Goal: Task Accomplishment & Management: Complete application form

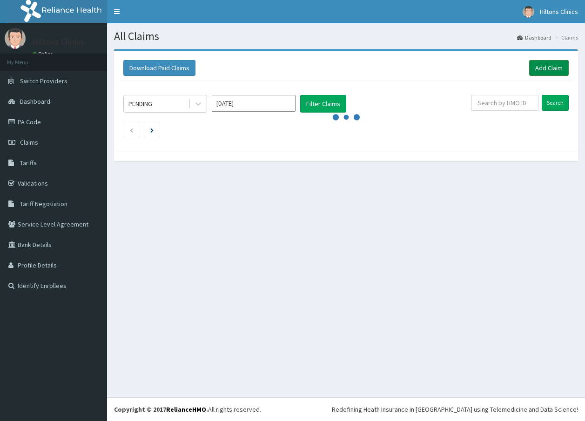
click at [550, 68] on link "Add Claim" at bounding box center [549, 68] width 40 height 16
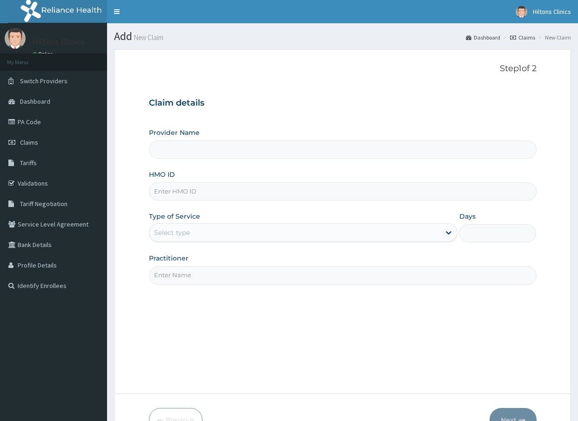
click at [245, 191] on input "HMO ID" at bounding box center [343, 191] width 388 height 18
type input "s"
type input "Hilton Clinics"
type input "SFA/13587/A"
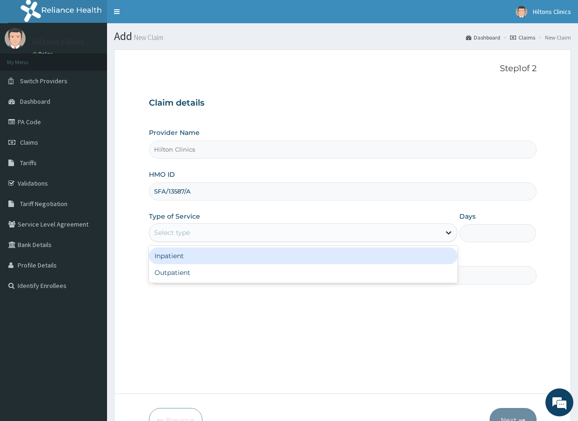
click at [451, 232] on icon at bounding box center [449, 233] width 6 height 3
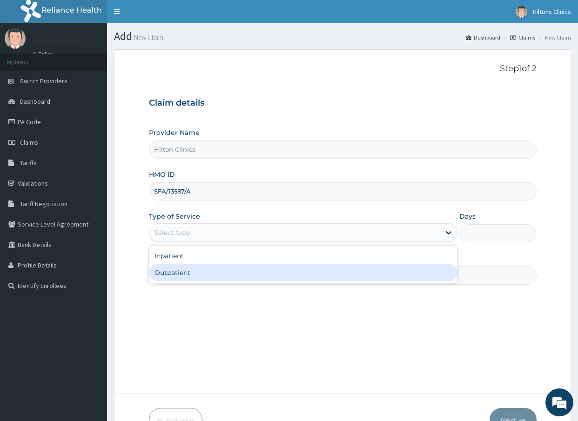
click at [385, 275] on div "Outpatient" at bounding box center [303, 272] width 309 height 17
type input "1"
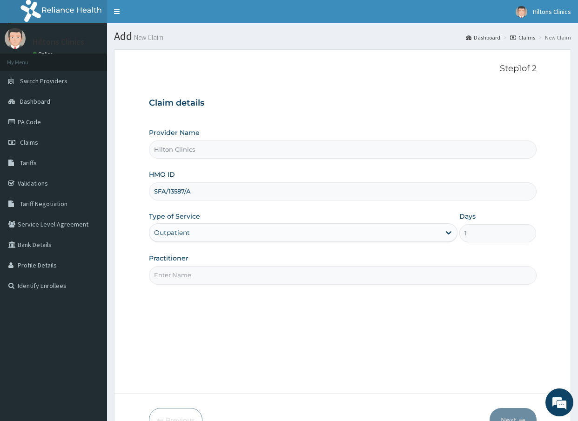
click at [272, 281] on input "Practitioner" at bounding box center [343, 275] width 388 height 18
type input "DR FIDELIS"
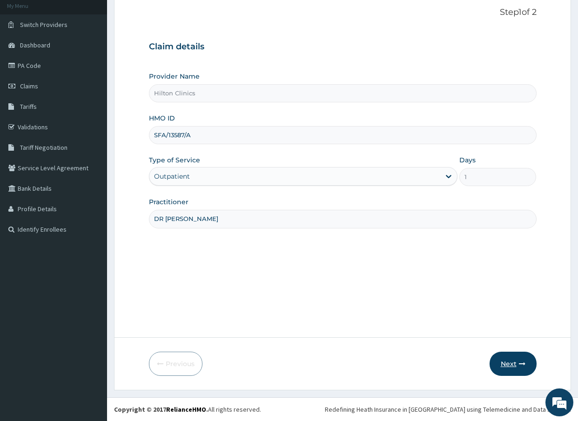
click at [507, 365] on button "Next" at bounding box center [513, 364] width 47 height 24
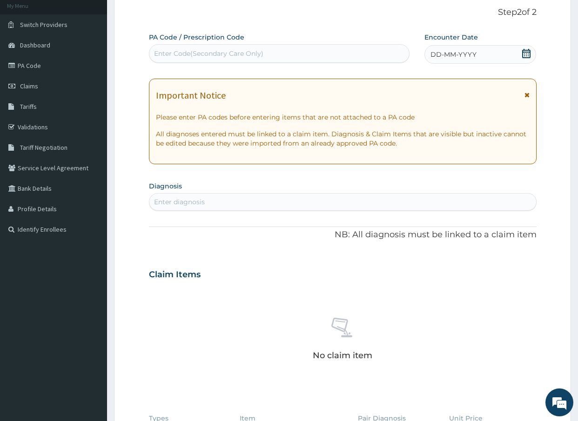
click at [526, 53] on icon at bounding box center [526, 53] width 9 height 9
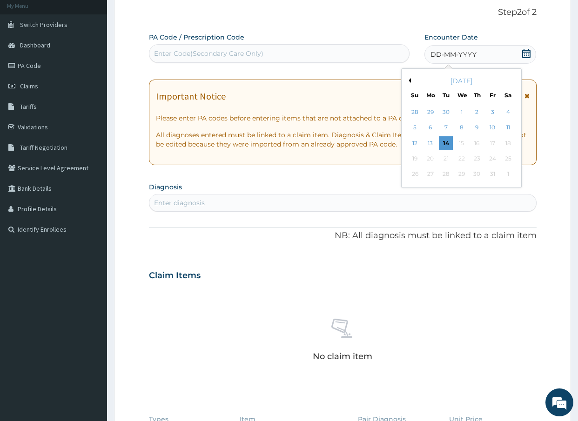
click at [443, 146] on div "14" at bounding box center [446, 143] width 14 height 14
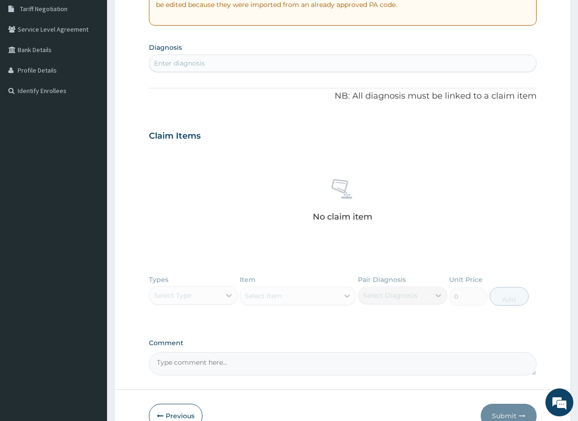
scroll to position [196, 0]
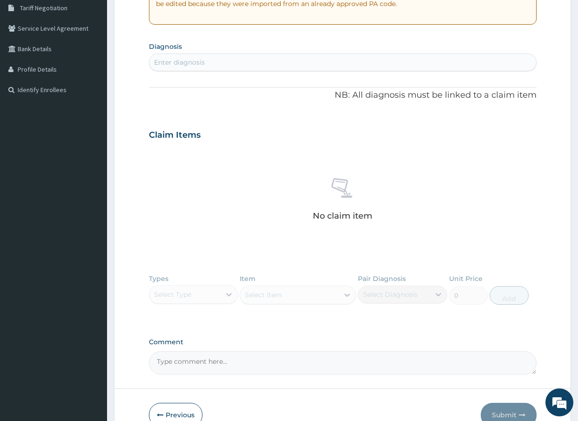
click at [197, 60] on div "Enter diagnosis" at bounding box center [179, 62] width 51 height 9
type input "peptic"
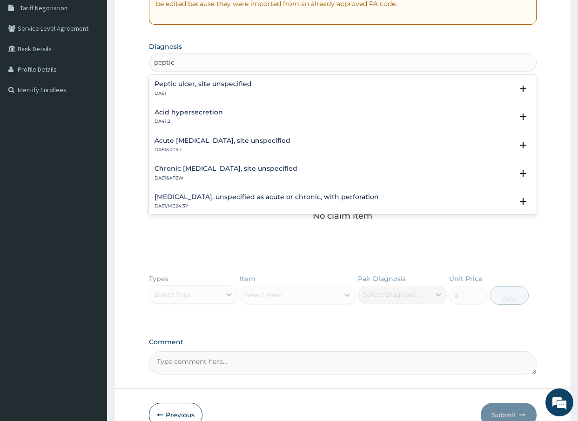
click at [203, 169] on h4 "Chronic peptic ulcer, site unspecified" at bounding box center [226, 168] width 143 height 7
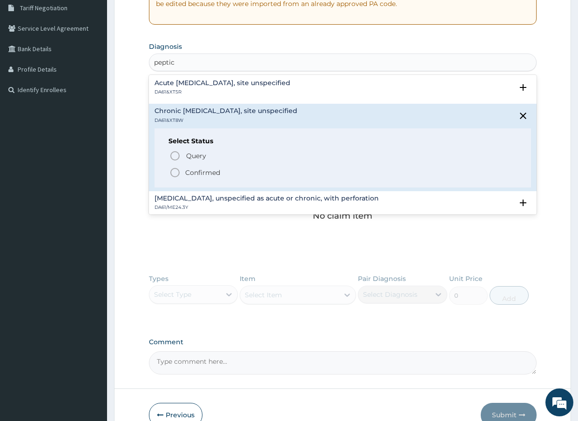
scroll to position [140, 0]
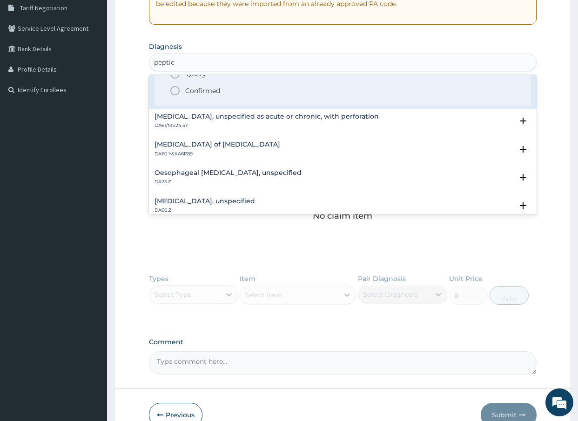
click at [176, 92] on icon "status option filled" at bounding box center [174, 90] width 11 height 11
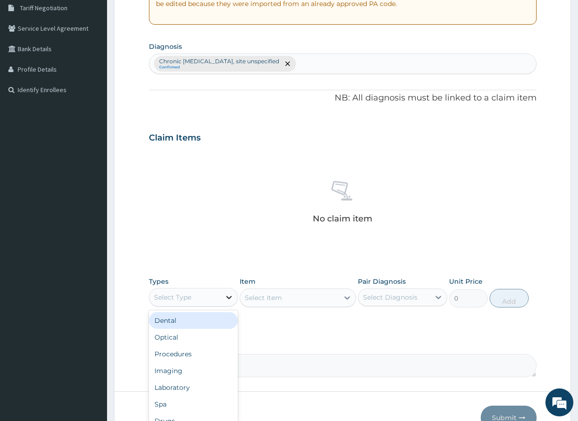
click at [229, 298] on icon at bounding box center [229, 297] width 6 height 3
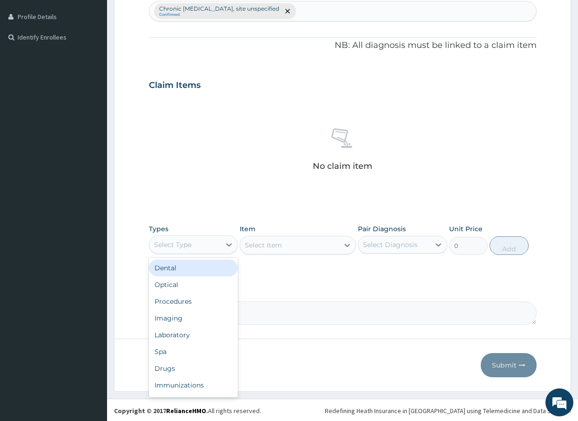
scroll to position [250, 0]
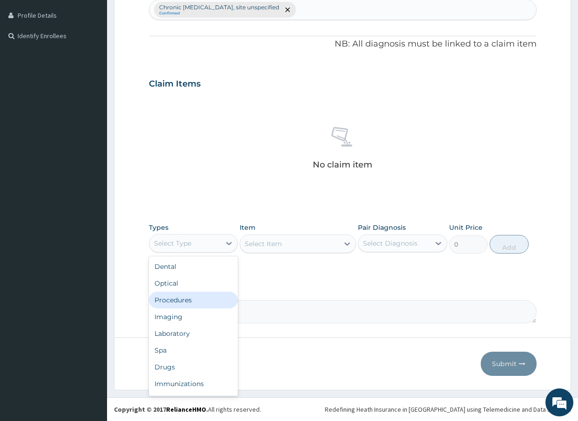
click at [204, 304] on div "Procedures" at bounding box center [193, 300] width 89 height 17
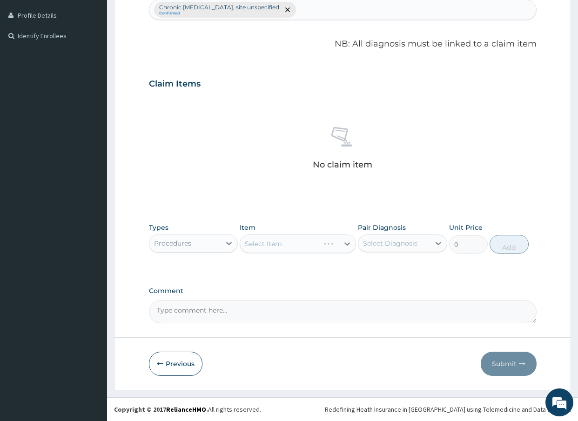
scroll to position [0, 0]
click at [345, 243] on icon at bounding box center [347, 244] width 6 height 3
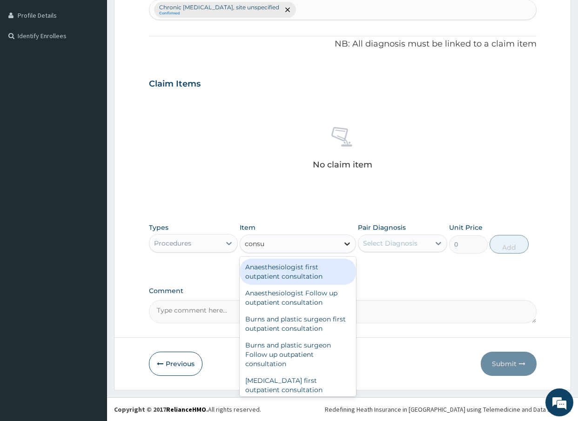
type input "consul"
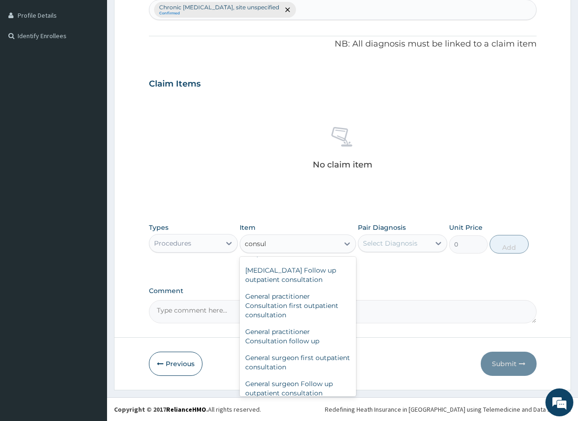
scroll to position [525, 0]
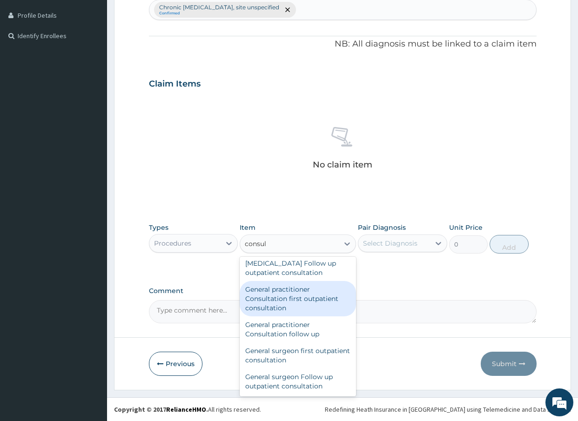
click at [304, 298] on div "General practitioner Consultation first outpatient consultation" at bounding box center [298, 298] width 116 height 35
type input "3000"
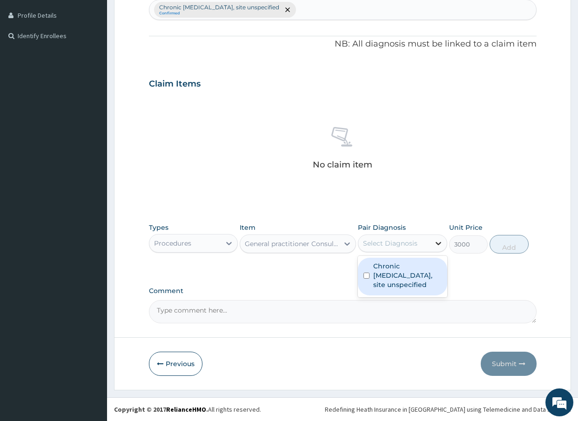
click at [439, 242] on icon at bounding box center [438, 243] width 9 height 9
click at [365, 276] on input "checkbox" at bounding box center [367, 276] width 6 height 6
checkbox input "true"
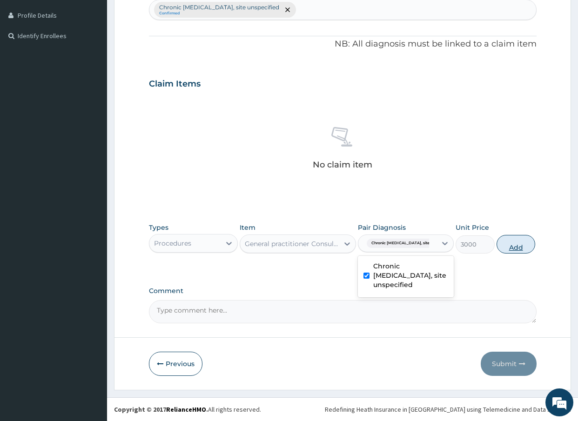
click at [505, 244] on button "Add" at bounding box center [516, 244] width 39 height 19
type input "0"
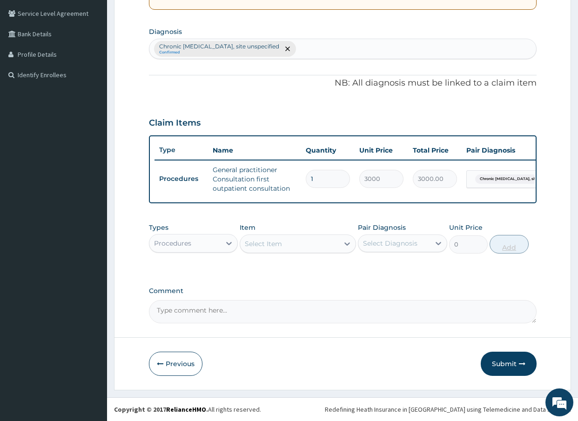
scroll to position [218, 0]
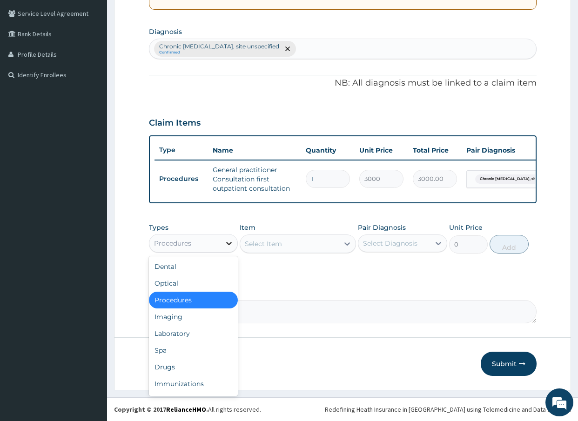
click at [230, 242] on icon at bounding box center [228, 243] width 9 height 9
click at [204, 339] on div "Laboratory" at bounding box center [193, 333] width 89 height 17
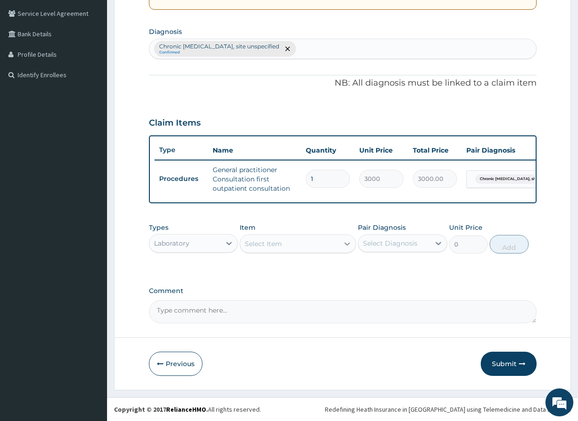
click at [347, 244] on icon at bounding box center [347, 243] width 9 height 9
type input "h.pylori"
click at [348, 245] on icon at bounding box center [347, 244] width 6 height 3
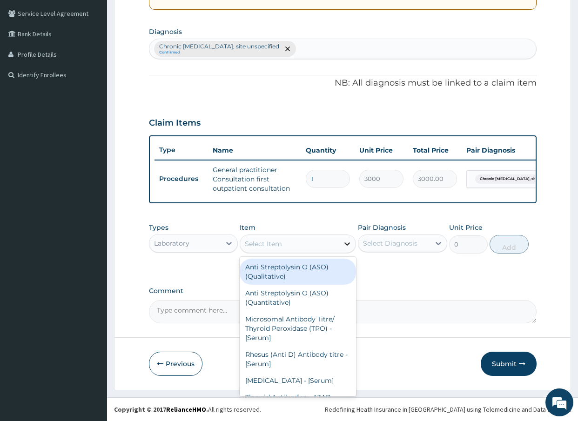
click at [347, 245] on icon at bounding box center [347, 244] width 6 height 3
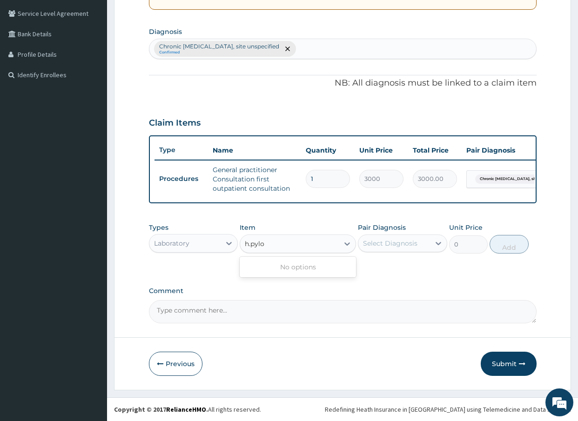
type input "h.pylor"
click at [344, 241] on icon at bounding box center [347, 243] width 9 height 9
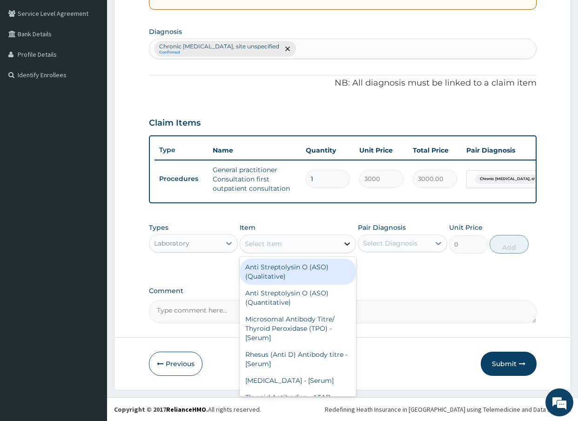
click at [344, 241] on icon at bounding box center [347, 243] width 9 height 9
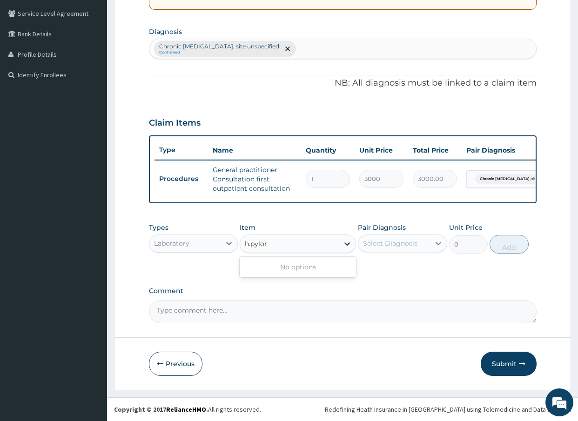
type input "h.pylori"
click at [351, 242] on icon at bounding box center [347, 243] width 9 height 9
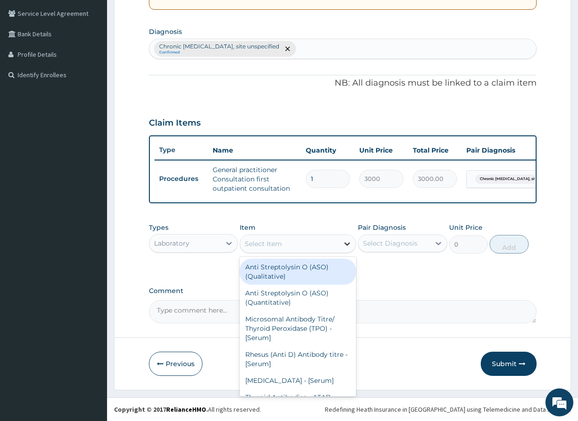
click at [351, 242] on icon at bounding box center [347, 243] width 9 height 9
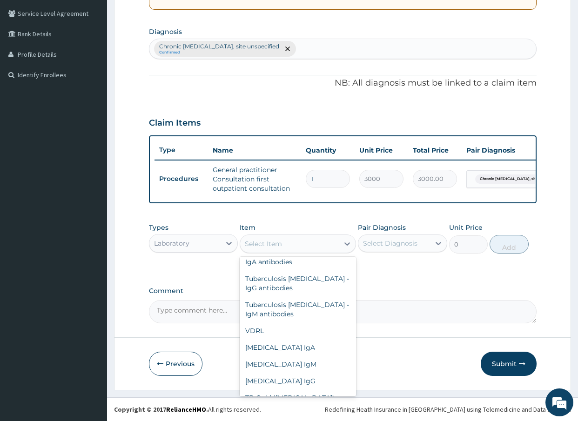
scroll to position [1331, 0]
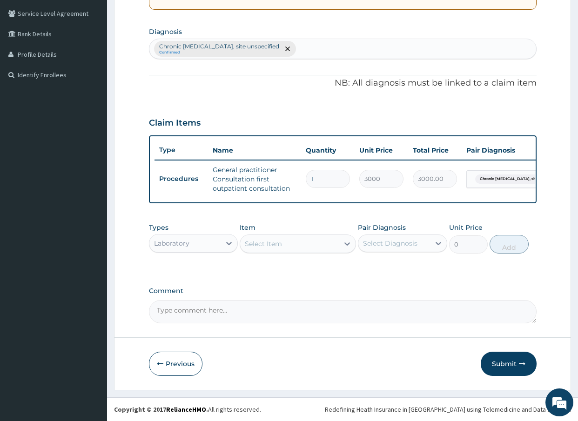
click at [297, 246] on div "Select Item" at bounding box center [289, 243] width 99 height 15
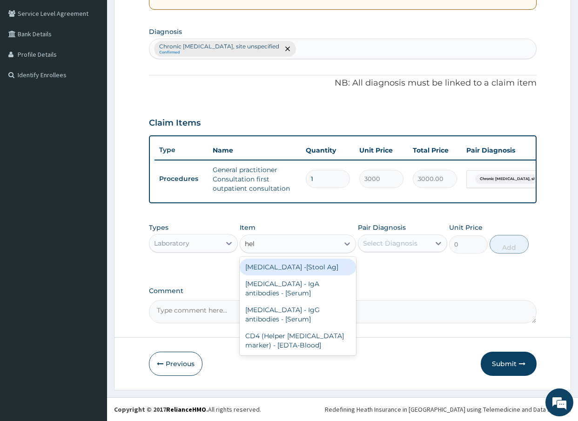
type input "heli"
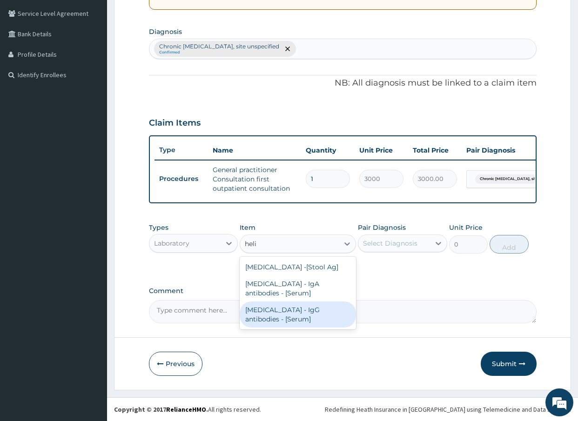
click at [318, 313] on div "[MEDICAL_DATA] - IgG antibodies - [Serum]" at bounding box center [298, 315] width 116 height 26
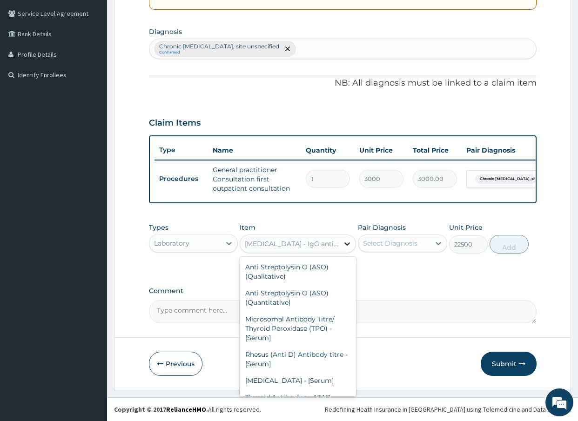
click at [347, 243] on icon at bounding box center [347, 243] width 9 height 9
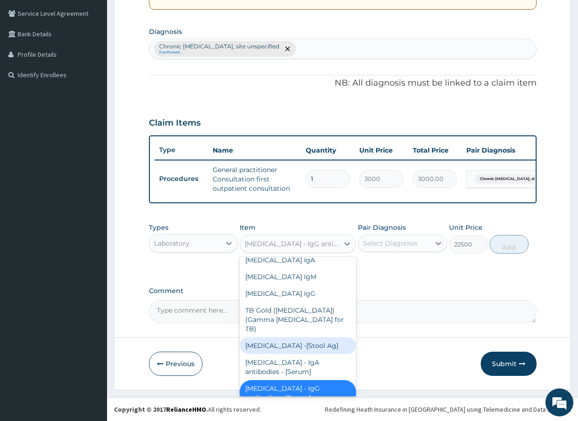
click at [314, 337] on div "[MEDICAL_DATA] -[Stool Ag]" at bounding box center [298, 345] width 116 height 17
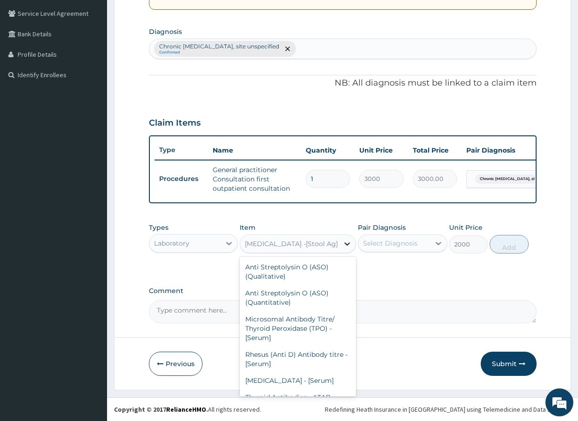
click at [349, 244] on icon at bounding box center [347, 244] width 6 height 3
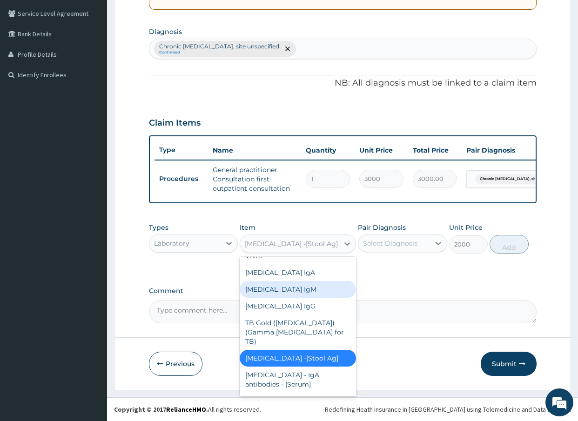
scroll to position [1320, 0]
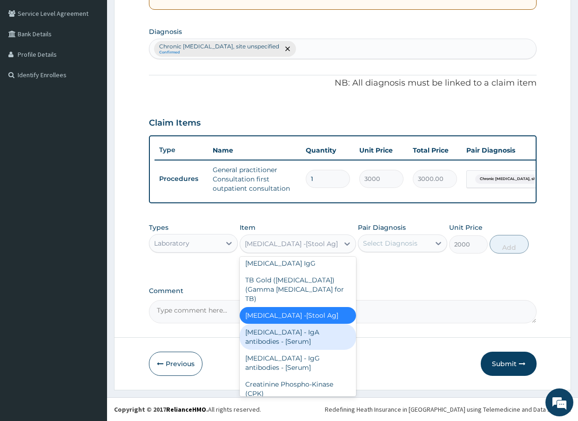
click at [304, 324] on div "[MEDICAL_DATA] - IgA antibodies - [Serum]" at bounding box center [298, 337] width 116 height 26
type input "5500"
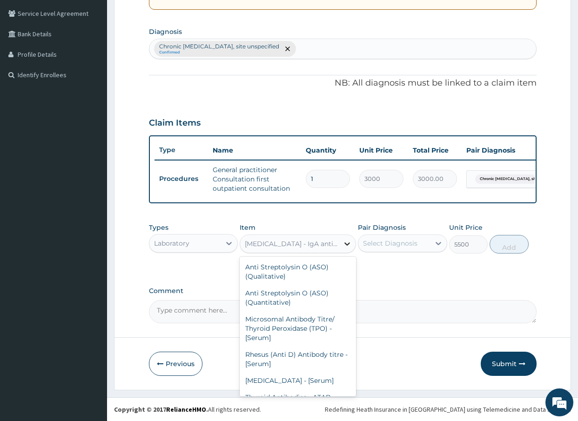
click at [345, 243] on icon at bounding box center [347, 244] width 6 height 3
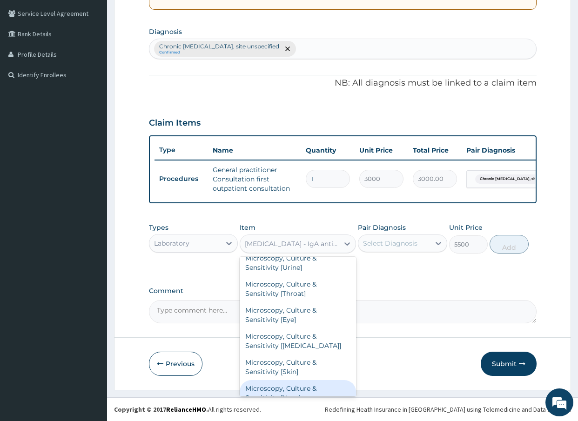
scroll to position [919, 0]
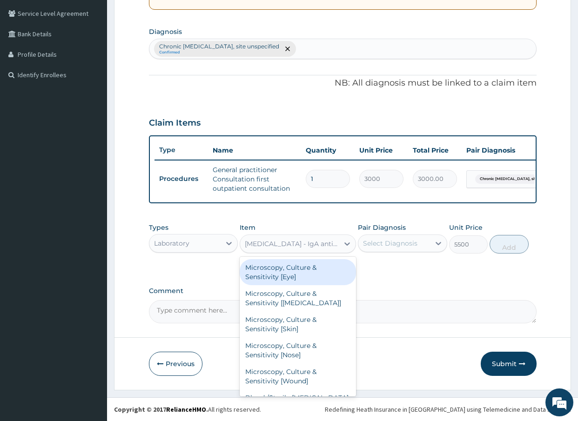
click at [267, 241] on div "[MEDICAL_DATA] - IgA antibodies - [Serum]" at bounding box center [292, 243] width 95 height 9
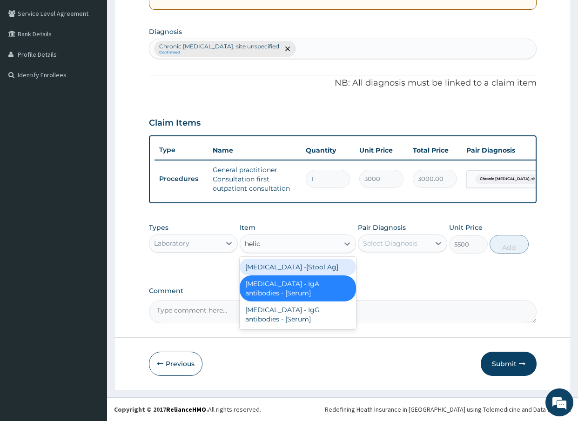
type input "helico"
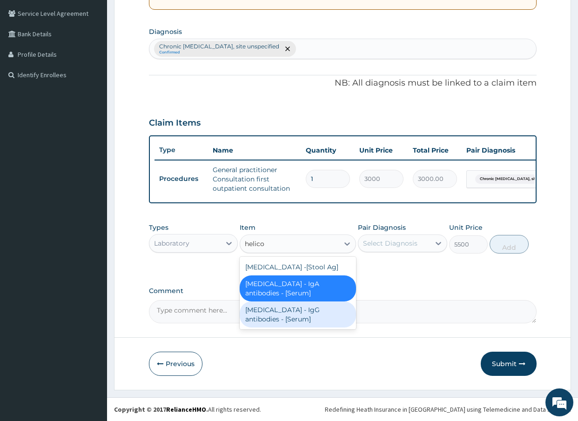
click at [295, 317] on div "[MEDICAL_DATA] - IgG antibodies - [Serum]" at bounding box center [298, 315] width 116 height 26
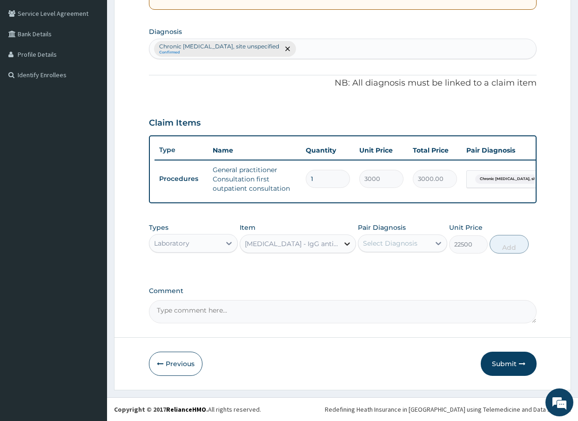
click at [344, 242] on icon at bounding box center [347, 243] width 9 height 9
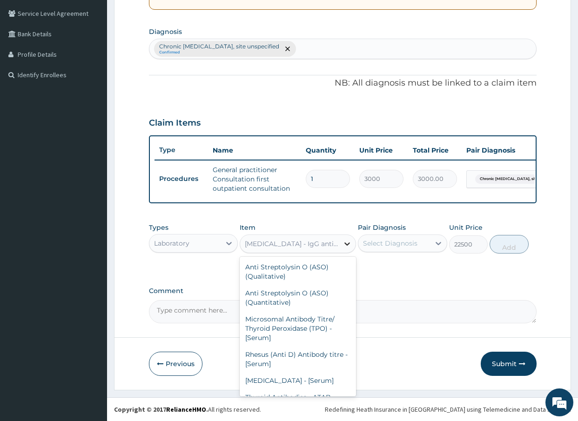
scroll to position [1290, 0]
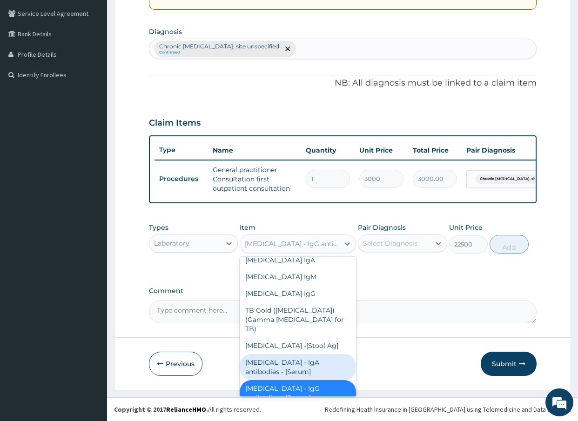
click at [330, 354] on div "[MEDICAL_DATA] - IgA antibodies - [Serum]" at bounding box center [298, 367] width 116 height 26
type input "5500"
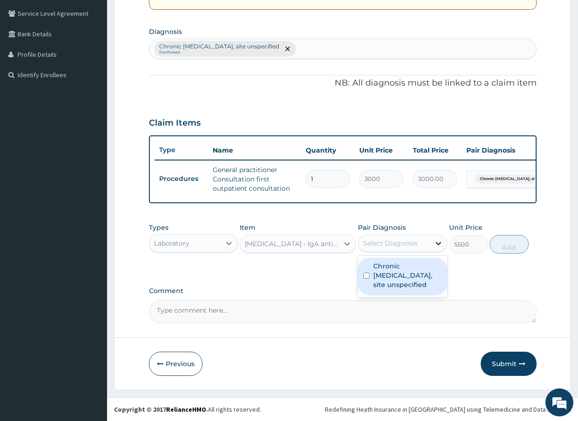
click at [438, 241] on icon at bounding box center [438, 243] width 9 height 9
click at [368, 276] on input "checkbox" at bounding box center [367, 276] width 6 height 6
checkbox input "true"
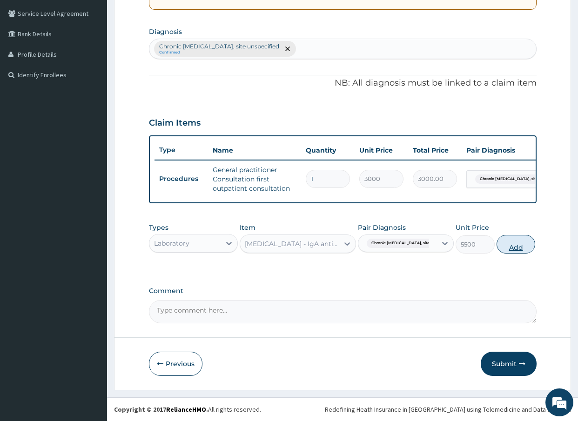
click at [511, 249] on button "Add" at bounding box center [516, 244] width 39 height 19
type input "0"
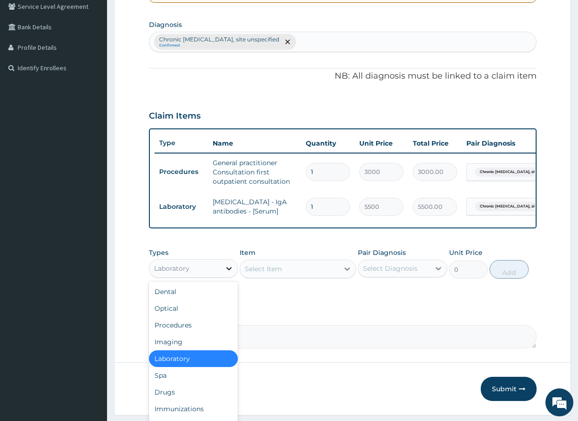
click at [228, 273] on icon at bounding box center [228, 268] width 9 height 9
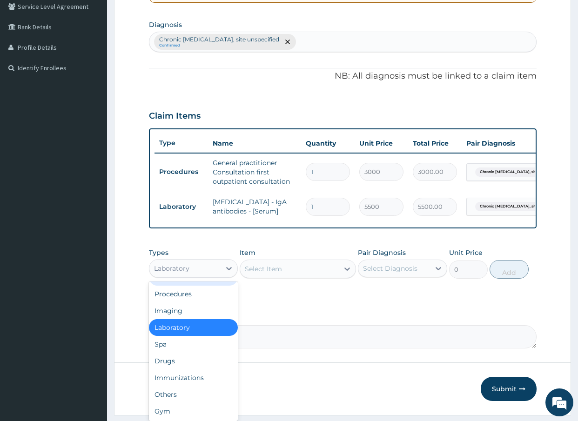
scroll to position [32, 0]
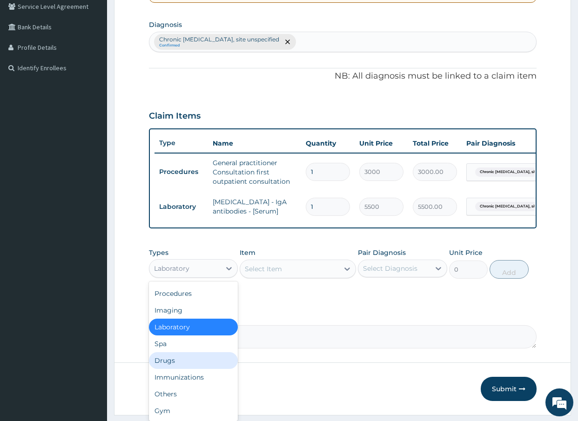
click at [177, 369] on div "Drugs" at bounding box center [193, 360] width 89 height 17
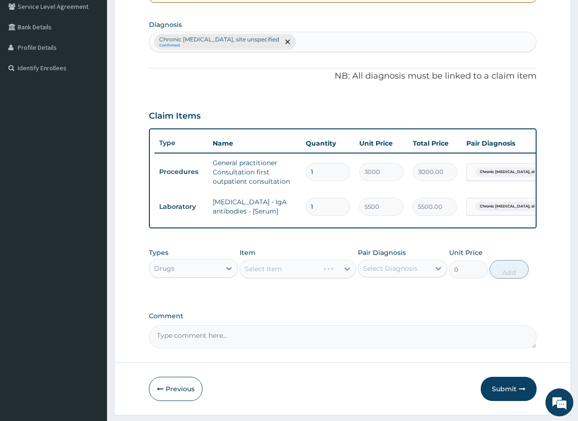
click at [347, 276] on div "Select Item" at bounding box center [298, 269] width 116 height 19
click at [347, 274] on div "Select Item" at bounding box center [298, 269] width 116 height 19
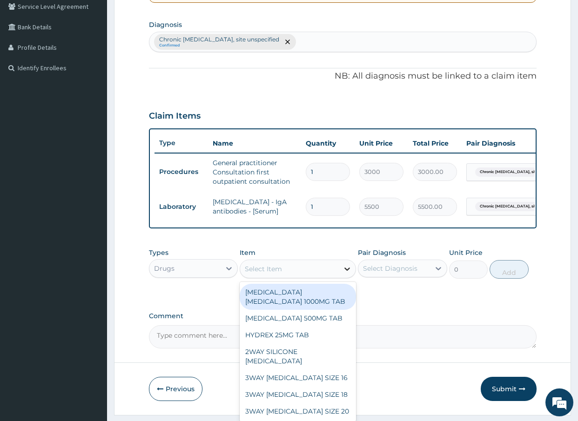
click at [348, 274] on icon at bounding box center [347, 268] width 9 height 9
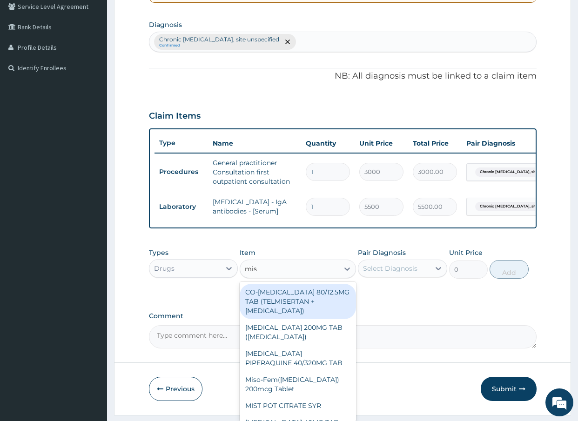
type input "mist"
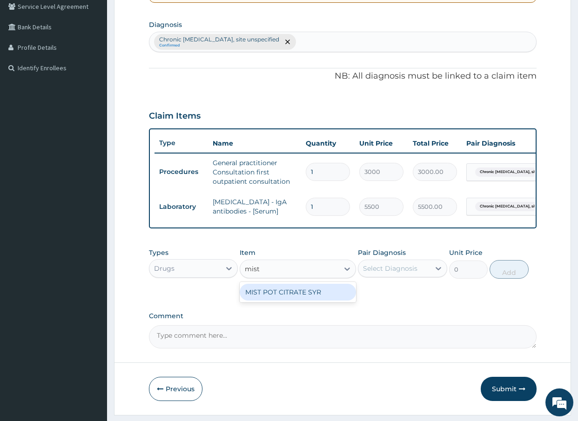
click at [324, 301] on div "MIST POT CITRATE SYR" at bounding box center [298, 292] width 116 height 17
type input "1050"
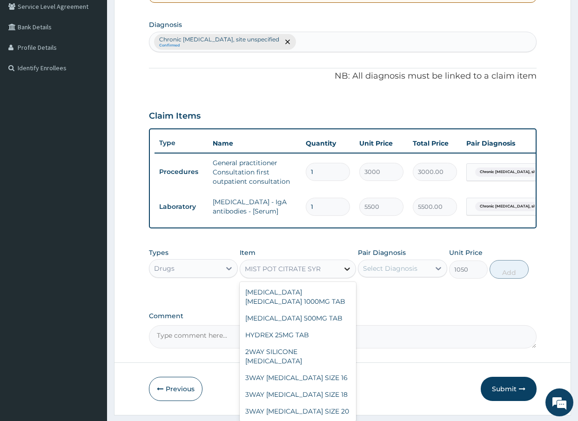
click at [348, 274] on icon at bounding box center [347, 268] width 9 height 9
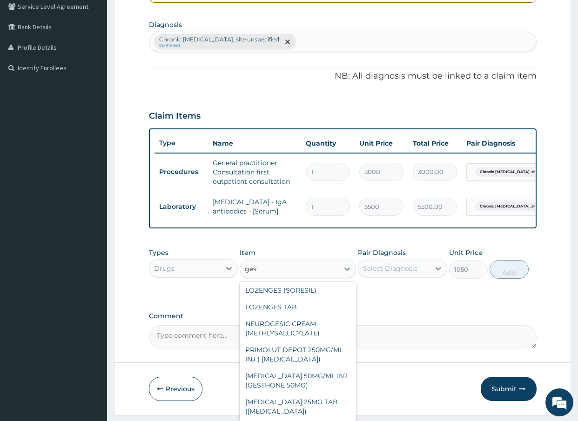
scroll to position [0, 0]
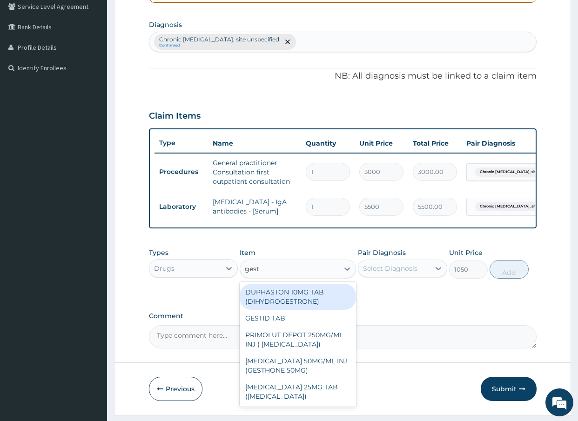
type input "gesti"
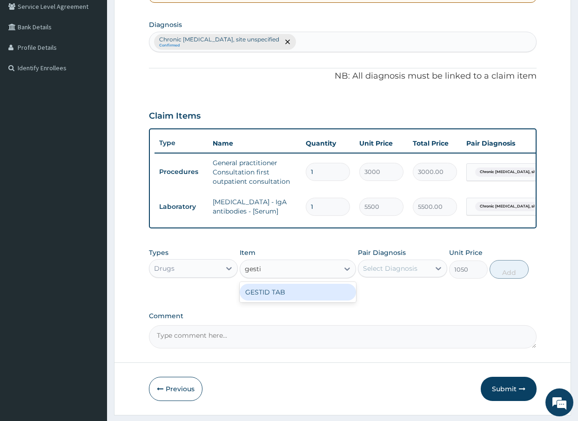
click at [337, 301] on div "GESTID TAB" at bounding box center [298, 292] width 116 height 17
type input "84"
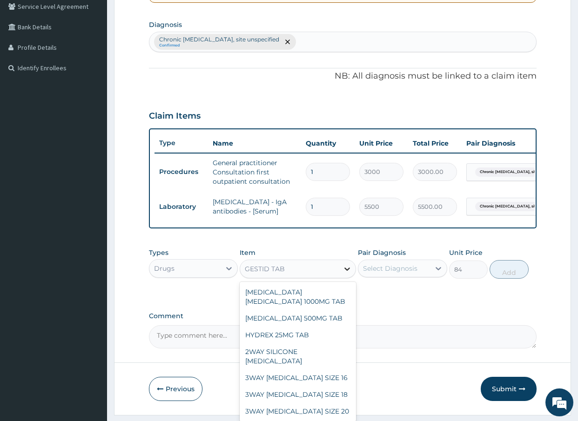
click at [346, 271] on icon at bounding box center [347, 269] width 6 height 3
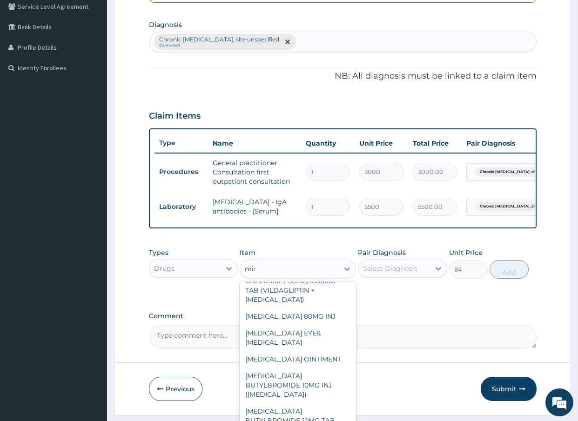
scroll to position [160, 0]
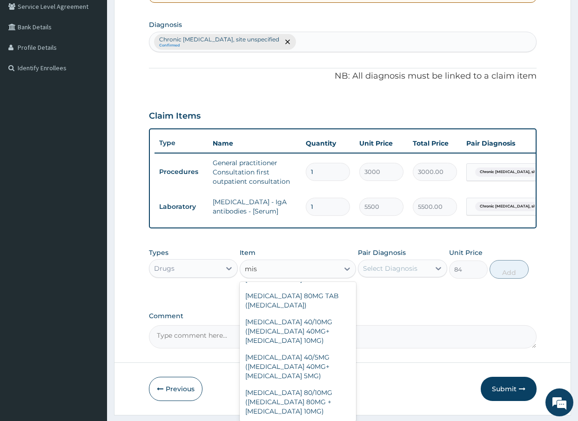
type input "mist"
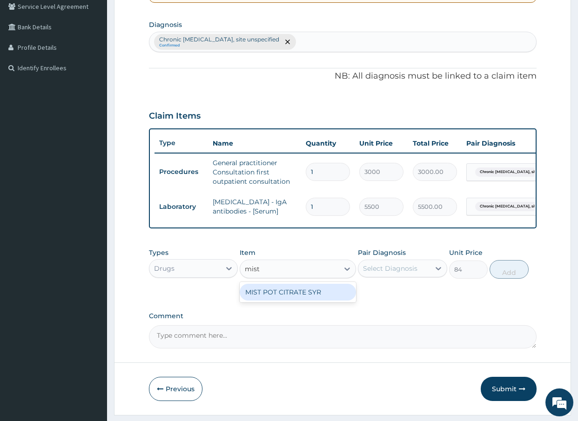
scroll to position [0, 0]
click at [324, 300] on div "MIST POT CITRATE SYR" at bounding box center [298, 292] width 116 height 17
type input "1050"
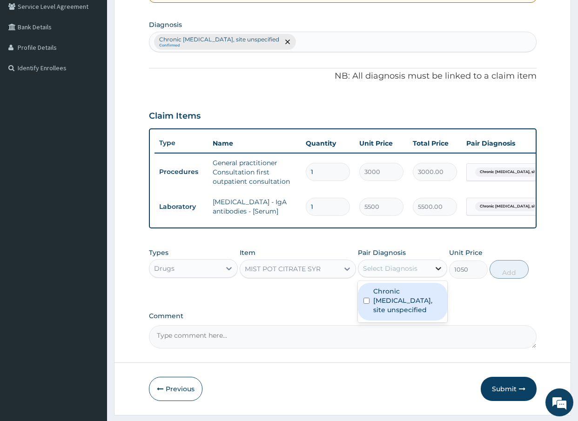
click at [438, 270] on icon at bounding box center [439, 268] width 6 height 3
click at [368, 304] on input "checkbox" at bounding box center [367, 301] width 6 height 6
checkbox input "true"
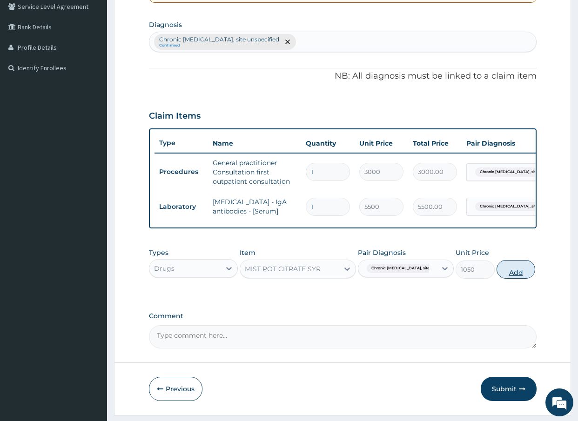
click at [510, 279] on button "Add" at bounding box center [516, 269] width 39 height 19
type input "0"
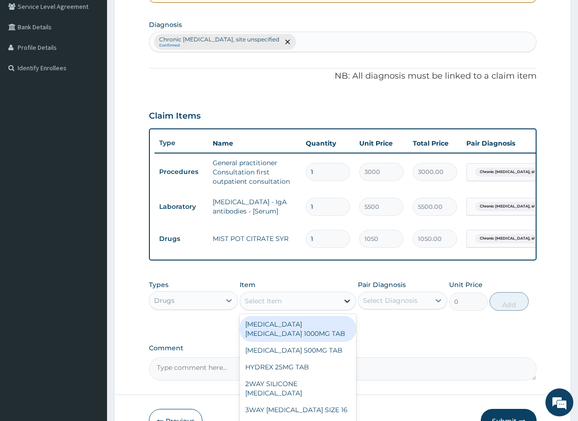
click at [348, 306] on icon at bounding box center [347, 301] width 9 height 9
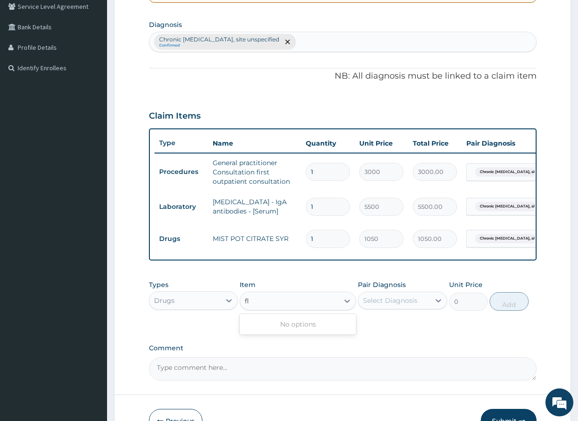
type input "f"
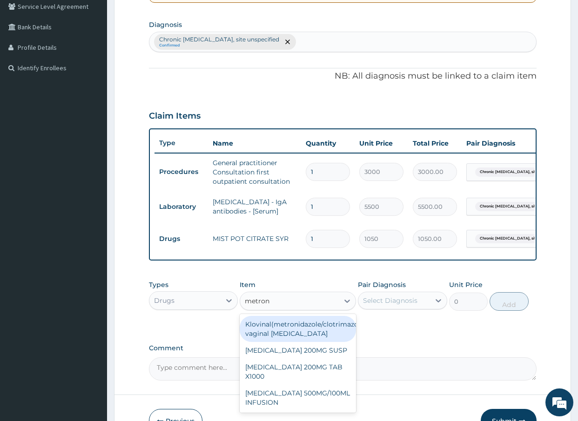
type input "metroni"
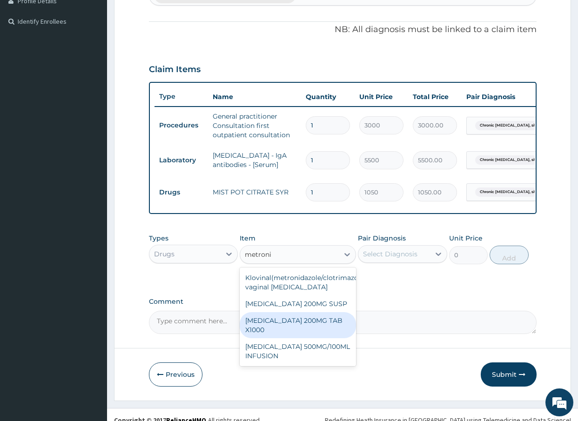
click at [319, 333] on div "[MEDICAL_DATA] 200MG TAB X1000" at bounding box center [298, 325] width 116 height 26
type input "52.5"
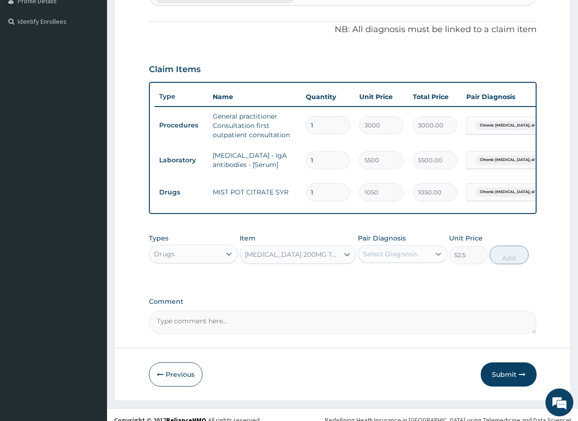
click at [438, 259] on icon at bounding box center [438, 253] width 9 height 9
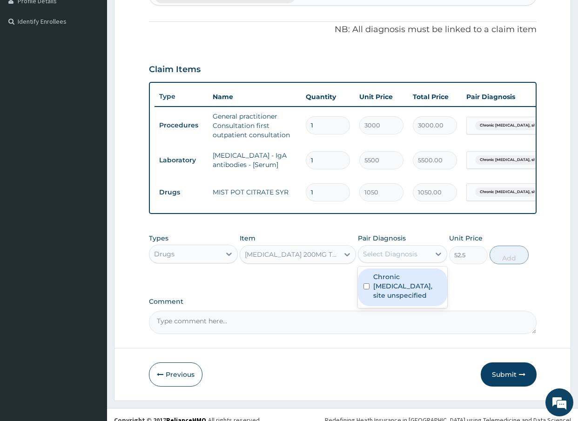
click at [365, 290] on input "checkbox" at bounding box center [367, 286] width 6 height 6
checkbox input "true"
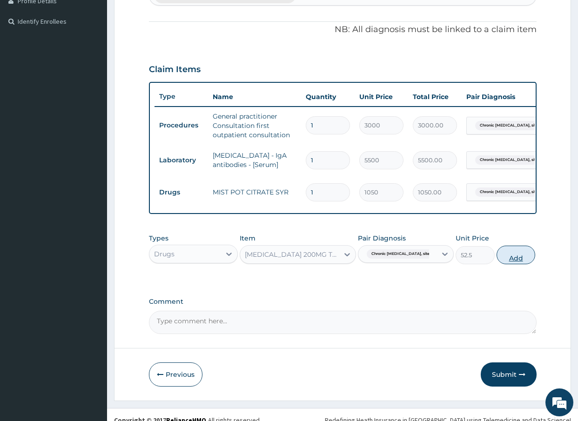
click at [507, 261] on button "Add" at bounding box center [516, 255] width 39 height 19
type input "0"
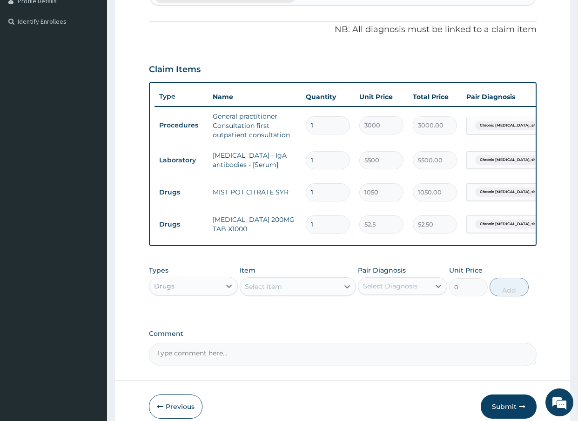
click at [321, 224] on input "1" at bounding box center [328, 225] width 44 height 18
type input "10"
type input "525.00"
type input "10"
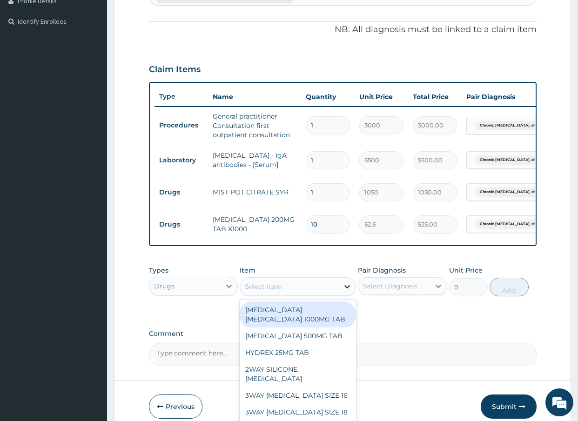
click at [347, 291] on icon at bounding box center [347, 286] width 9 height 9
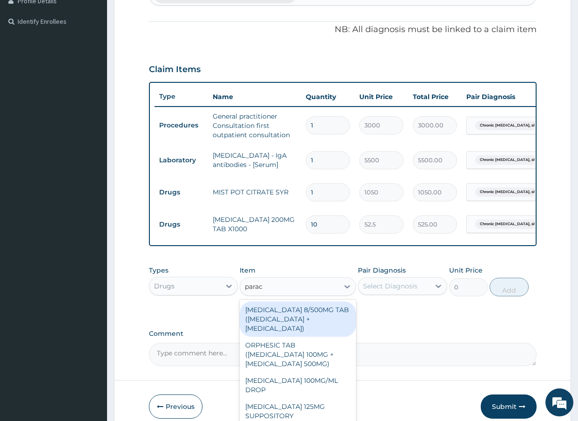
type input "parace"
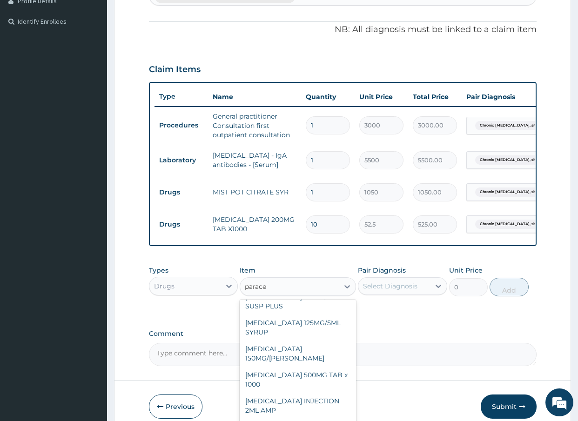
scroll to position [137, 0]
click at [321, 383] on div "[MEDICAL_DATA] 500MG TAB x 1000" at bounding box center [298, 379] width 116 height 26
type input "11.025"
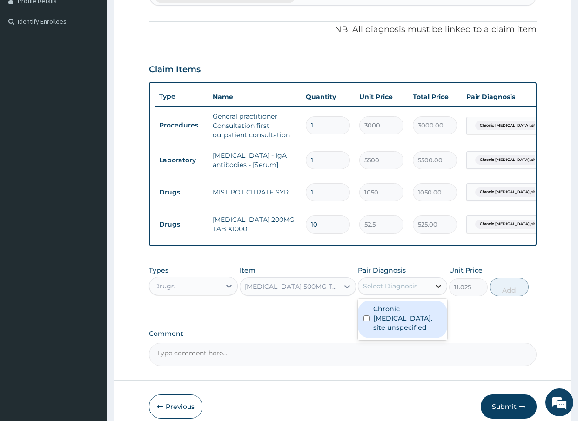
click at [440, 288] on icon at bounding box center [439, 286] width 6 height 3
click at [368, 322] on input "checkbox" at bounding box center [367, 319] width 6 height 6
checkbox input "true"
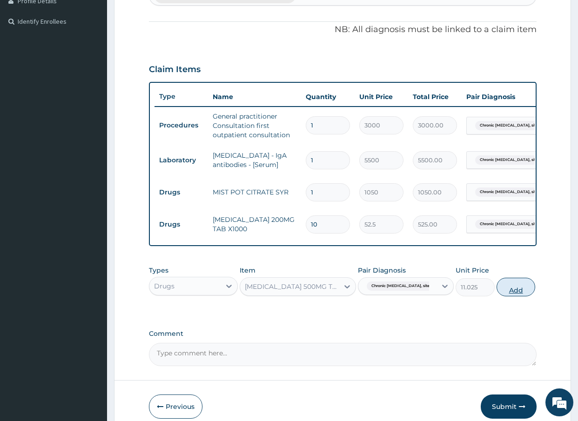
click at [504, 297] on button "Add" at bounding box center [516, 287] width 39 height 19
type input "0"
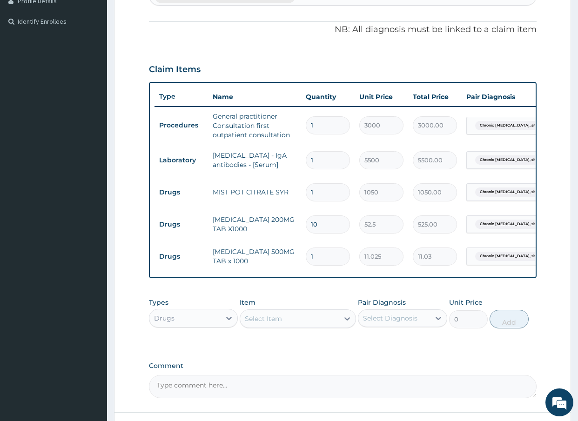
click at [317, 258] on input "1" at bounding box center [328, 257] width 44 height 18
type input "18"
type input "198.45"
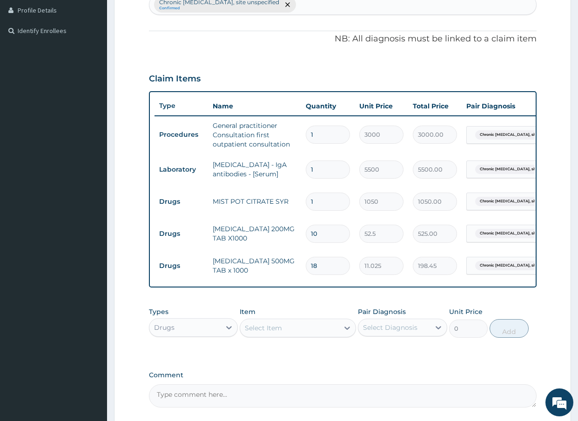
scroll to position [346, 0]
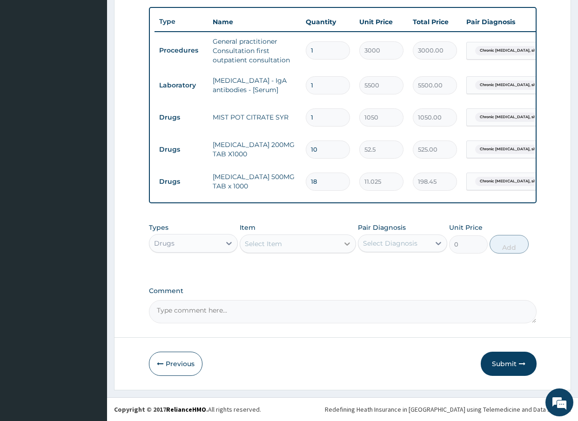
type input "18"
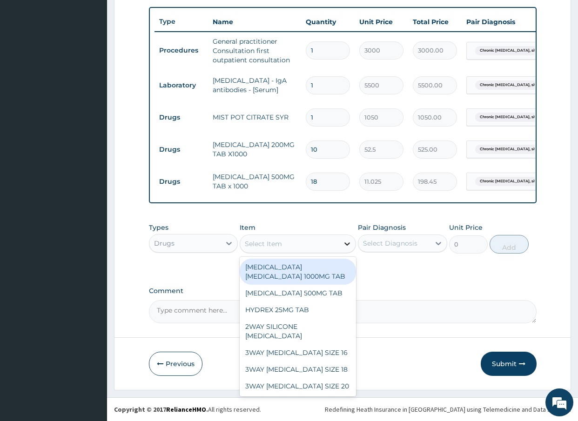
click at [348, 245] on icon at bounding box center [347, 244] width 6 height 3
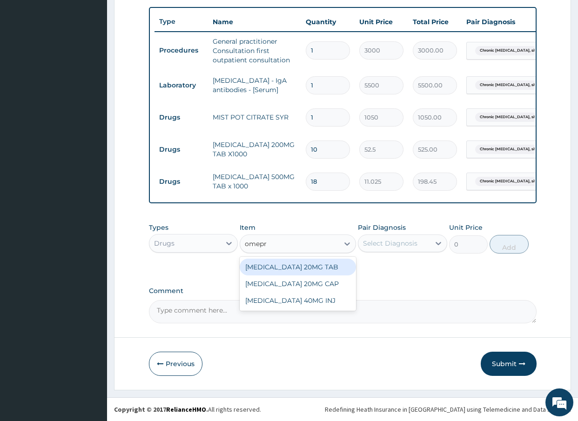
type input "omepra"
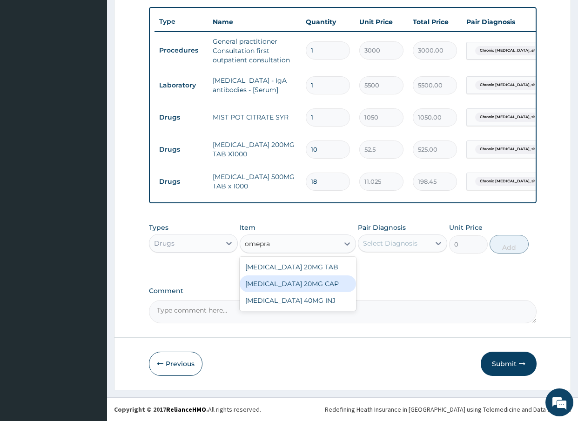
click at [324, 286] on div "[MEDICAL_DATA] 20MG CAP" at bounding box center [298, 284] width 116 height 17
type input "52.5"
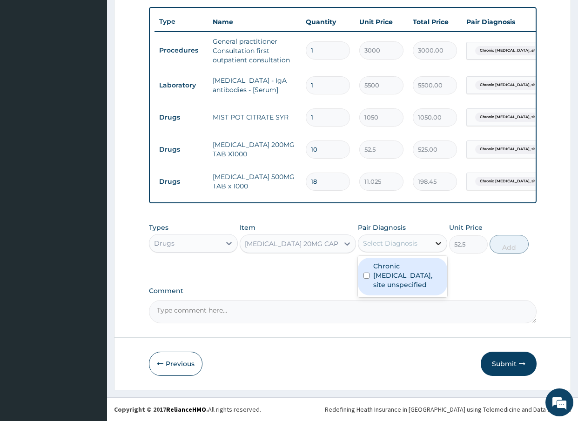
click at [437, 243] on icon at bounding box center [439, 243] width 6 height 3
click at [365, 274] on input "checkbox" at bounding box center [367, 276] width 6 height 6
checkbox input "true"
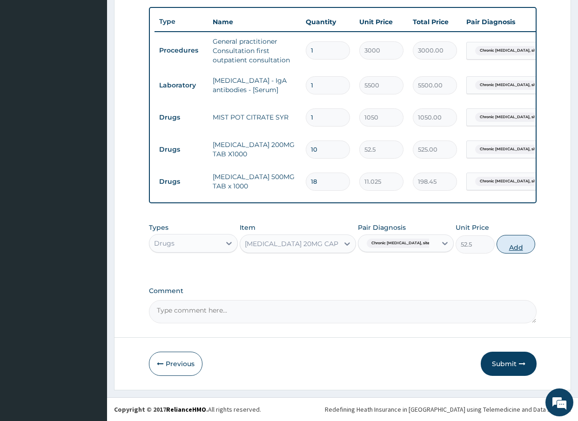
click at [506, 246] on button "Add" at bounding box center [516, 244] width 39 height 19
type input "0"
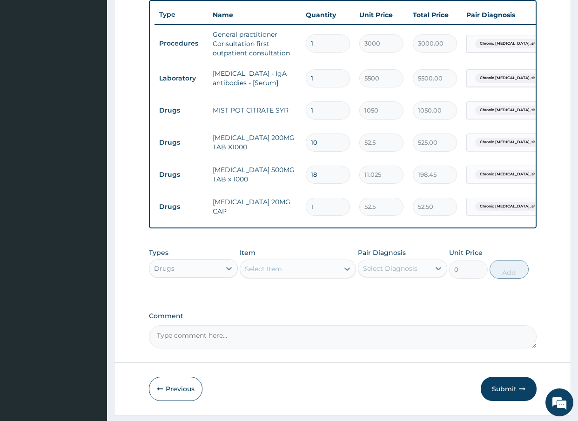
click at [319, 207] on input "1" at bounding box center [328, 207] width 44 height 18
type input "10"
type input "525.00"
type input "11"
type input "577.50"
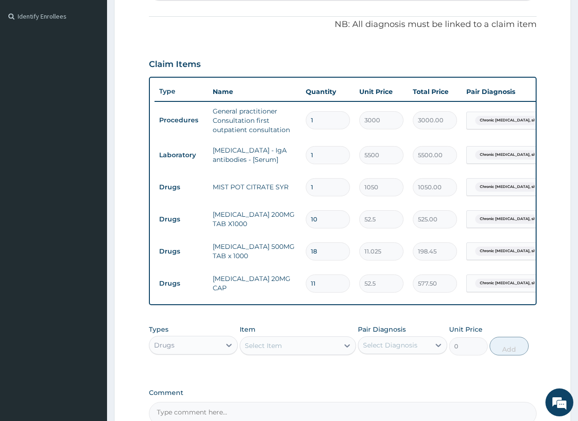
scroll to position [253, 0]
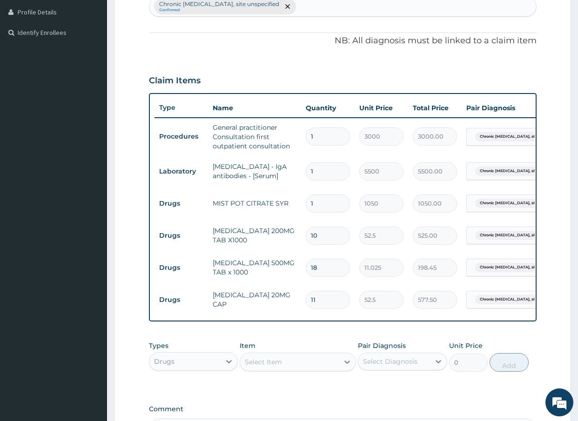
click at [319, 298] on input "11" at bounding box center [328, 300] width 44 height 18
type input "1"
type input "52.50"
type input "10"
type input "525.00"
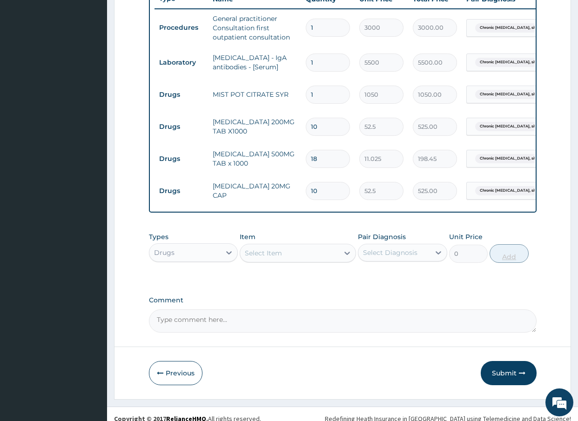
scroll to position [378, 0]
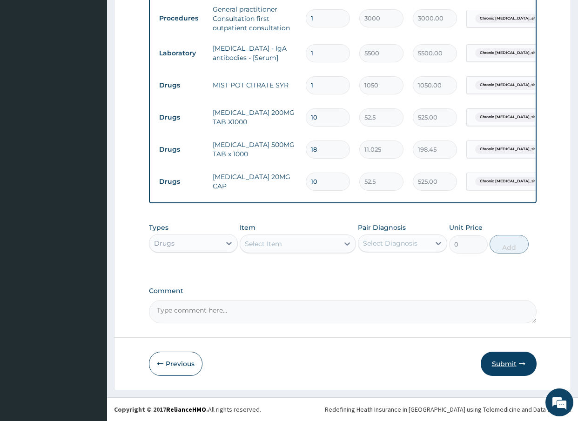
type input "10"
click at [497, 364] on button "Submit" at bounding box center [509, 364] width 56 height 24
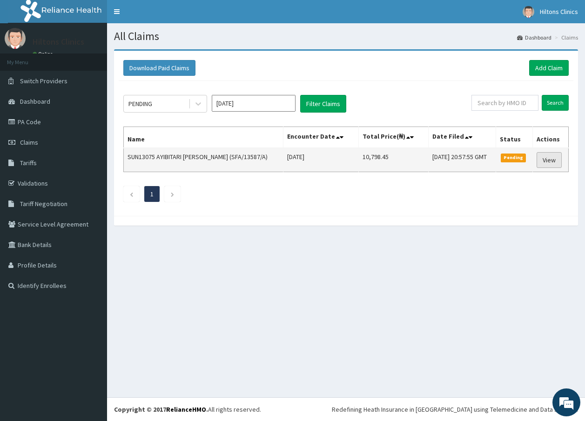
click at [551, 160] on link "View" at bounding box center [549, 160] width 25 height 16
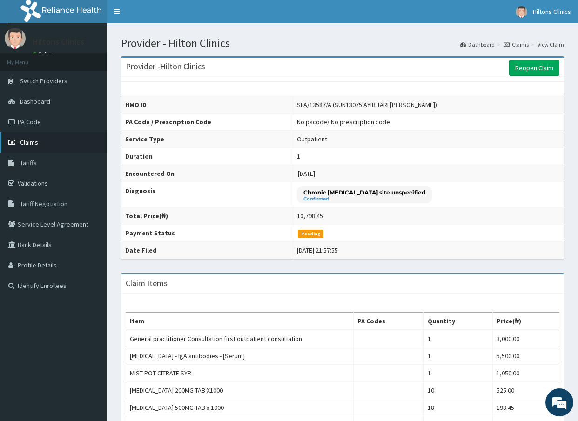
click at [34, 143] on span "Claims" at bounding box center [29, 142] width 18 height 8
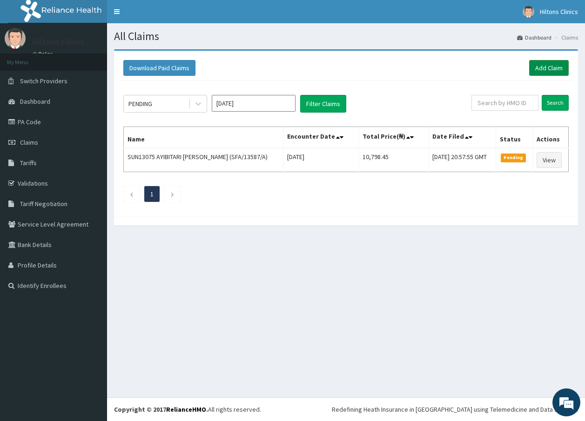
click at [542, 67] on link "Add Claim" at bounding box center [549, 68] width 40 height 16
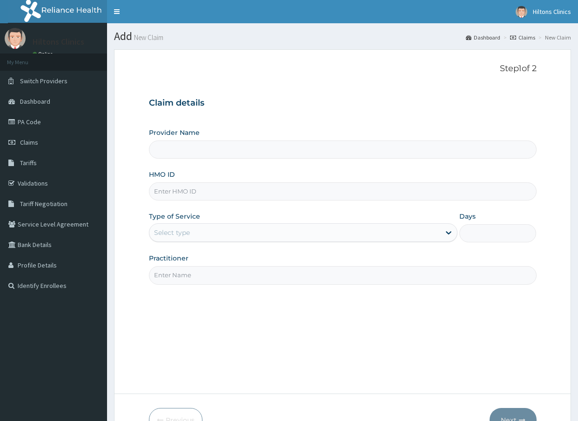
click at [204, 192] on input "HMO ID" at bounding box center [343, 191] width 388 height 18
type input "sf"
type input "Hilton Clinics"
type input "SFA/15521/A"
click at [449, 235] on icon at bounding box center [449, 233] width 6 height 3
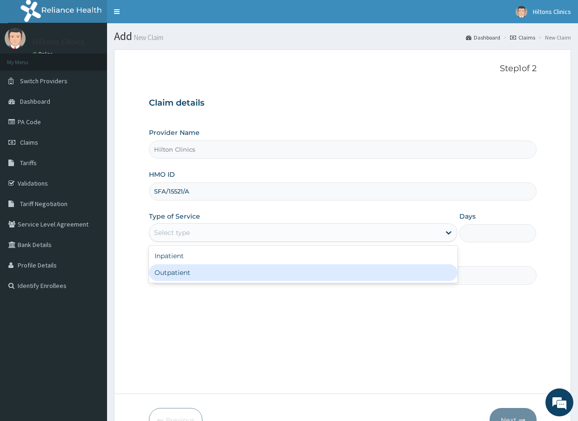
click at [387, 272] on div "Outpatient" at bounding box center [303, 272] width 309 height 17
type input "1"
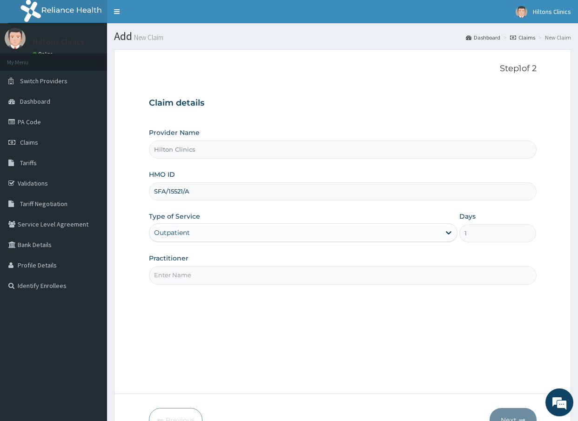
click at [369, 269] on input "Practitioner" at bounding box center [343, 275] width 388 height 18
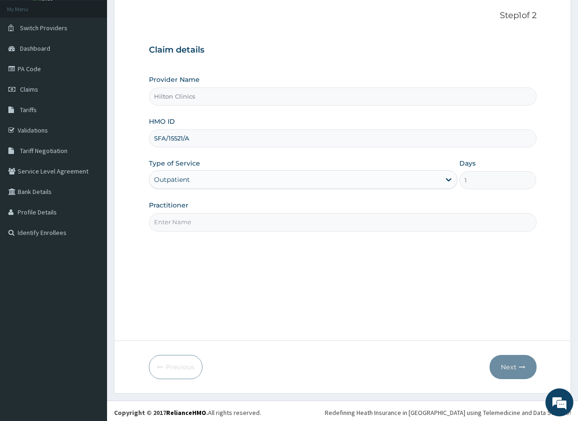
scroll to position [56, 0]
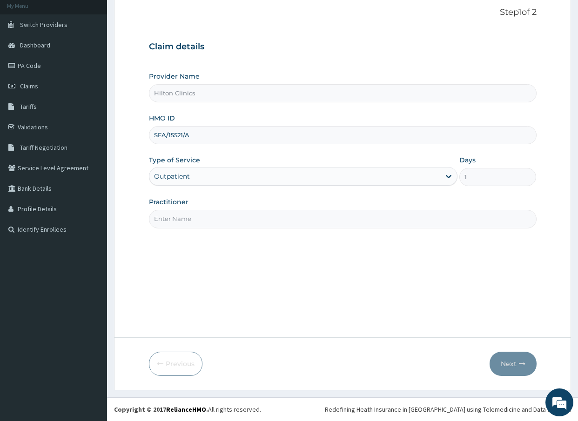
click at [278, 223] on input "Practitioner" at bounding box center [343, 219] width 388 height 18
type input "DR [PERSON_NAME]"
click at [508, 366] on button "Next" at bounding box center [513, 364] width 47 height 24
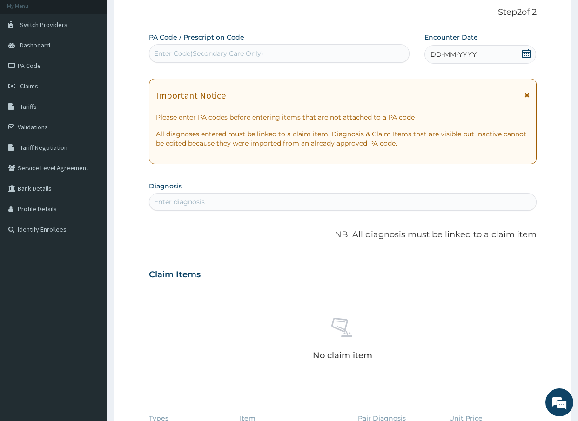
click at [526, 54] on icon at bounding box center [526, 53] width 9 height 9
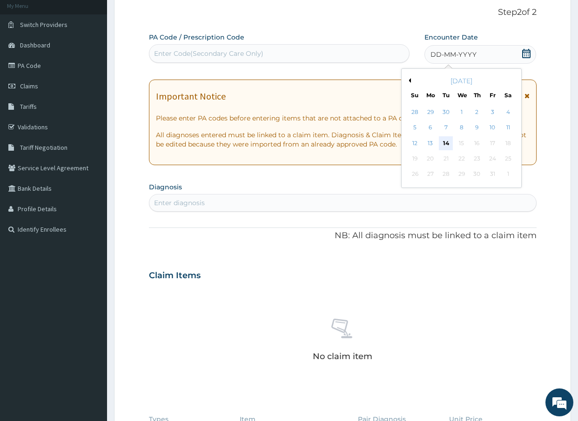
click at [443, 144] on div "14" at bounding box center [446, 143] width 14 height 14
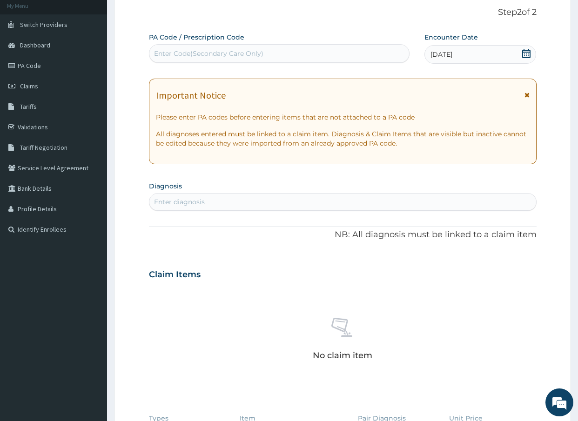
click at [238, 203] on div "Enter diagnosis" at bounding box center [342, 202] width 387 height 15
type input "c"
type input "pr"
click at [200, 199] on div "Enter diagnosis" at bounding box center [179, 201] width 51 height 9
click at [197, 201] on div "Enter diagnosis" at bounding box center [179, 201] width 51 height 9
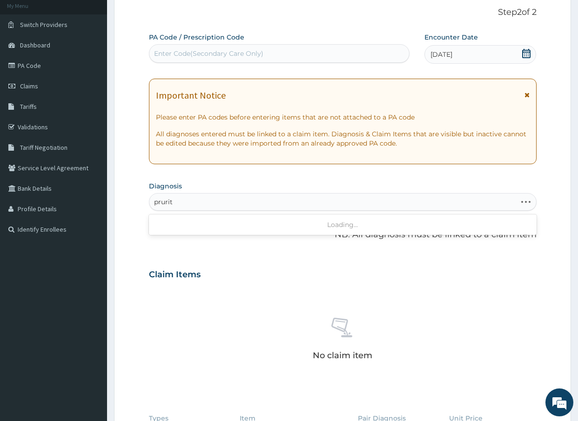
type input "pruritu"
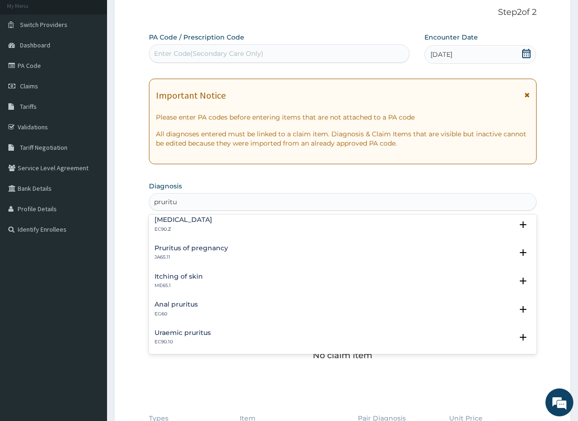
scroll to position [0, 0]
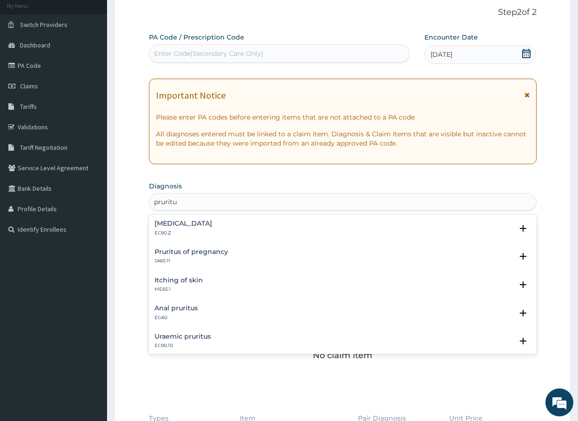
click at [206, 224] on h4 "Pruritus, unspecified" at bounding box center [184, 223] width 58 height 7
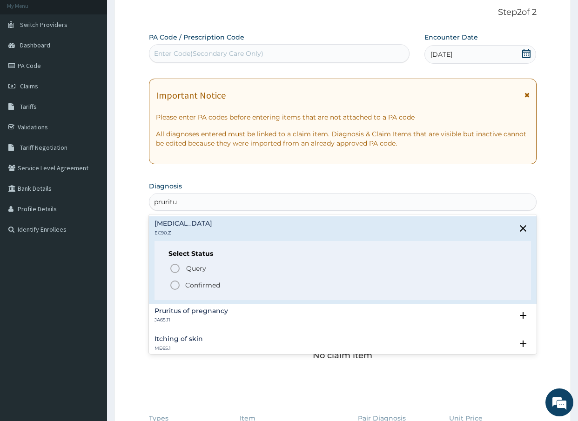
click at [173, 287] on icon "status option filled" at bounding box center [174, 285] width 11 height 11
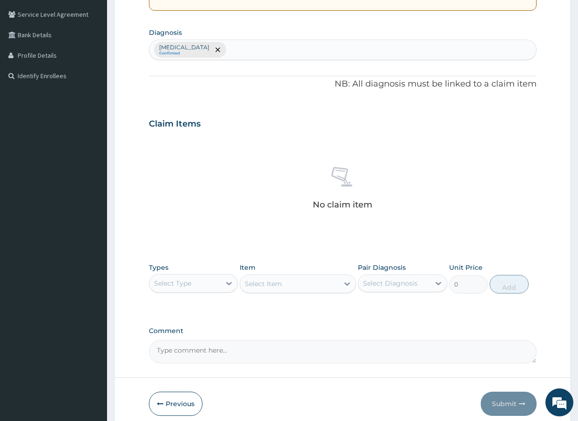
scroll to position [250, 0]
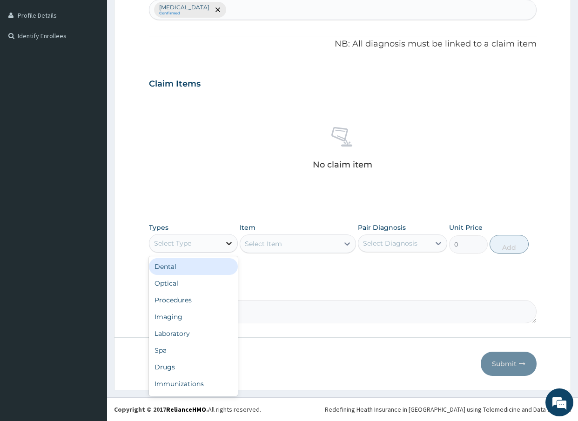
click at [228, 243] on icon at bounding box center [228, 243] width 9 height 9
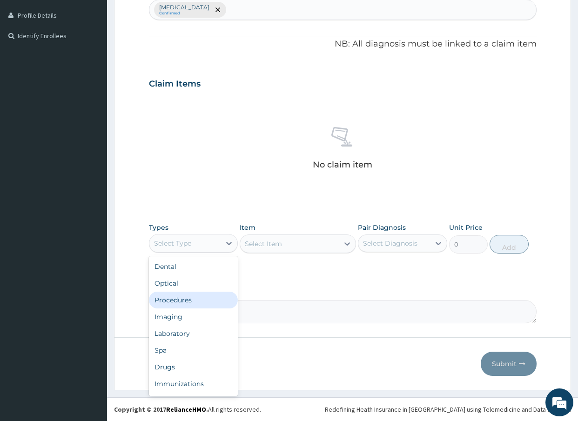
click at [207, 305] on div "Procedures" at bounding box center [193, 300] width 89 height 17
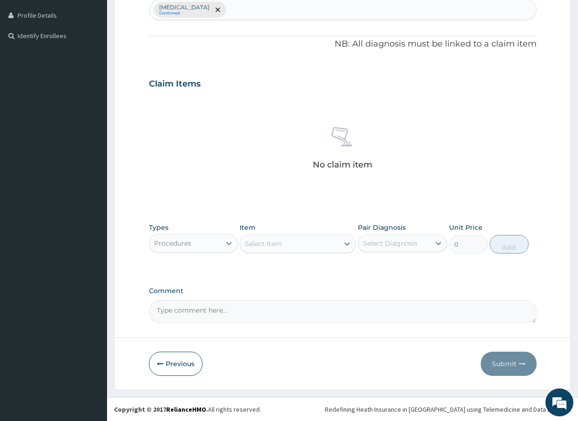
click at [346, 243] on icon at bounding box center [347, 243] width 9 height 9
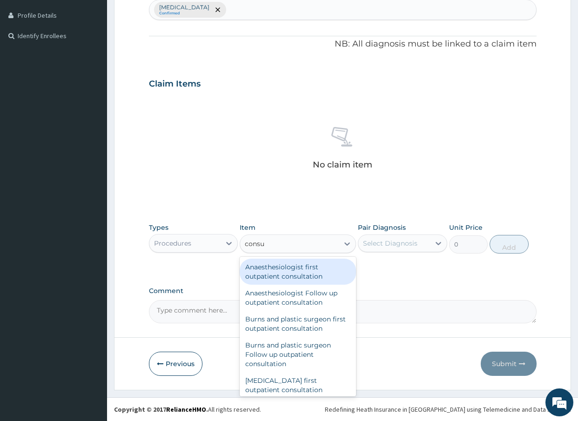
type input "consul"
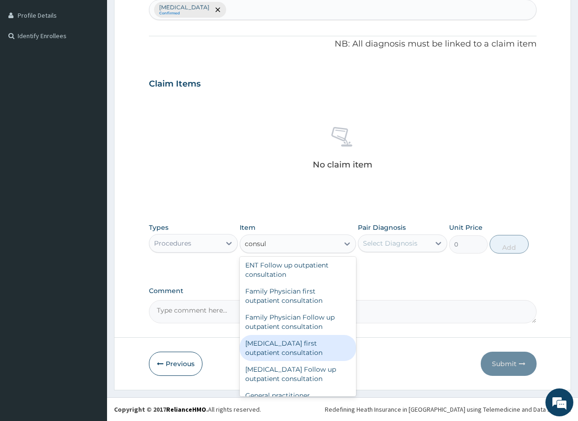
scroll to position [465, 0]
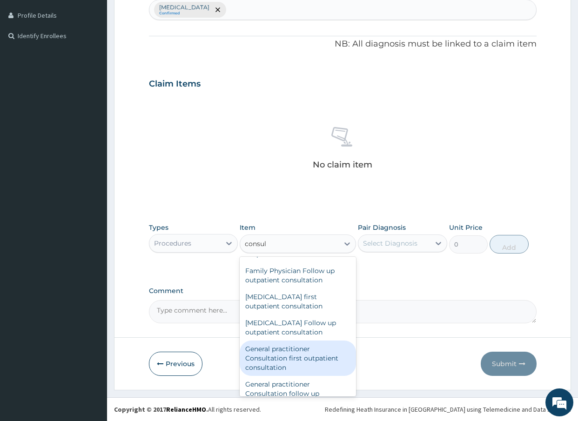
click at [296, 353] on div "General practitioner Consultation first outpatient consultation" at bounding box center [298, 358] width 116 height 35
type input "3000"
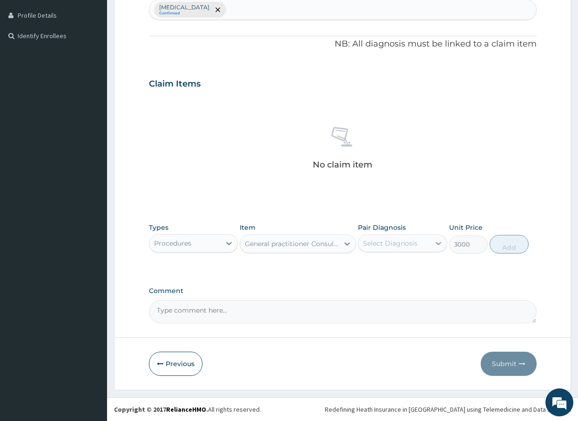
click at [441, 244] on icon at bounding box center [438, 243] width 9 height 9
click at [365, 270] on input "checkbox" at bounding box center [367, 266] width 6 height 6
checkbox input "true"
click at [505, 245] on button "Add" at bounding box center [509, 244] width 39 height 19
type input "0"
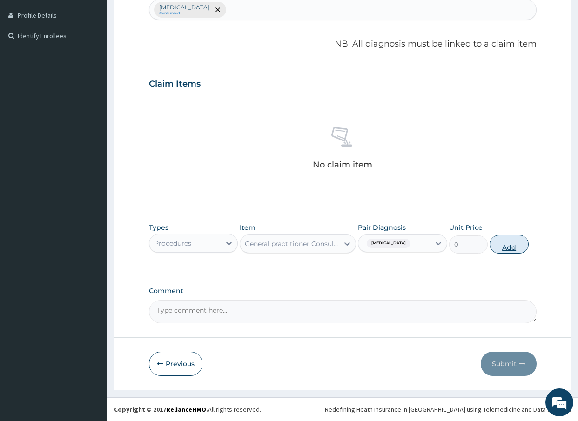
scroll to position [218, 0]
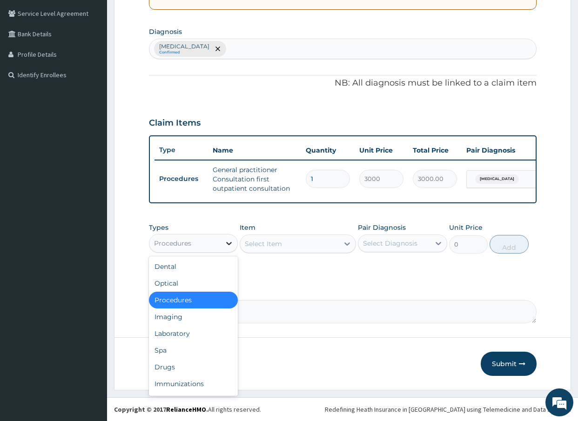
click at [233, 242] on icon at bounding box center [228, 243] width 9 height 9
click at [184, 369] on div "Drugs" at bounding box center [193, 367] width 89 height 17
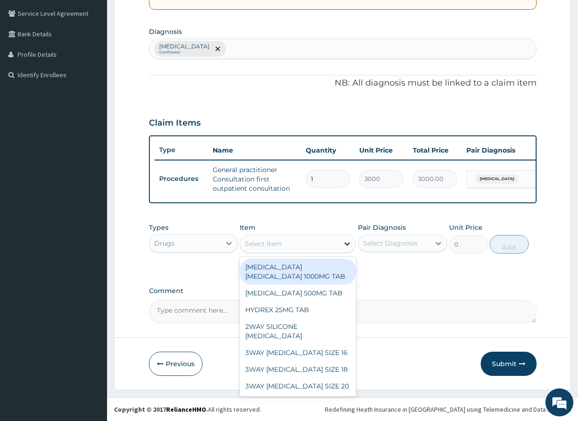
click at [346, 244] on icon at bounding box center [347, 244] width 6 height 3
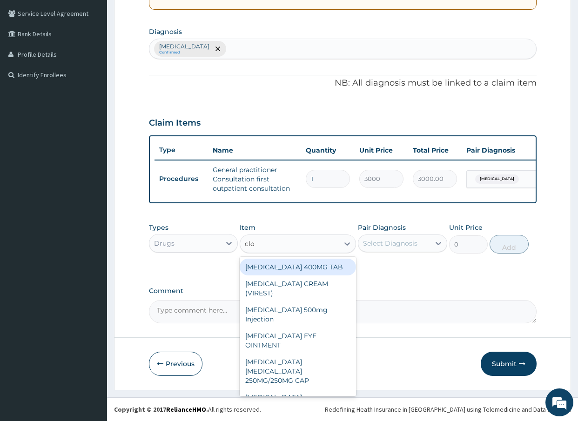
type input "clot"
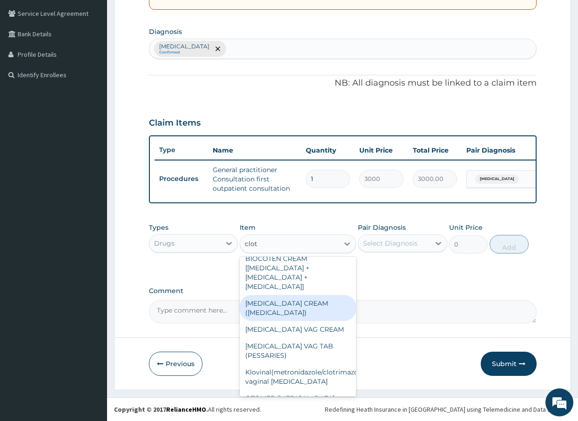
scroll to position [8, 0]
click at [324, 304] on div "CLOTRIMAZOLE CREAM (CANESTEN)" at bounding box center [298, 309] width 116 height 26
type input "630"
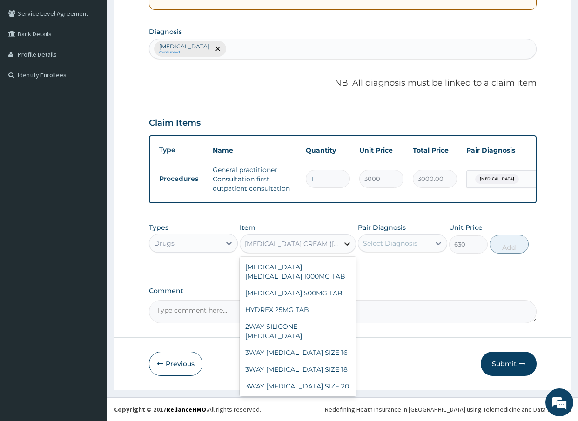
click at [346, 244] on icon at bounding box center [347, 244] width 6 height 3
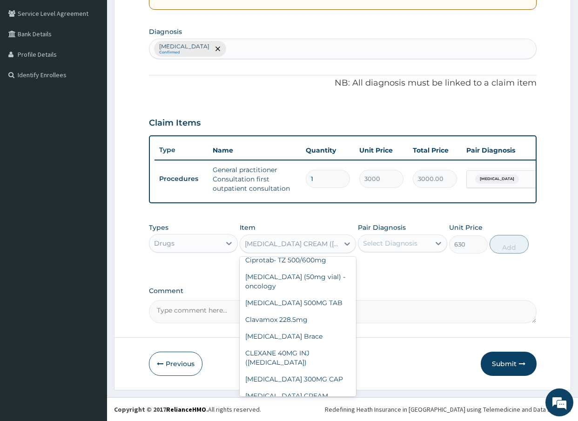
scroll to position [4718, 0]
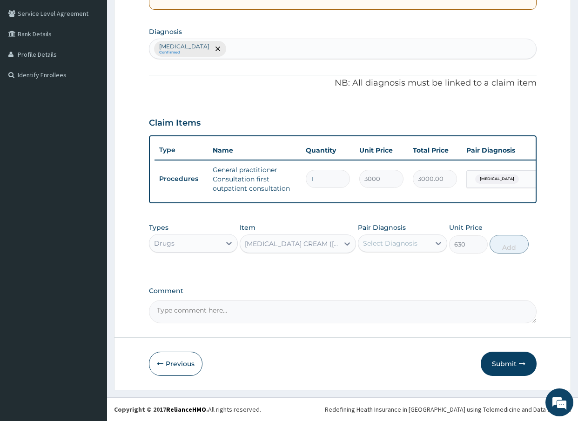
click at [406, 284] on div "PA Code / Prescription Code Enter Code(Secondary Care Only) Encounter Date 14-1…" at bounding box center [343, 100] width 388 height 445
click at [438, 243] on icon at bounding box center [438, 243] width 9 height 9
click at [365, 270] on input "checkbox" at bounding box center [367, 266] width 6 height 6
checkbox input "true"
click at [513, 249] on button "Add" at bounding box center [509, 244] width 39 height 19
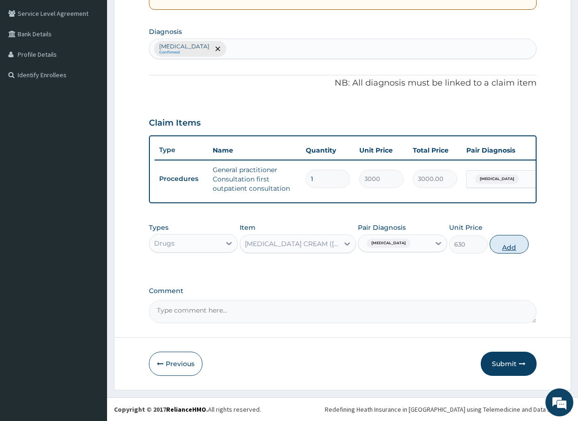
type input "0"
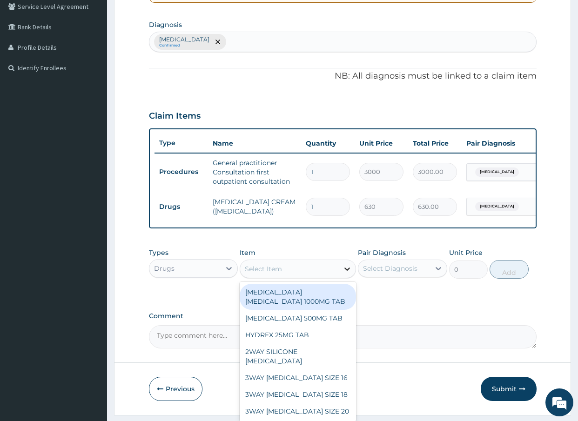
click at [344, 274] on icon at bounding box center [347, 268] width 9 height 9
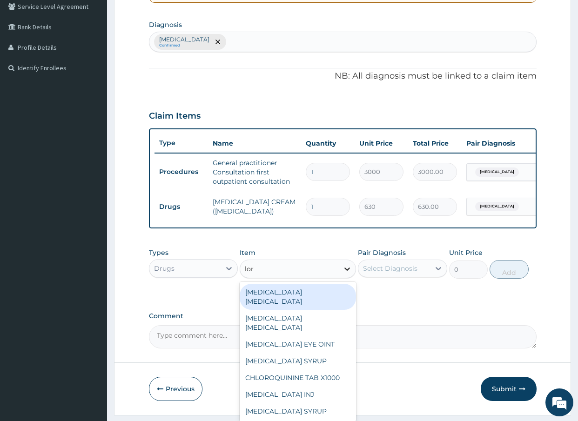
type input "lora"
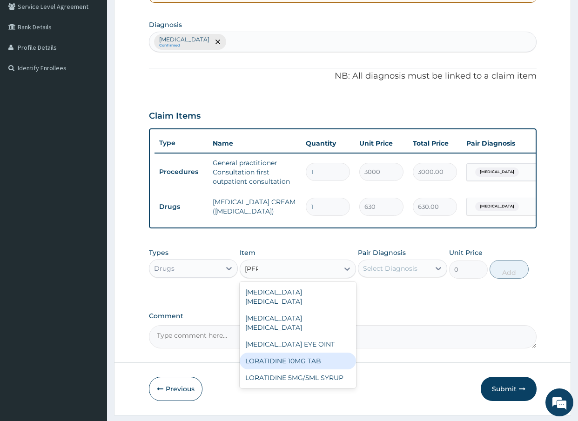
click at [300, 369] on div "LORATIDINE 10MG TAB" at bounding box center [298, 361] width 116 height 17
type input "52.5"
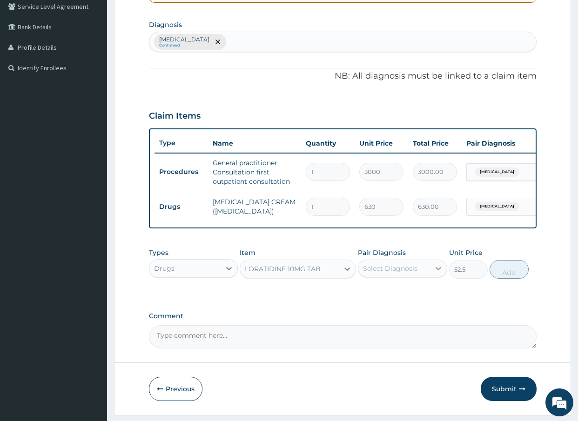
click at [440, 270] on icon at bounding box center [439, 268] width 6 height 3
click at [366, 295] on input "checkbox" at bounding box center [367, 292] width 6 height 6
checkbox input "true"
click at [521, 278] on button "Add" at bounding box center [509, 269] width 39 height 19
type input "0"
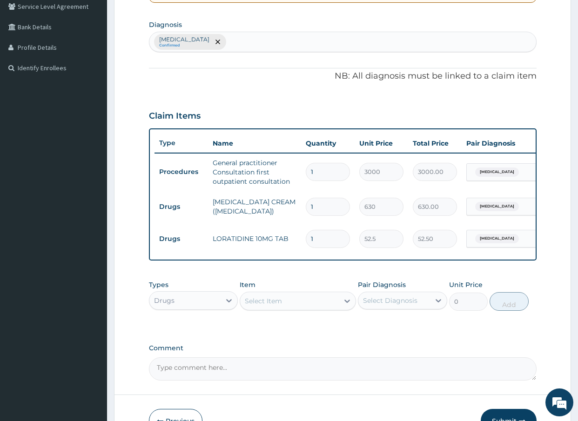
click at [322, 236] on input "1" at bounding box center [328, 239] width 44 height 18
type input "0.00"
type input "7"
type input "367.50"
type input "7"
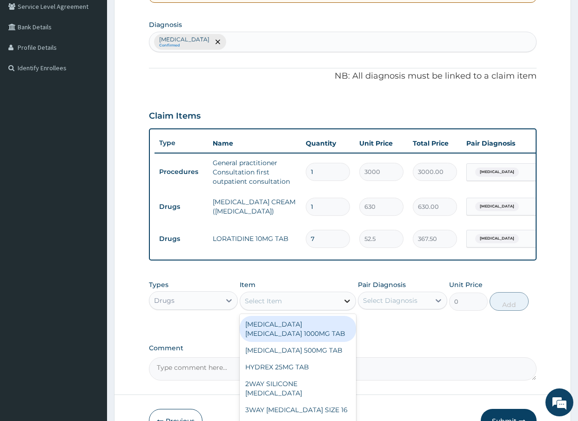
click at [344, 306] on icon at bounding box center [347, 301] width 9 height 9
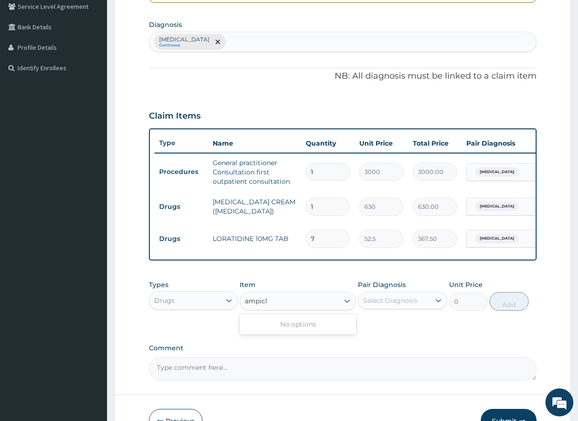
type input "ampic"
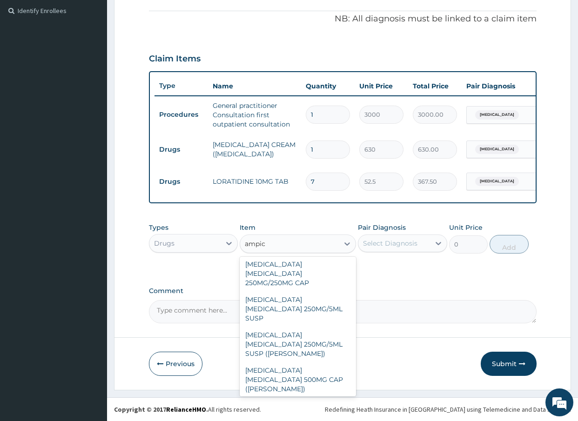
scroll to position [0, 0]
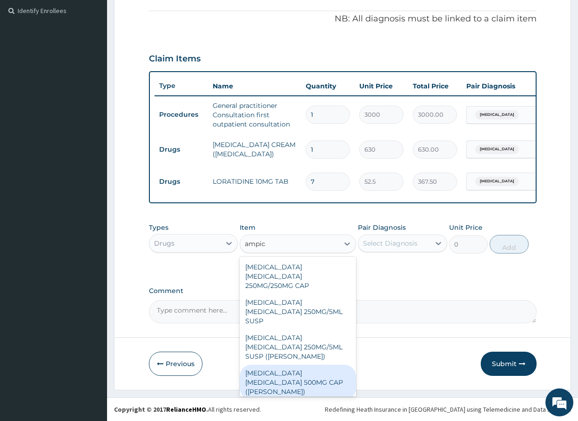
click at [268, 365] on div "AMPICILLIN CLOXACILLIN 500MG CAP (BEECHAM)" at bounding box center [298, 382] width 116 height 35
type input "122.92088"
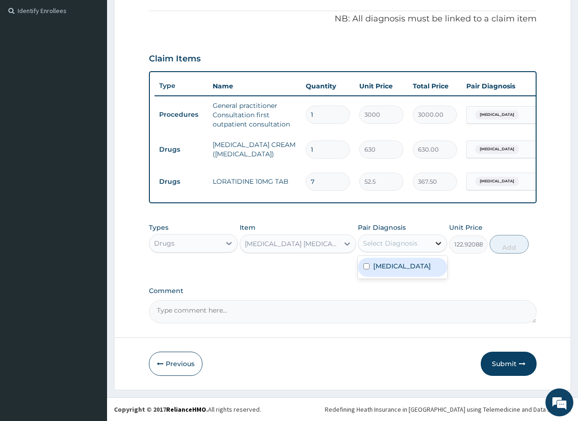
click at [439, 241] on icon at bounding box center [438, 243] width 9 height 9
click at [367, 270] on input "checkbox" at bounding box center [367, 266] width 6 height 6
checkbox input "true"
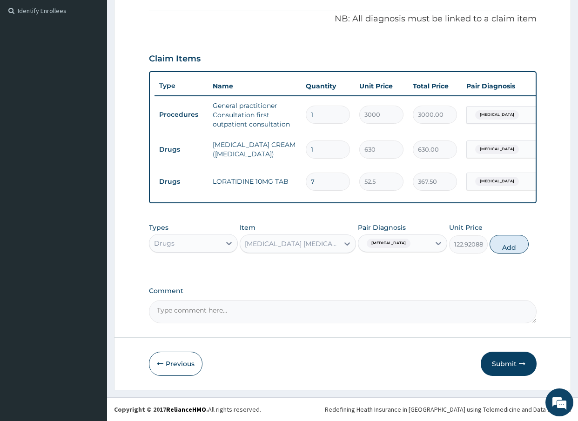
click at [511, 247] on button "Add" at bounding box center [509, 244] width 39 height 19
type input "0"
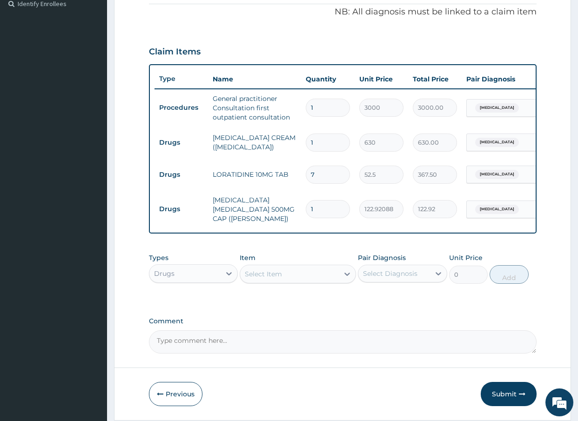
click at [316, 210] on input "1" at bounding box center [328, 209] width 44 height 18
type input "15"
type input "1843.81"
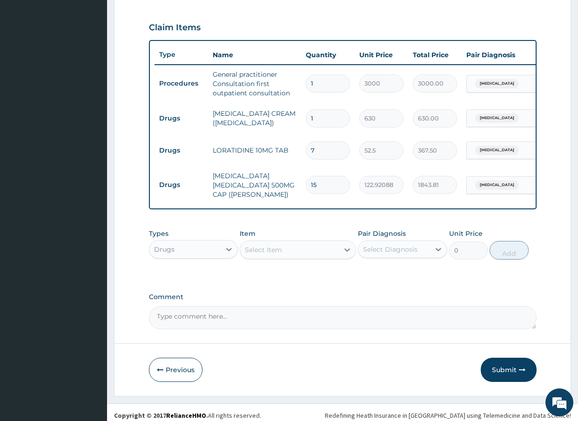
scroll to position [319, 0]
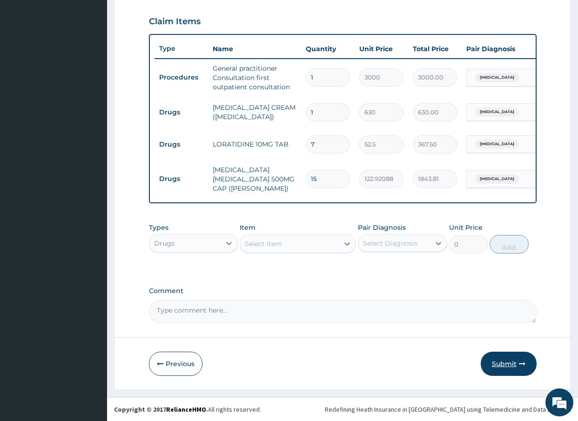
type input "15"
click at [505, 368] on button "Submit" at bounding box center [509, 364] width 56 height 24
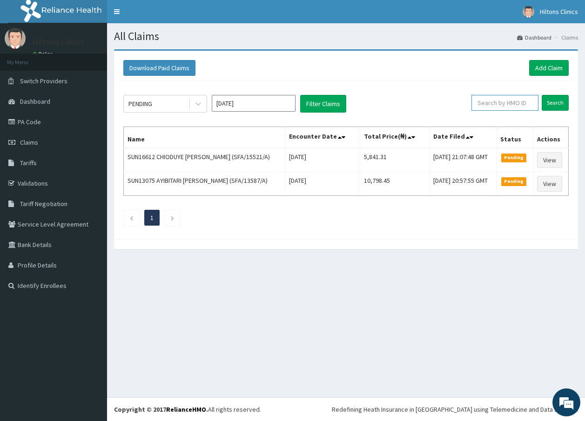
click at [511, 102] on input "text" at bounding box center [505, 103] width 67 height 16
type input "sfa/15520/a"
click at [562, 102] on input "Search" at bounding box center [555, 103] width 27 height 16
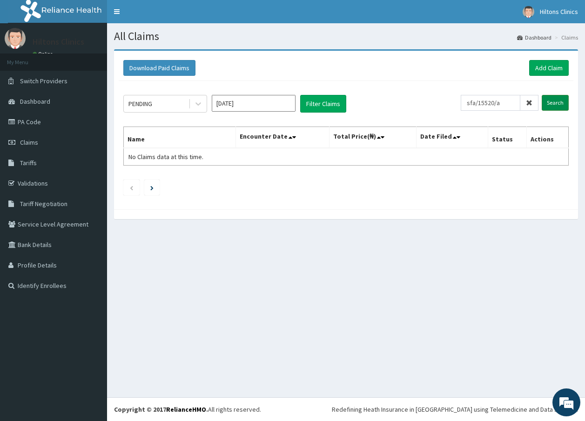
click at [554, 104] on input "Search" at bounding box center [555, 103] width 27 height 16
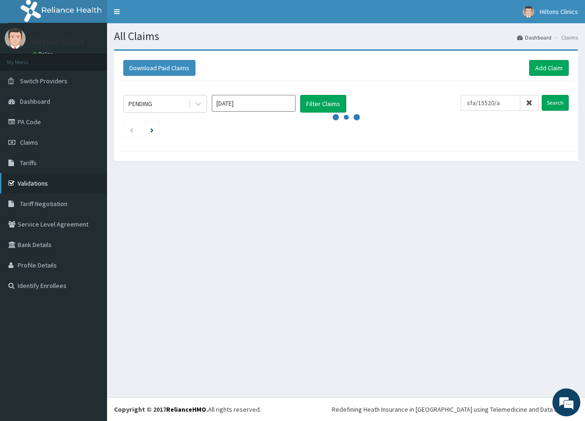
click at [47, 184] on link "Validations" at bounding box center [53, 183] width 107 height 20
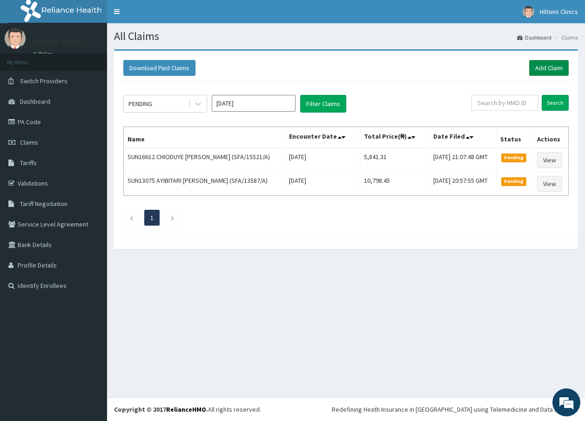
click at [552, 69] on link "Add Claim" at bounding box center [549, 68] width 40 height 16
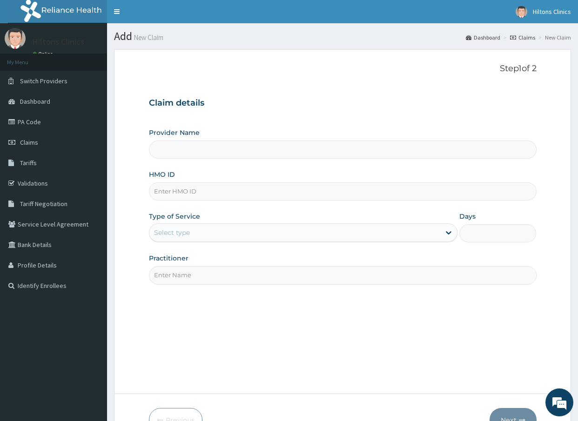
type input "Hilton Clinics"
click at [263, 189] on input "HMO ID" at bounding box center [343, 191] width 388 height 18
type input "sfa/15520/a"
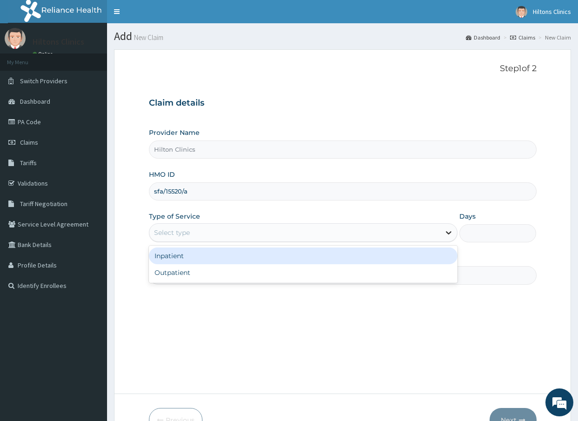
click at [448, 234] on icon at bounding box center [449, 233] width 6 height 3
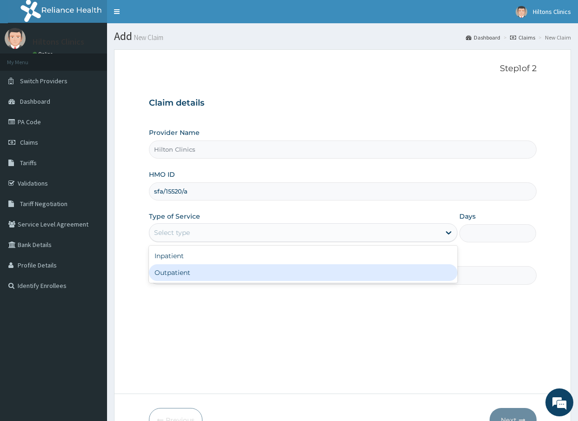
click at [387, 269] on div "Outpatient" at bounding box center [303, 272] width 309 height 17
type input "1"
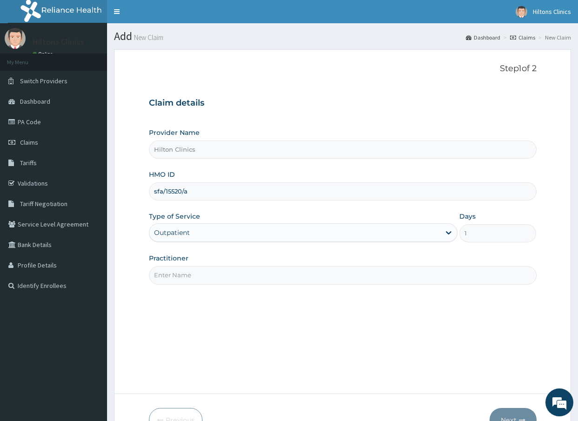
drag, startPoint x: 374, startPoint y: 271, endPoint x: 344, endPoint y: 286, distance: 33.1
click at [372, 273] on input "Practitioner" at bounding box center [343, 275] width 388 height 18
type input "DR [PERSON_NAME]"
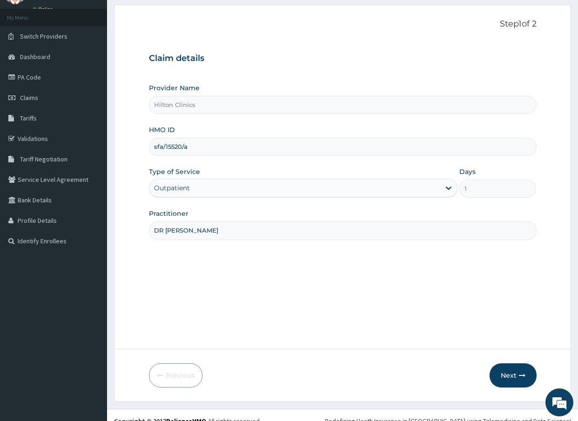
scroll to position [56, 0]
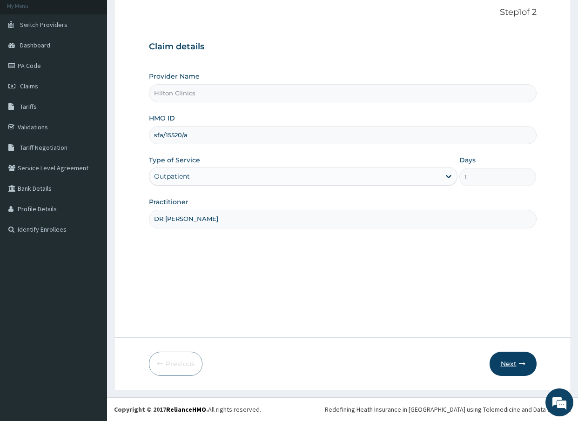
click at [507, 364] on button "Next" at bounding box center [513, 364] width 47 height 24
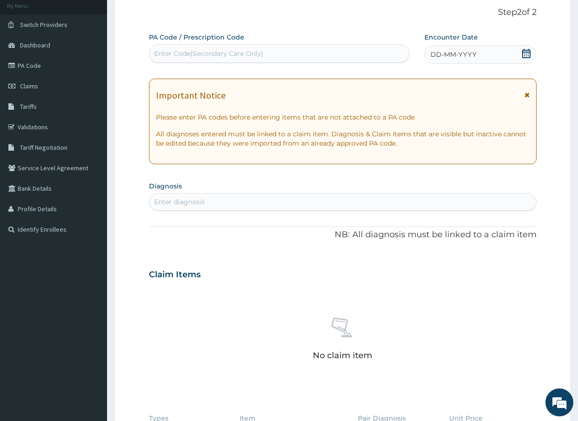
click at [528, 56] on icon at bounding box center [526, 53] width 9 height 9
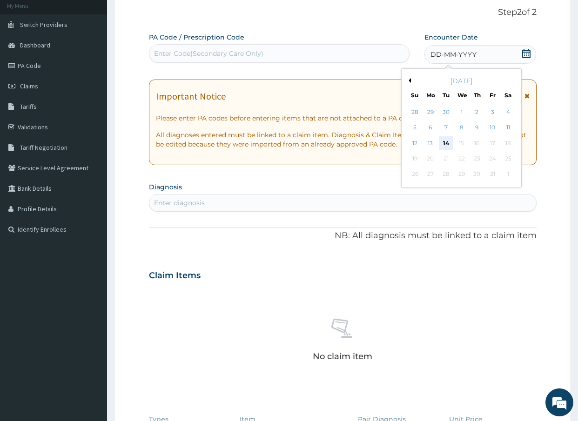
click at [446, 142] on div "14" at bounding box center [446, 143] width 14 height 14
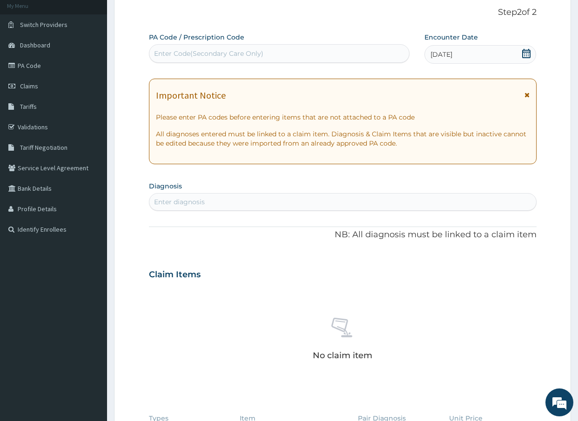
click at [189, 204] on div "Enter diagnosis" at bounding box center [179, 201] width 51 height 9
type input "urinary"
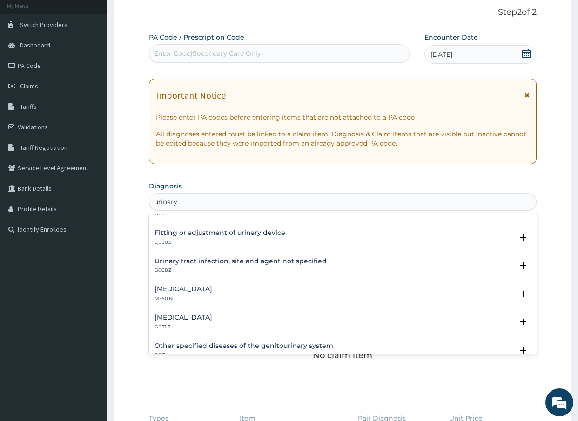
scroll to position [585, 0]
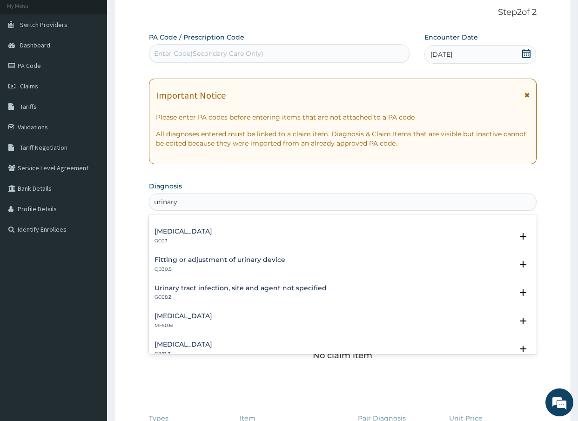
click at [283, 287] on h4 "Urinary tract infection, site and agent not specified" at bounding box center [241, 288] width 172 height 7
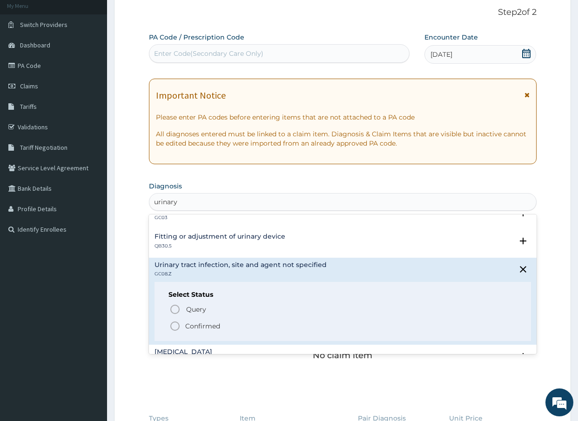
scroll to position [605, 0]
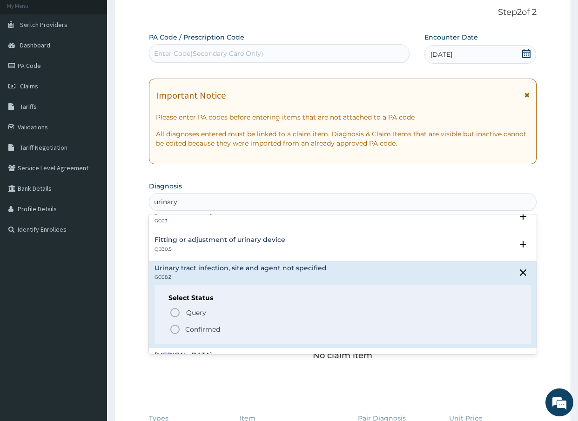
click at [177, 328] on icon "status option filled" at bounding box center [174, 329] width 11 height 11
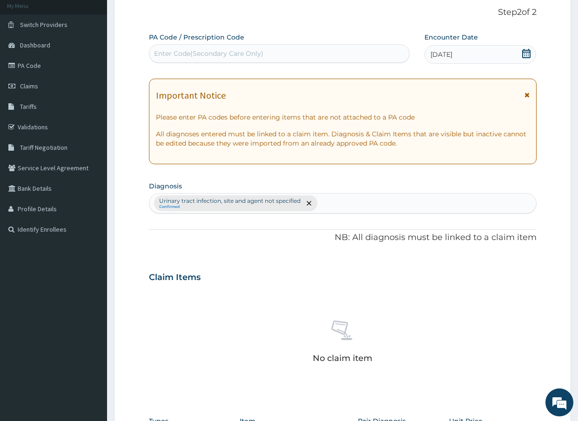
scroll to position [243, 0]
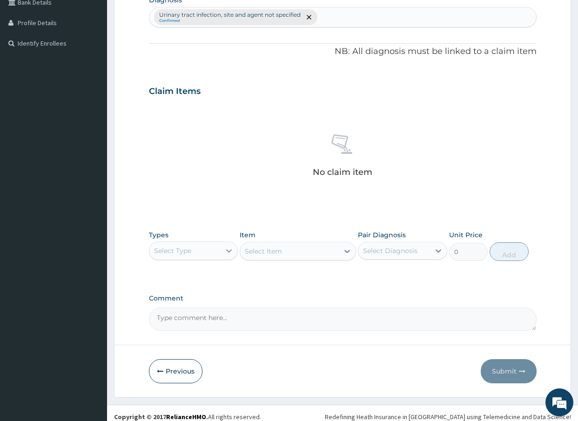
click at [230, 249] on icon at bounding box center [228, 250] width 9 height 9
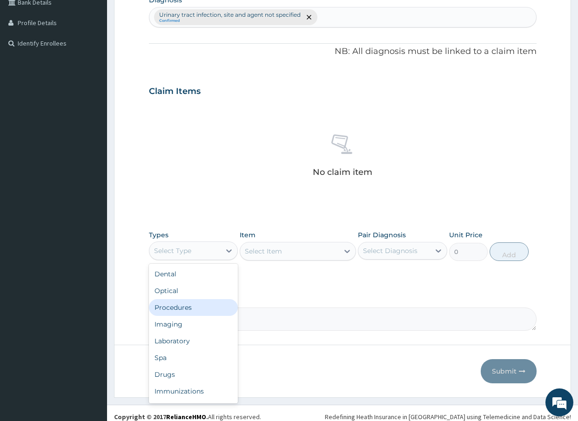
click at [201, 310] on div "Procedures" at bounding box center [193, 307] width 89 height 17
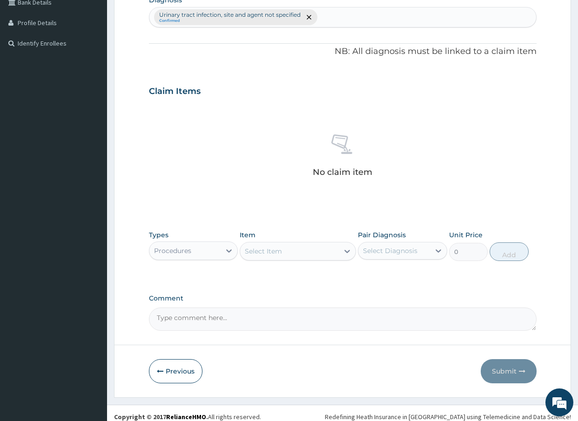
click at [346, 250] on icon at bounding box center [347, 251] width 9 height 9
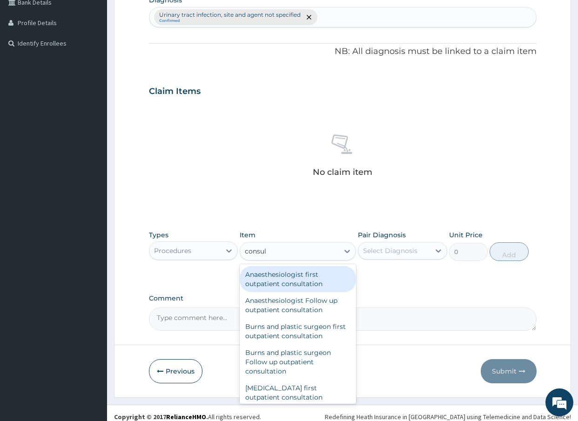
type input "consult"
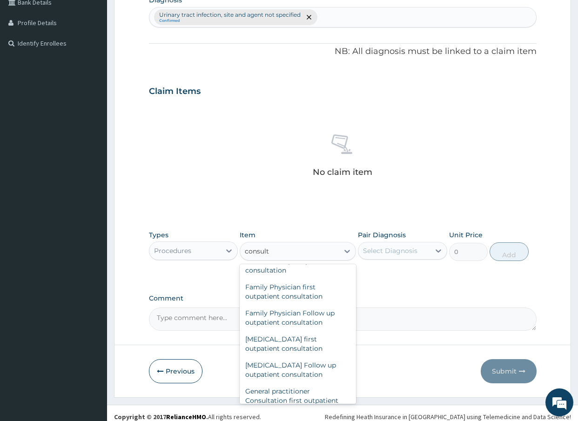
scroll to position [445, 0]
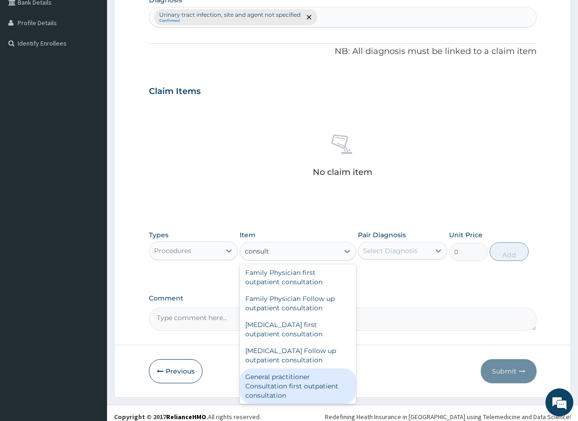
click at [308, 386] on div "General practitioner Consultation first outpatient consultation" at bounding box center [298, 386] width 116 height 35
type input "3000"
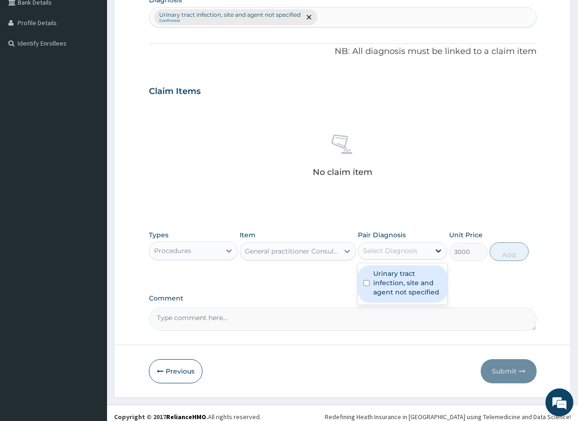
click at [440, 252] on icon at bounding box center [438, 250] width 9 height 9
click at [370, 283] on input "checkbox" at bounding box center [367, 283] width 6 height 6
checkbox input "true"
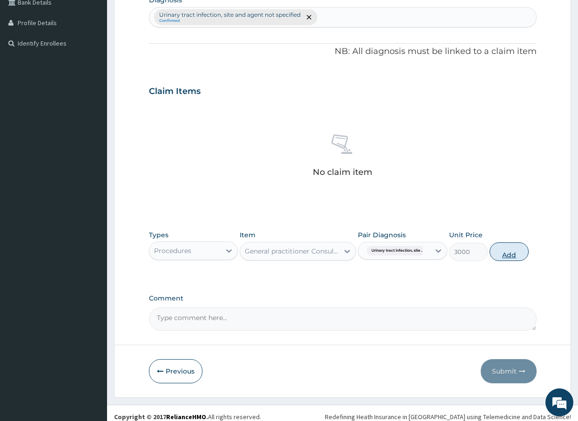
click at [511, 252] on button "Add" at bounding box center [509, 252] width 39 height 19
type input "0"
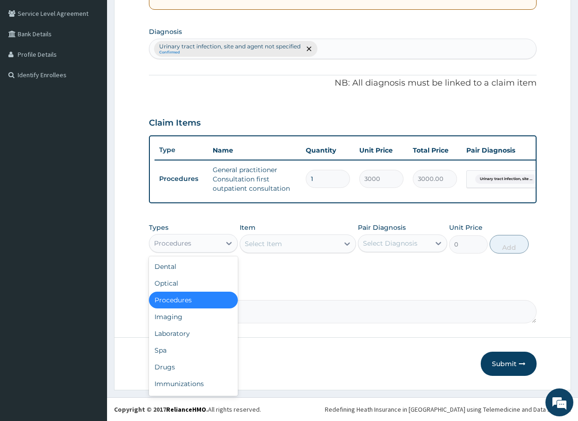
drag, startPoint x: 231, startPoint y: 244, endPoint x: 197, endPoint y: 271, distance: 43.0
click at [229, 247] on icon at bounding box center [228, 243] width 9 height 9
drag, startPoint x: 177, startPoint y: 368, endPoint x: 300, endPoint y: 305, distance: 138.6
click at [177, 367] on div "Drugs" at bounding box center [193, 367] width 89 height 17
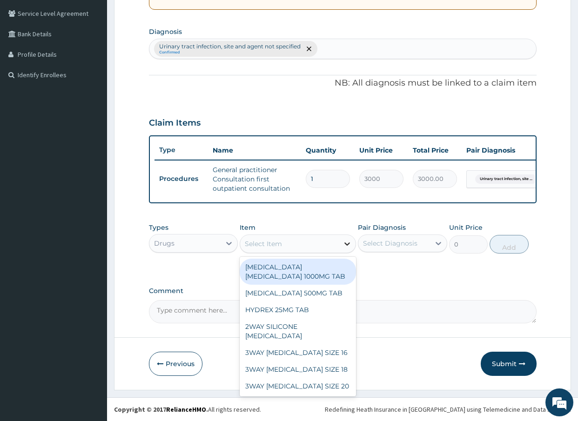
click at [348, 243] on icon at bounding box center [347, 243] width 9 height 9
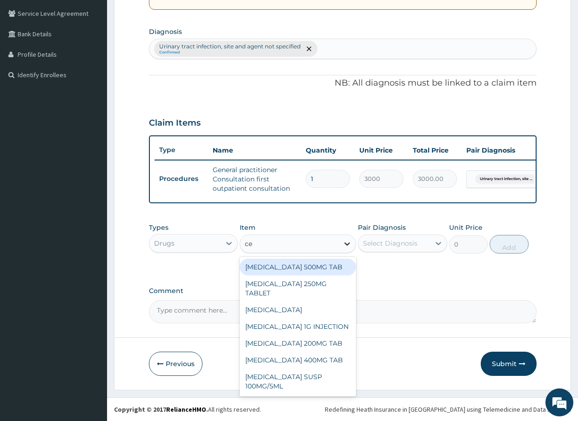
type input "cel"
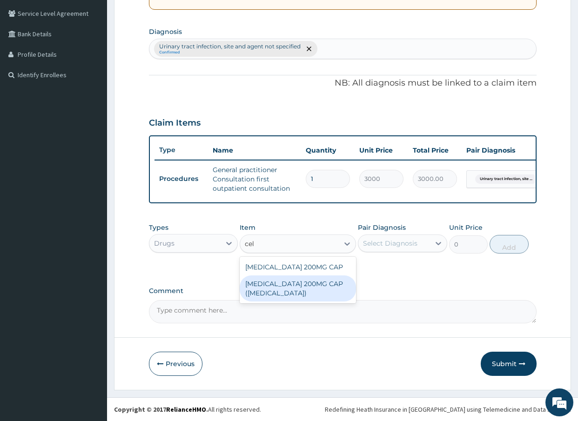
click at [308, 291] on div "CELECOXIB 200MG CAP (CELEBREX)" at bounding box center [298, 289] width 116 height 26
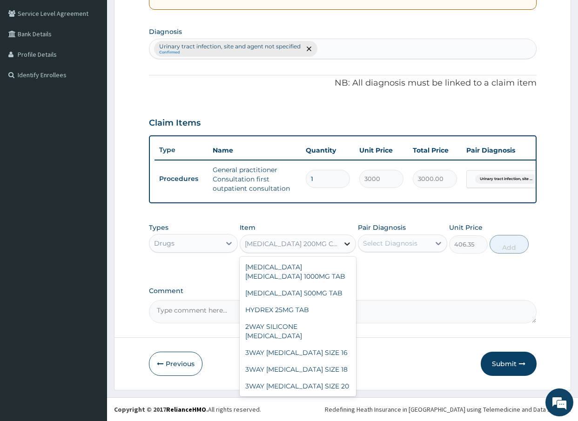
click at [351, 243] on icon at bounding box center [347, 243] width 9 height 9
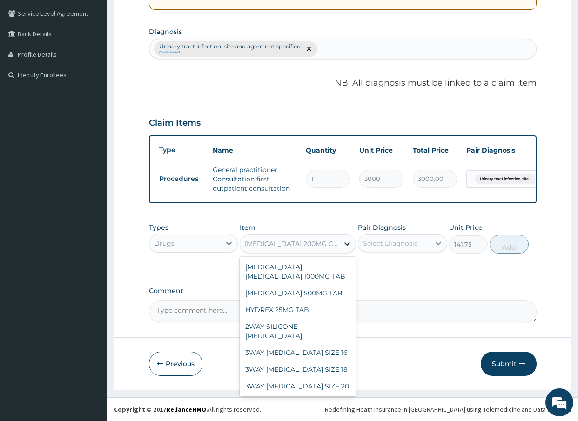
click at [344, 243] on icon at bounding box center [347, 243] width 9 height 9
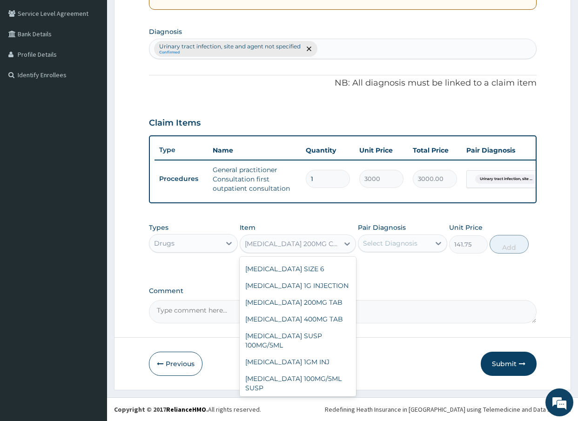
scroll to position [3821, 0]
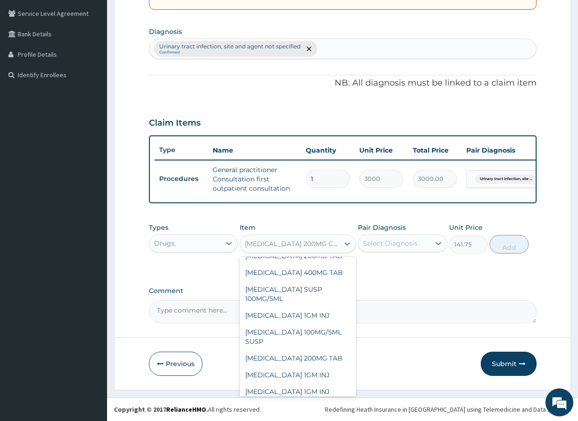
type input "406.35"
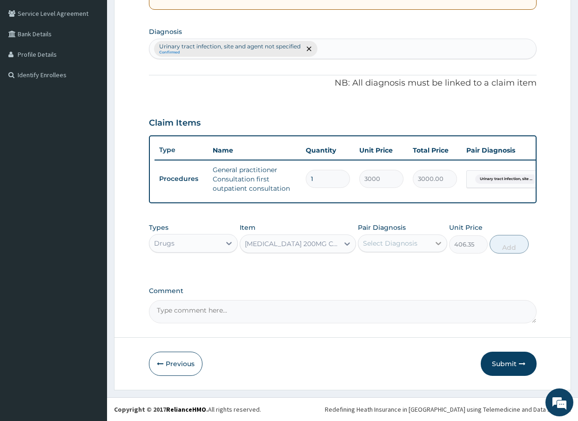
click at [440, 242] on icon at bounding box center [438, 243] width 9 height 9
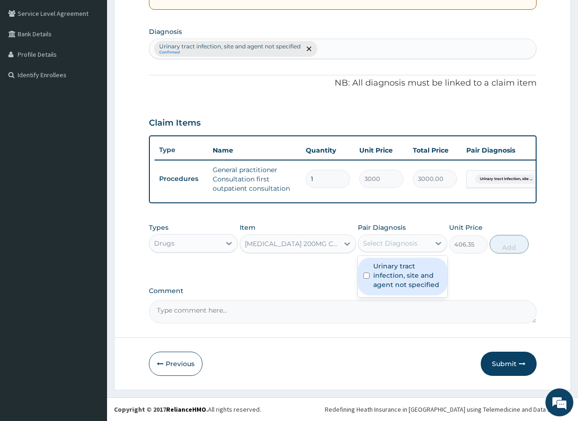
click at [365, 276] on input "checkbox" at bounding box center [367, 276] width 6 height 6
checkbox input "true"
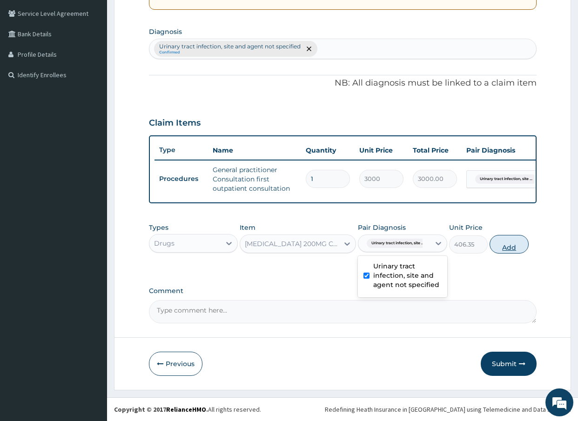
click at [506, 246] on button "Add" at bounding box center [509, 244] width 39 height 19
type input "0"
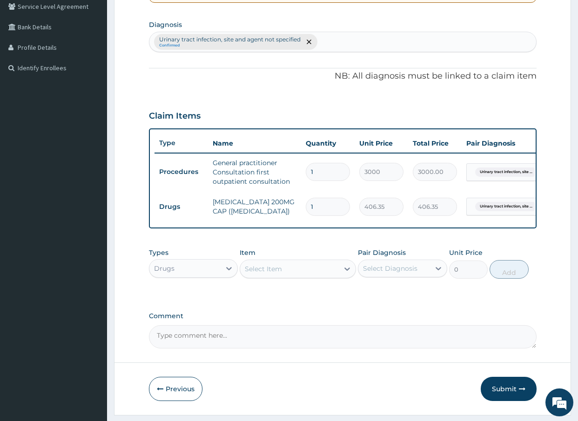
click at [323, 209] on input "1" at bounding box center [328, 207] width 44 height 18
type input "0.00"
type input "8"
type input "3250.80"
type input "8"
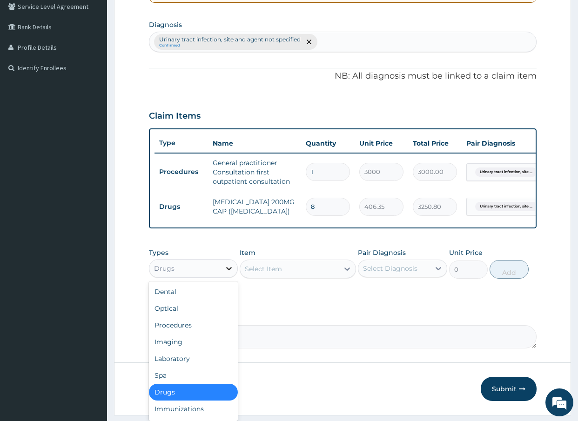
click at [229, 270] on icon at bounding box center [229, 268] width 6 height 3
drag, startPoint x: 191, startPoint y: 368, endPoint x: 194, endPoint y: 364, distance: 5.3
click at [190, 367] on div "Laboratory" at bounding box center [193, 359] width 89 height 17
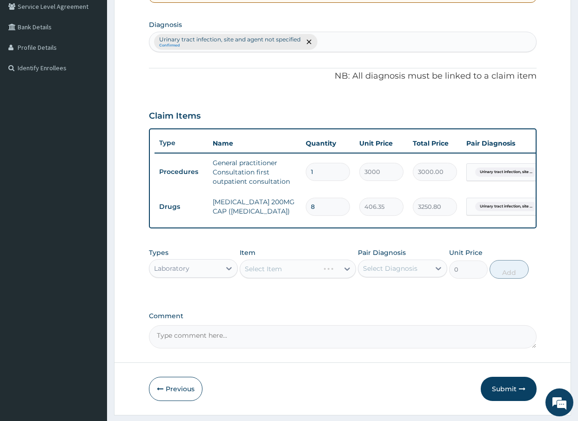
click at [348, 277] on div "Select Item" at bounding box center [298, 269] width 116 height 19
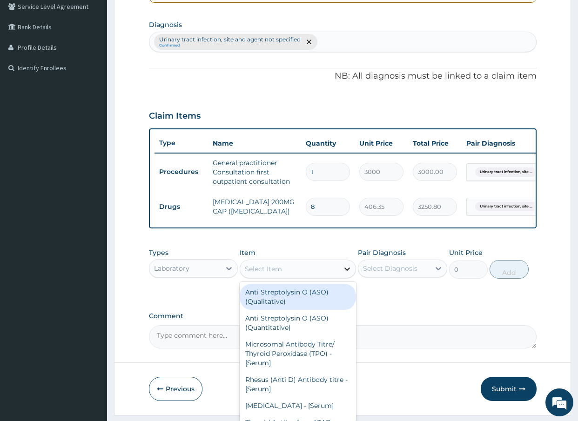
click at [347, 271] on icon at bounding box center [347, 269] width 6 height 3
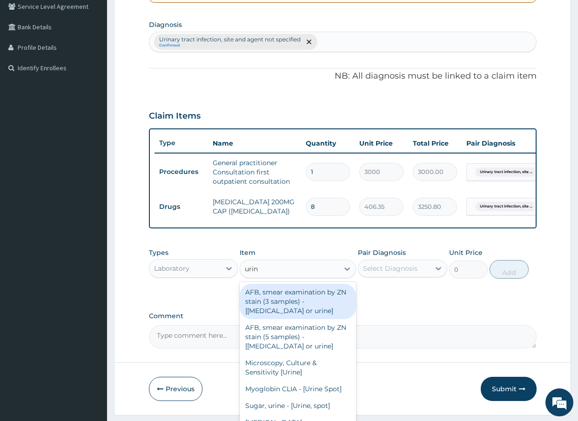
type input "urina"
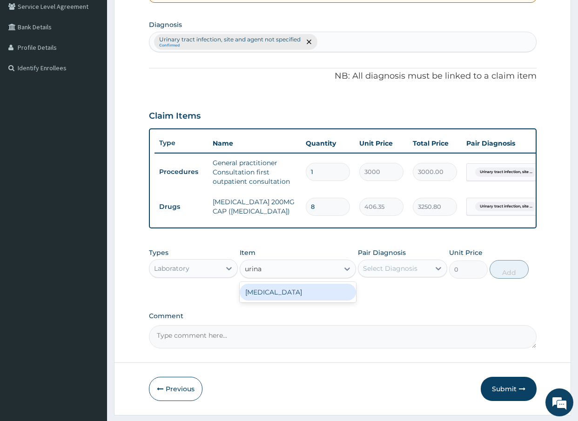
click at [332, 299] on div "URINALYSIS" at bounding box center [298, 292] width 116 height 17
type input "2000"
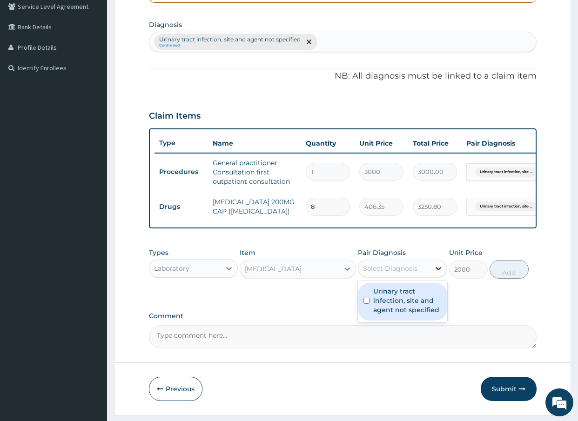
click at [437, 273] on icon at bounding box center [438, 268] width 9 height 9
click at [366, 304] on input "checkbox" at bounding box center [367, 301] width 6 height 6
checkbox input "true"
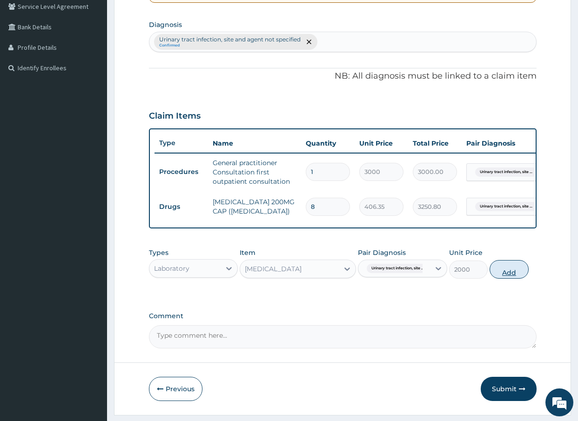
click at [513, 279] on button "Add" at bounding box center [509, 269] width 39 height 19
type input "0"
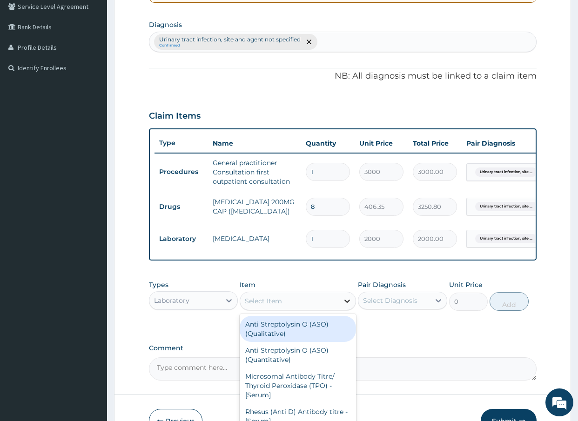
click at [348, 306] on icon at bounding box center [347, 301] width 9 height 9
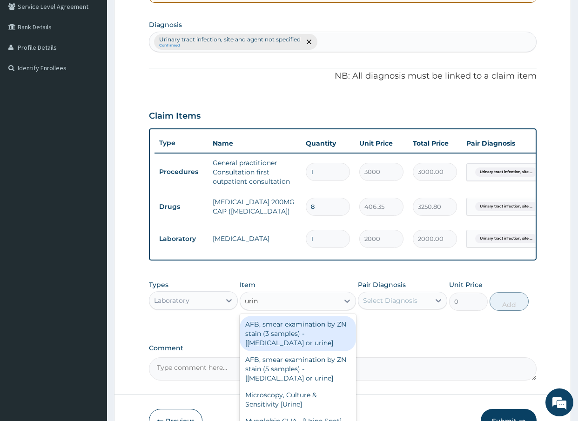
type input "urine"
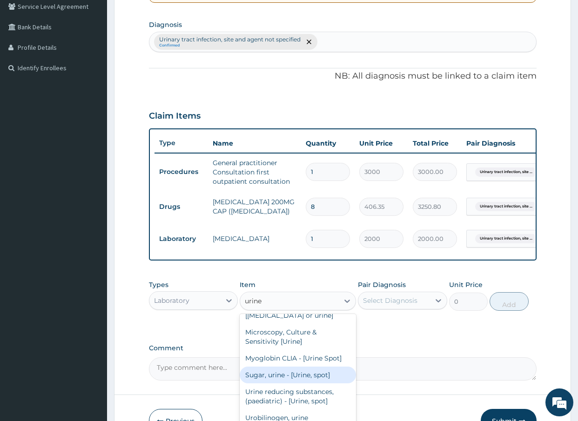
scroll to position [47, 0]
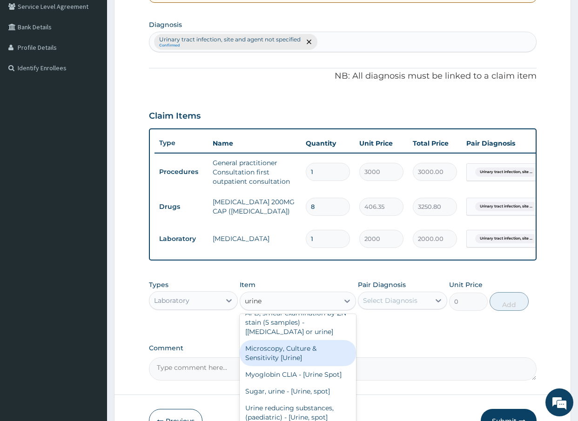
click at [310, 362] on div "Microscopy, Culture & Sensitivity [Urine]" at bounding box center [298, 353] width 116 height 26
type input "3500"
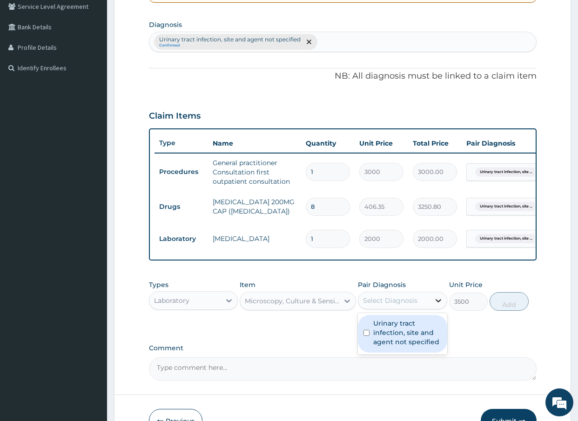
click at [439, 303] on icon at bounding box center [439, 300] width 6 height 3
click at [367, 336] on input "checkbox" at bounding box center [367, 333] width 6 height 6
checkbox input "true"
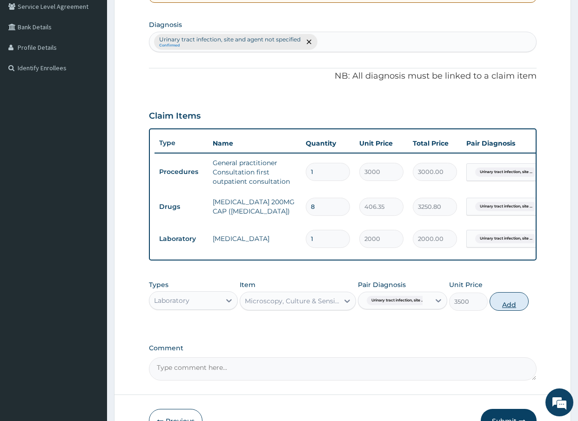
click at [504, 311] on button "Add" at bounding box center [509, 301] width 39 height 19
type input "0"
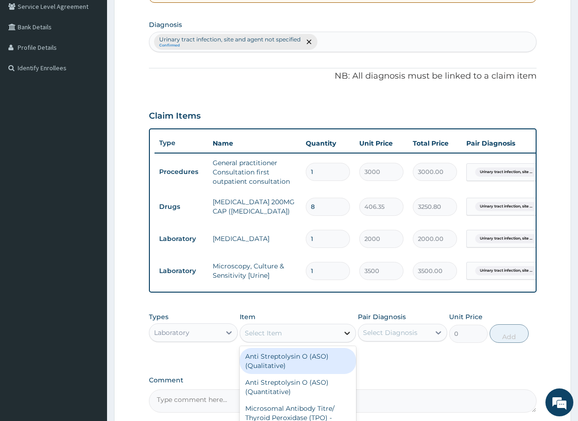
click at [345, 338] on icon at bounding box center [347, 333] width 9 height 9
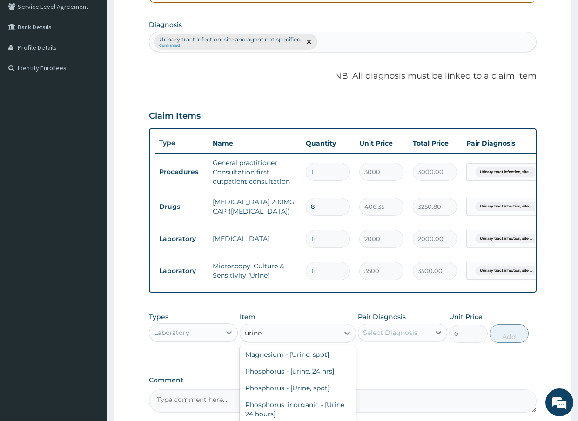
scroll to position [326, 0]
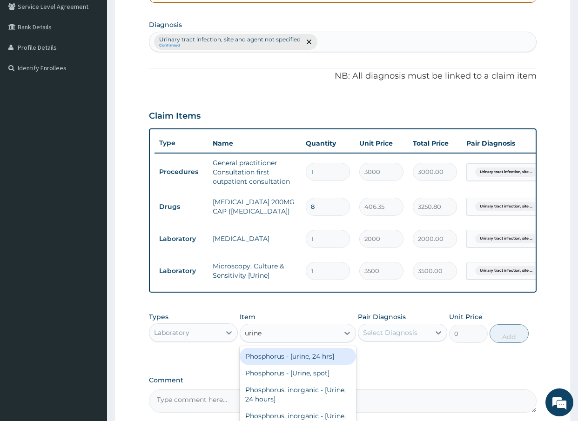
type input "urine"
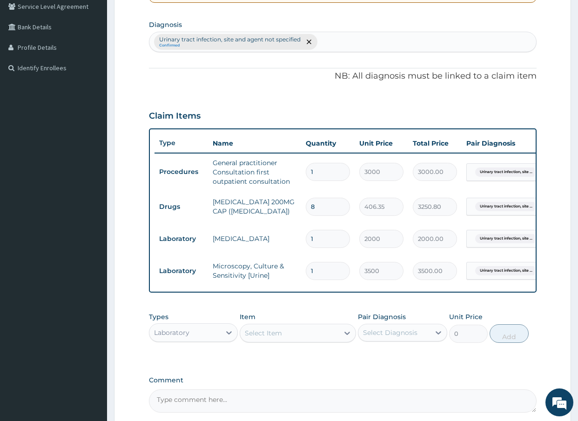
click at [376, 383] on div "PA Code / Prescription Code Enter Code(Secondary Care Only) Encounter Date 14-1…" at bounding box center [343, 142] width 388 height 542
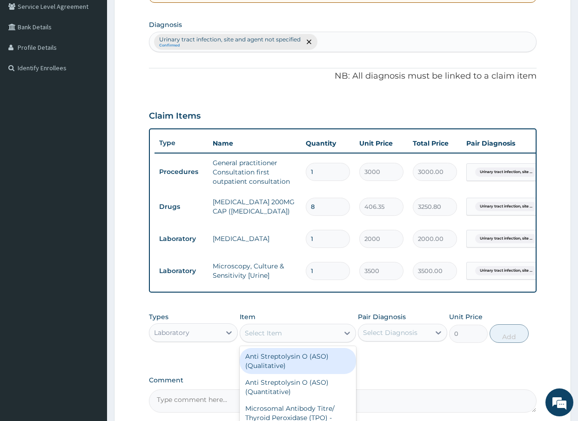
click at [286, 341] on div "Select Item" at bounding box center [289, 333] width 99 height 15
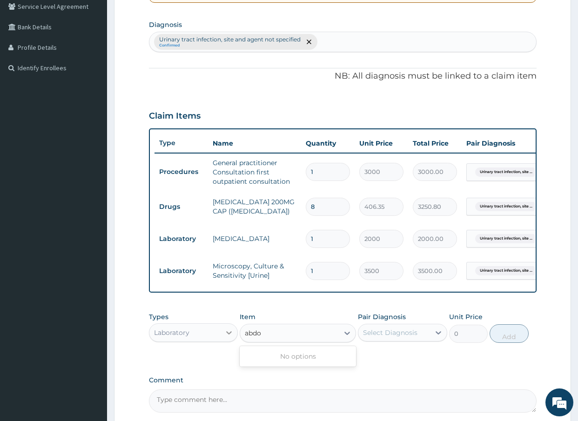
type input "abdo"
click at [227, 337] on icon at bounding box center [228, 332] width 9 height 9
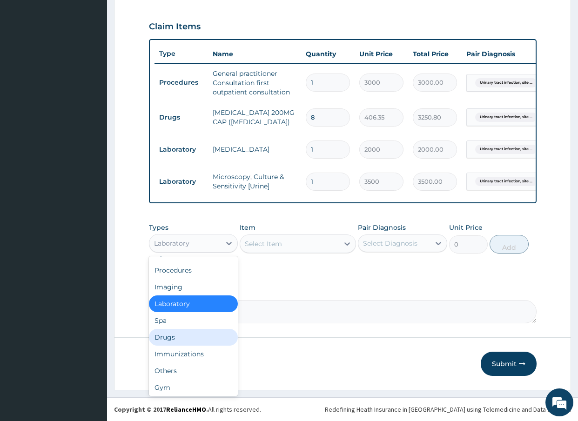
scroll to position [27, 0]
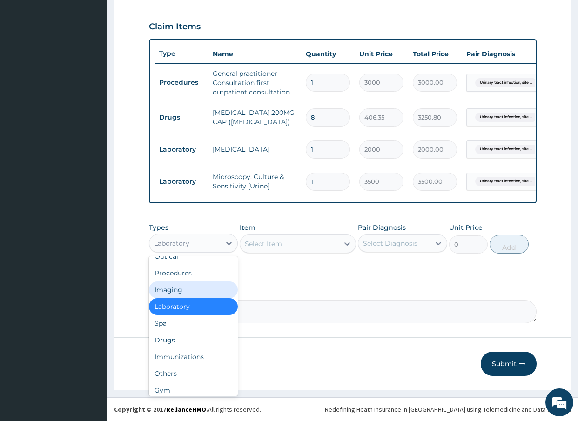
click at [207, 298] on div "Imaging" at bounding box center [193, 290] width 89 height 17
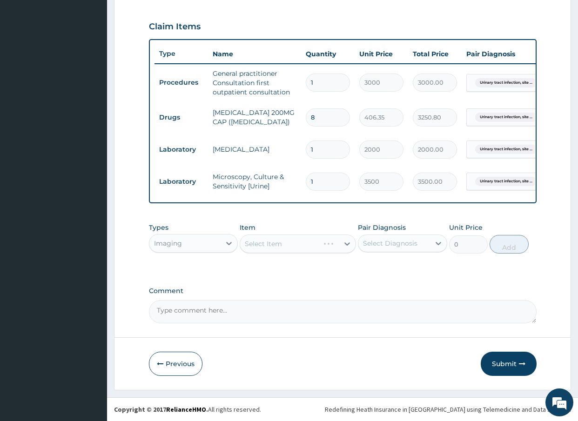
click at [349, 245] on div "Select Item" at bounding box center [298, 244] width 116 height 19
click at [344, 249] on div "Select Item" at bounding box center [298, 244] width 116 height 19
click at [347, 249] on div "Select Item" at bounding box center [298, 244] width 116 height 19
click at [347, 247] on div "Select Item" at bounding box center [298, 244] width 116 height 19
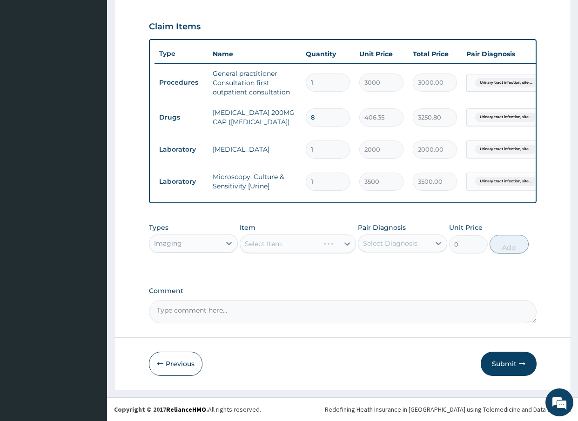
click at [347, 247] on div "Select Item" at bounding box center [298, 244] width 116 height 19
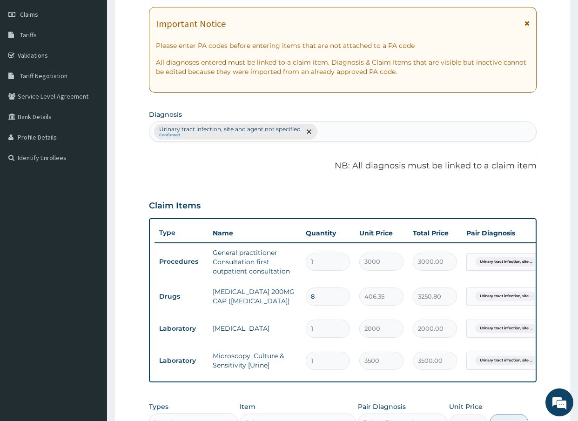
scroll to position [125, 0]
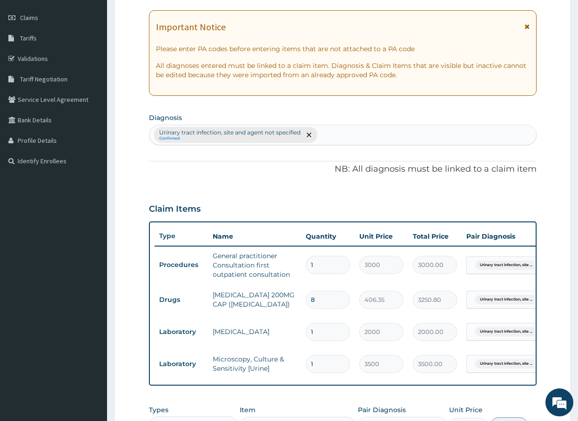
click at [330, 134] on div "Urinary tract infection, site and agent not specified Confirmed" at bounding box center [342, 135] width 387 height 20
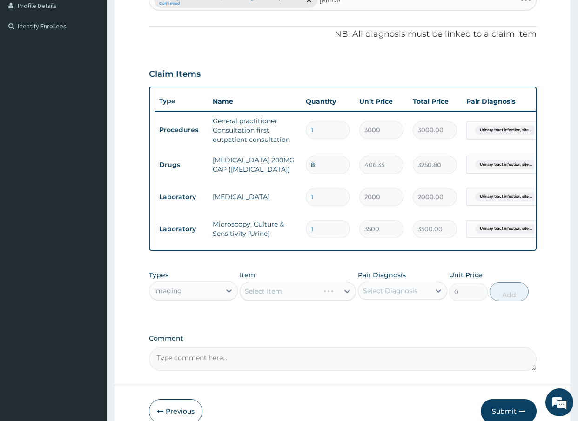
scroll to position [128, 0]
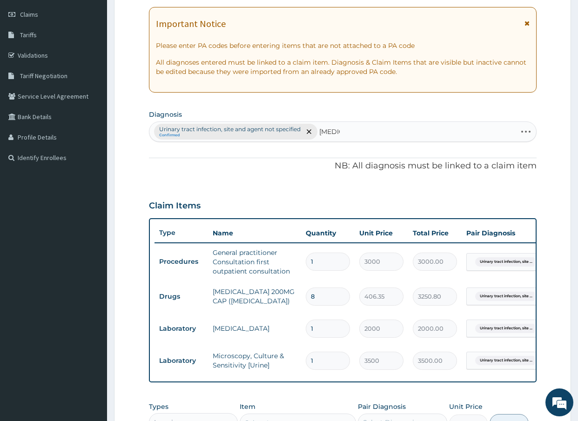
click at [346, 130] on div "Urinary tract infection, site and agent not specified Confirmed sepsis sepsis" at bounding box center [332, 132] width 367 height 20
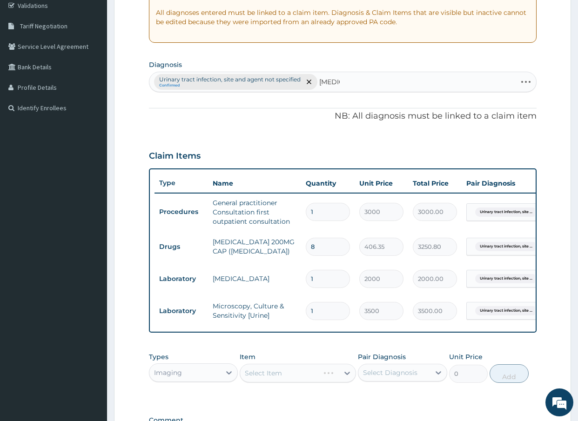
scroll to position [221, 0]
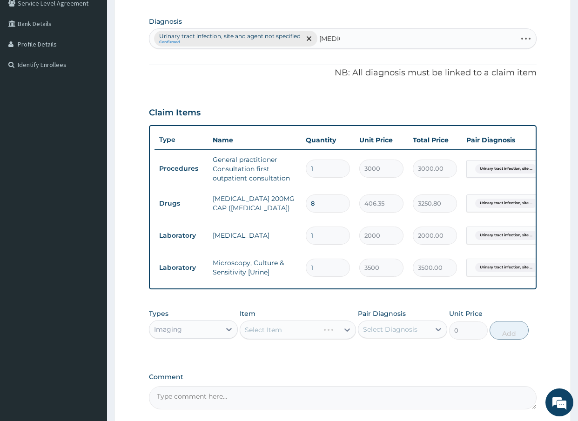
click at [346, 40] on div "Urinary tract infection, site and agent not specified Confirmed sepsis sepsis" at bounding box center [332, 39] width 367 height 20
type input "s"
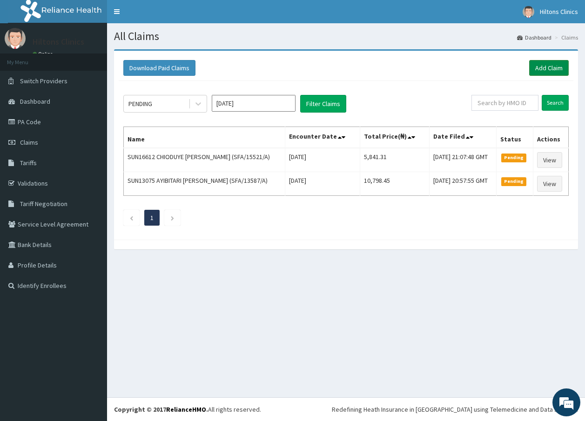
click at [556, 66] on link "Add Claim" at bounding box center [549, 68] width 40 height 16
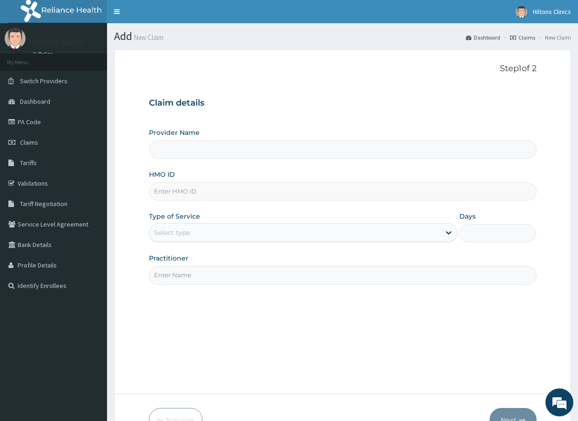
type input "Hilton Clinics"
click at [219, 196] on input "HMO ID" at bounding box center [343, 191] width 388 height 18
type input "sfa/15520/a"
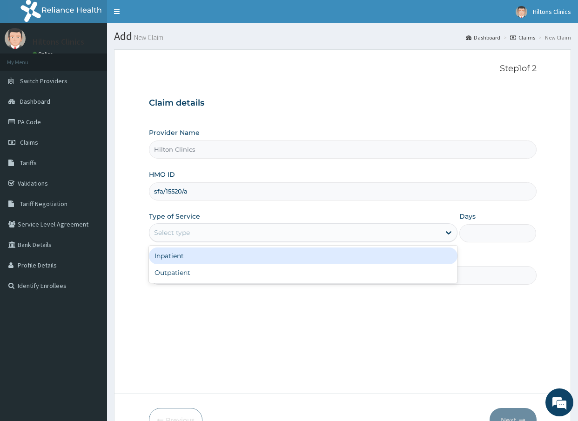
click at [238, 230] on div "Select type" at bounding box center [294, 232] width 291 height 15
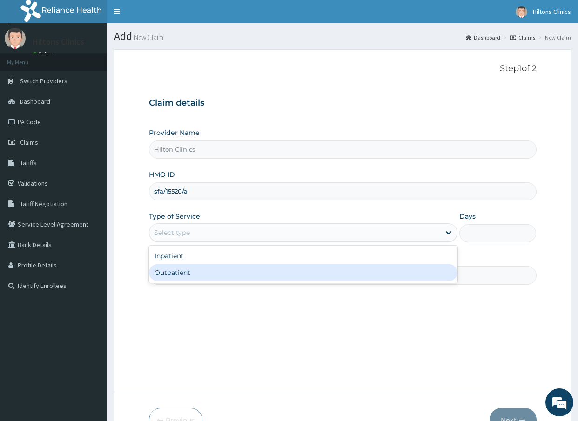
click at [236, 275] on div "Outpatient" at bounding box center [303, 272] width 309 height 17
type input "1"
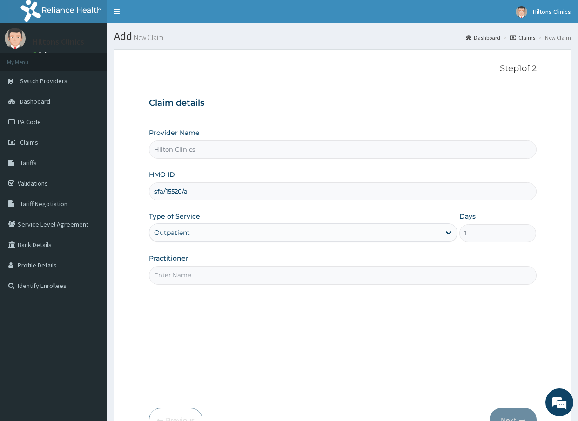
click at [294, 283] on input "Practitioner" at bounding box center [343, 275] width 388 height 18
click at [248, 278] on input "DR [PERSON_NAME]" at bounding box center [343, 275] width 388 height 18
drag, startPoint x: 278, startPoint y: 279, endPoint x: 283, endPoint y: 282, distance: 5.8
click at [280, 279] on input "DR [PERSON_NAME]" at bounding box center [343, 275] width 388 height 18
drag, startPoint x: 331, startPoint y: 280, endPoint x: 300, endPoint y: 281, distance: 31.2
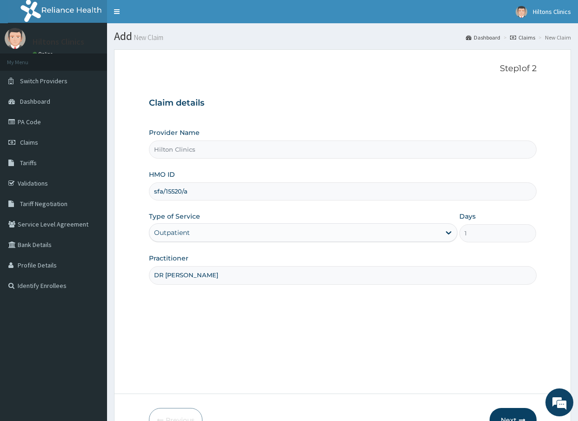
click at [328, 281] on input "DR [PERSON_NAME]" at bounding box center [343, 275] width 388 height 18
click at [192, 278] on input "DR [PERSON_NAME]" at bounding box center [343, 275] width 388 height 18
type input "D"
click at [191, 276] on input "Practitioner" at bounding box center [343, 275] width 388 height 18
type input "d"
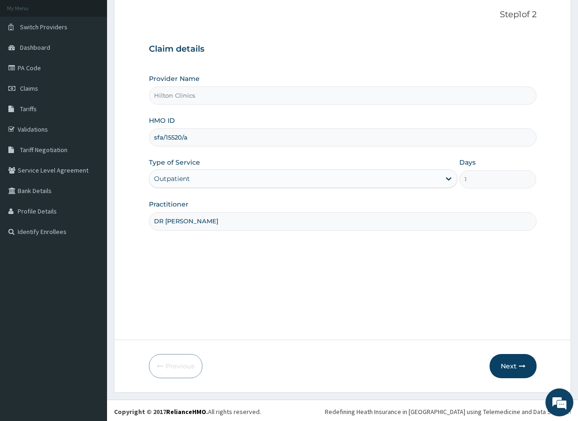
scroll to position [56, 0]
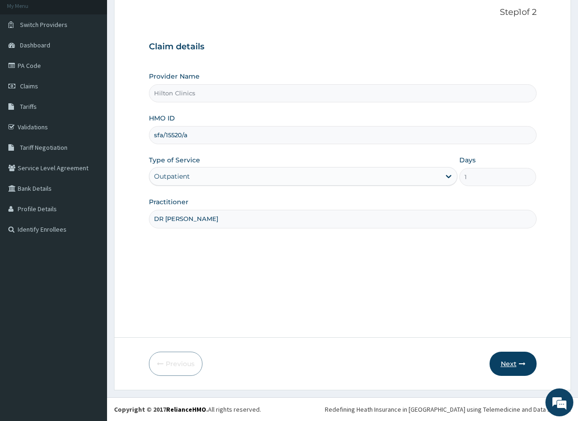
type input "DR [PERSON_NAME]"
click at [512, 362] on button "Next" at bounding box center [513, 364] width 47 height 24
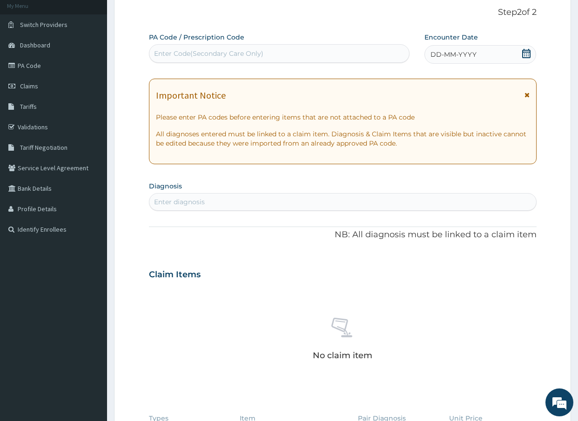
click at [529, 53] on icon at bounding box center [526, 53] width 9 height 9
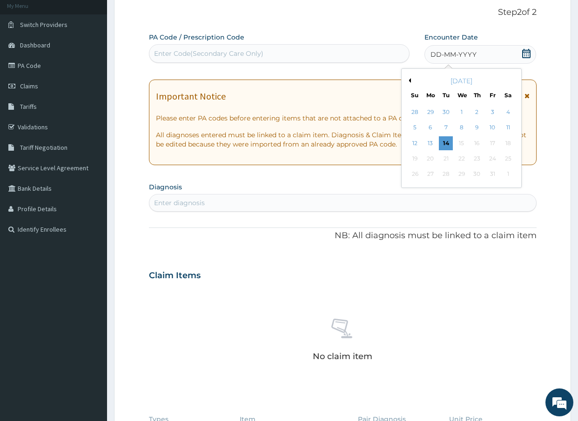
drag, startPoint x: 445, startPoint y: 142, endPoint x: 287, endPoint y: 229, distance: 180.3
click at [425, 154] on div "28 29 30 1 2 3 4 5 6 7 8 9 10 11 12 13 14 15 16 17 18 19 20 21 22 23 24 25 26 2…" at bounding box center [461, 144] width 108 height 78
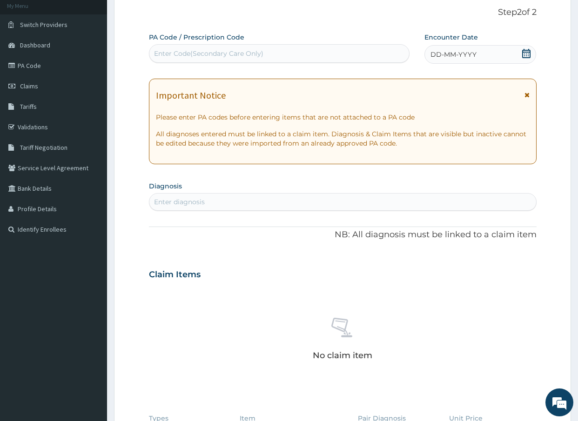
click at [232, 203] on div "Enter diagnosis" at bounding box center [342, 202] width 387 height 15
click at [527, 52] on icon at bounding box center [526, 53] width 8 height 9
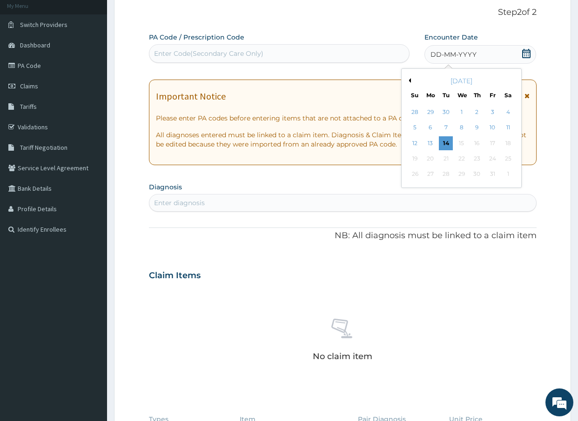
click at [442, 143] on div "14" at bounding box center [446, 143] width 14 height 14
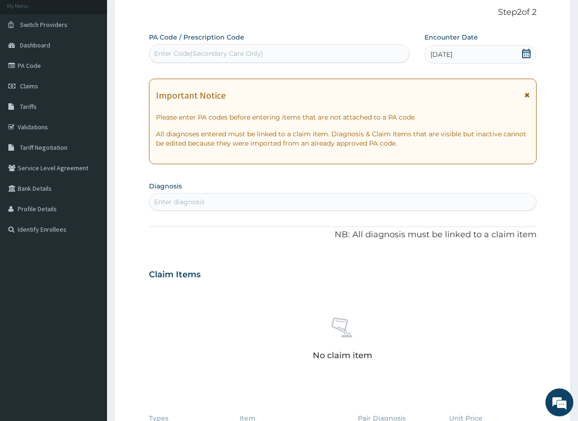
click at [214, 205] on div "Enter diagnosis" at bounding box center [342, 202] width 387 height 15
type input "URIN"
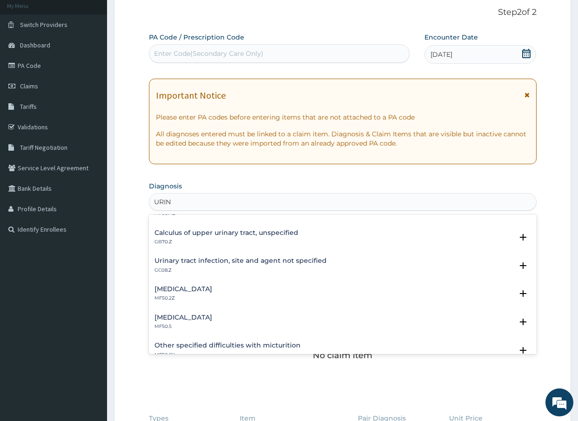
scroll to position [140, 0]
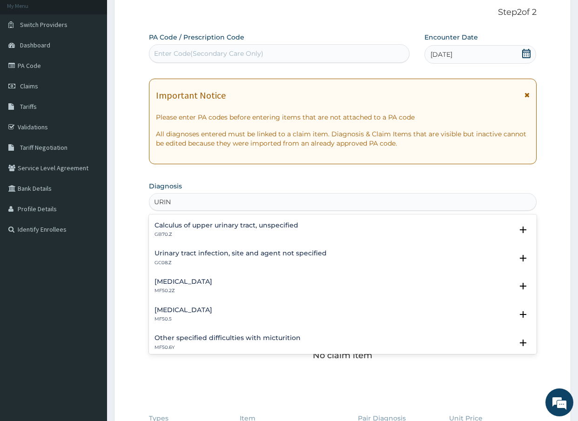
click at [210, 260] on p "GC08.Z" at bounding box center [241, 263] width 172 height 7
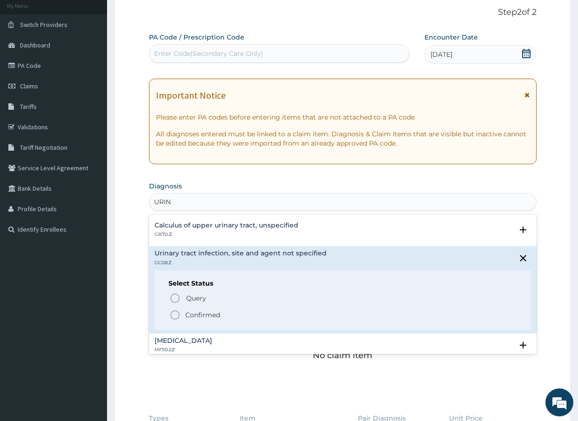
click at [172, 316] on icon "status option filled" at bounding box center [174, 315] width 11 height 11
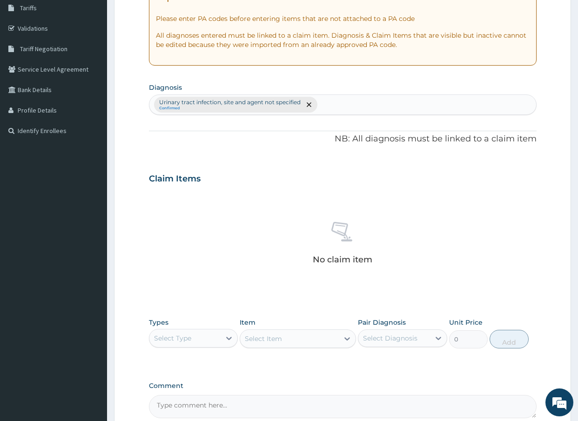
scroll to position [196, 0]
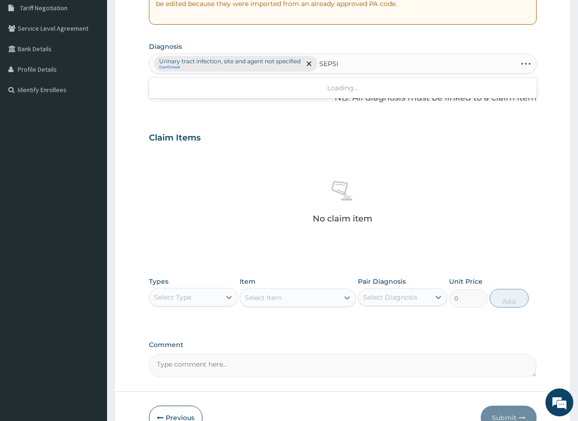
type input "[MEDICAL_DATA]"
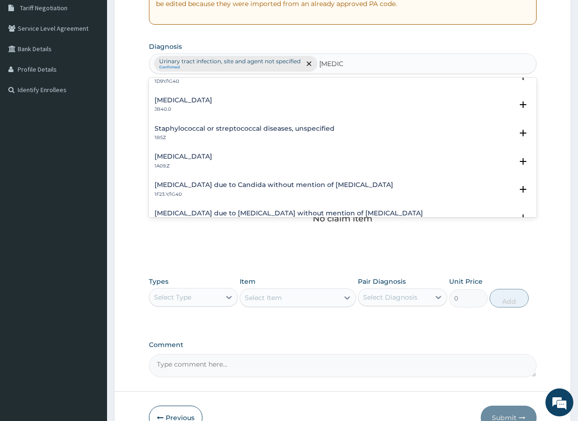
scroll to position [0, 0]
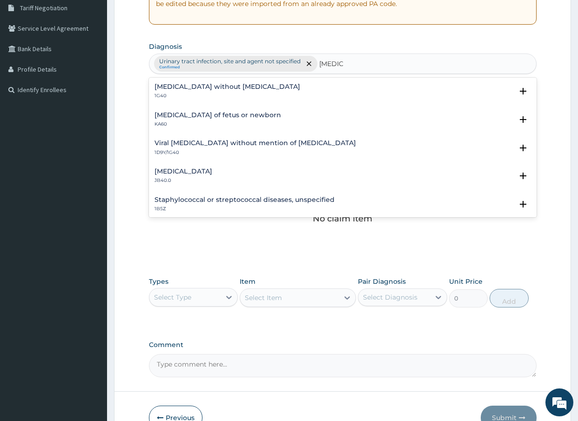
click at [223, 83] on h4 "[MEDICAL_DATA] without [MEDICAL_DATA]" at bounding box center [228, 86] width 146 height 7
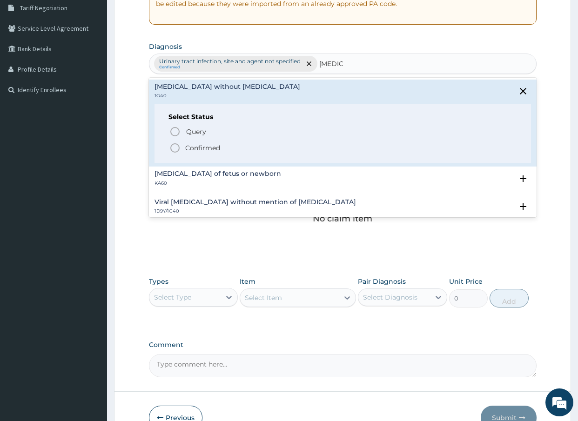
click at [177, 148] on icon "status option filled" at bounding box center [174, 147] width 11 height 11
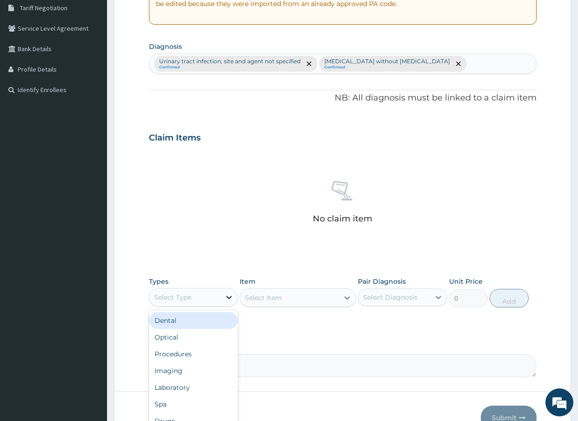
click at [232, 296] on icon at bounding box center [228, 297] width 9 height 9
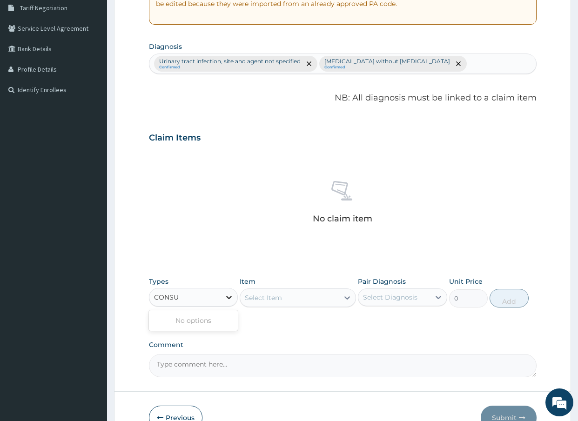
type input "CONSUL"
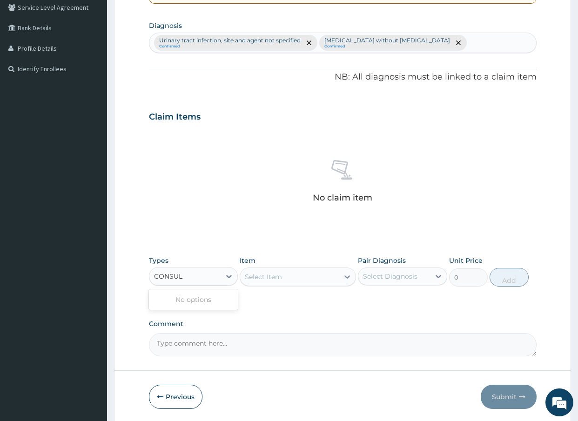
scroll to position [250, 0]
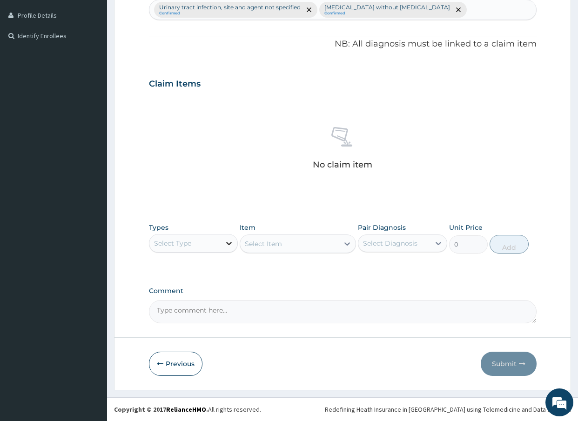
click at [228, 243] on icon at bounding box center [229, 243] width 6 height 3
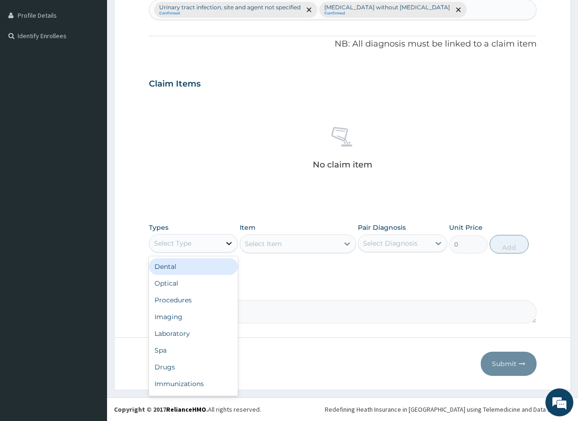
click at [228, 243] on icon at bounding box center [229, 243] width 6 height 3
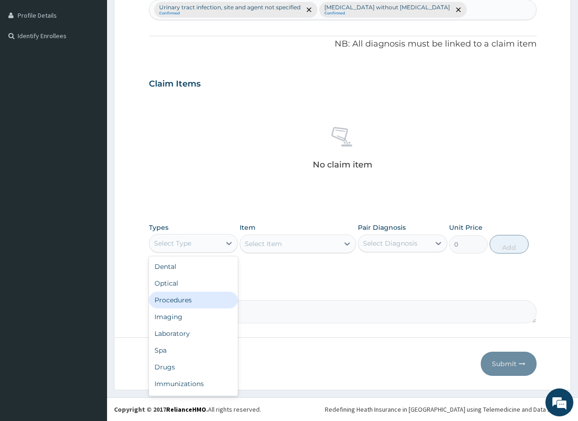
click at [189, 303] on div "Procedures" at bounding box center [193, 300] width 89 height 17
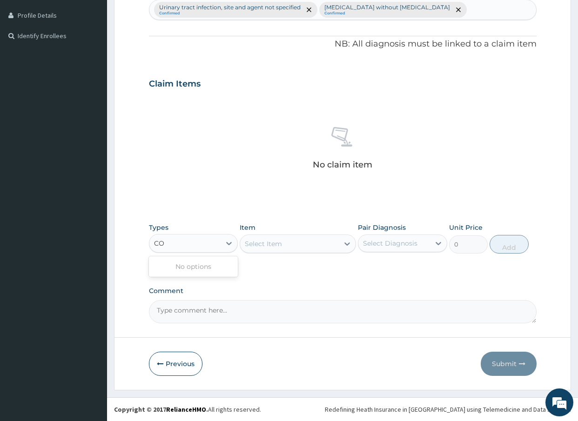
type input "C"
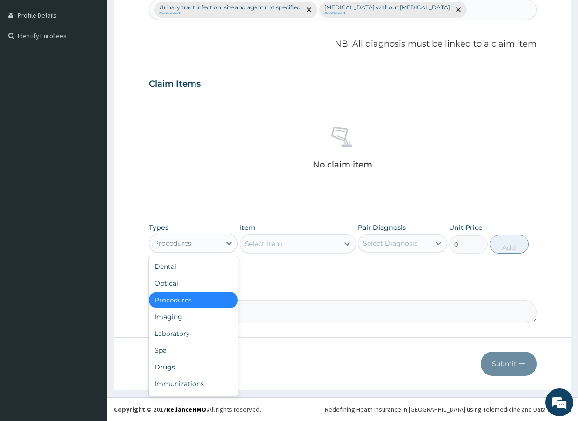
click at [178, 301] on div "Procedures" at bounding box center [193, 300] width 89 height 17
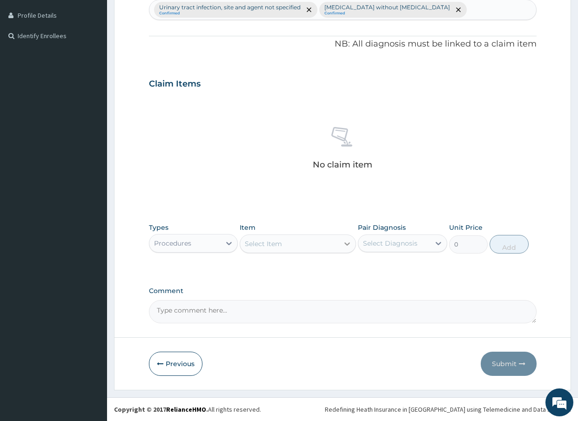
click at [353, 243] on div at bounding box center [347, 244] width 17 height 17
click at [349, 243] on icon at bounding box center [347, 244] width 6 height 3
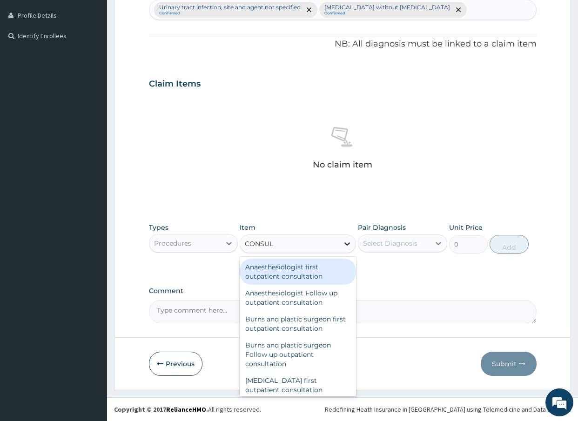
type input "CONSULT"
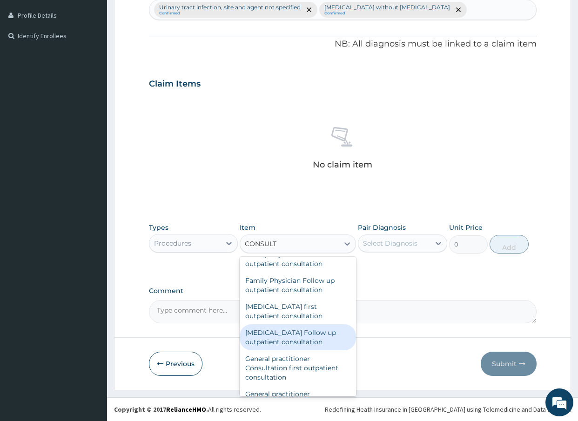
scroll to position [465, 0]
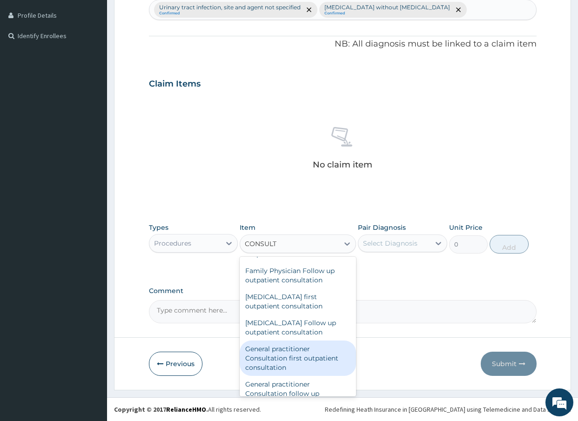
click at [300, 357] on div "General practitioner Consultation first outpatient consultation" at bounding box center [298, 358] width 116 height 35
type input "3000"
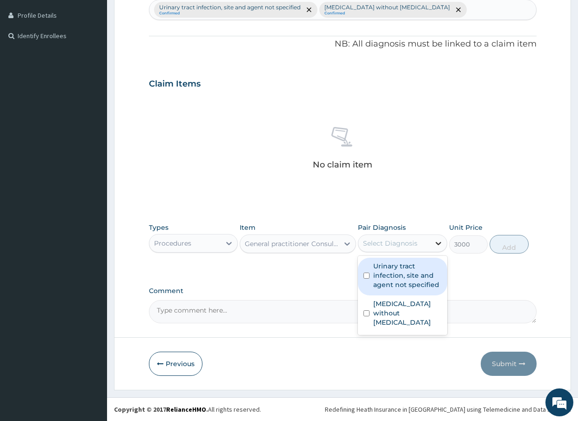
click at [438, 244] on icon at bounding box center [439, 243] width 6 height 3
drag, startPoint x: 366, startPoint y: 276, endPoint x: 367, endPoint y: 312, distance: 35.9
click at [366, 280] on div "Urinary tract infection, site and agent not specified" at bounding box center [402, 277] width 89 height 38
checkbox input "true"
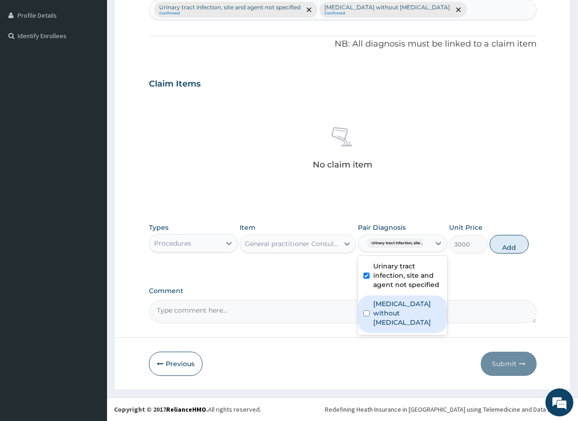
drag, startPoint x: 365, startPoint y: 309, endPoint x: 430, endPoint y: 276, distance: 72.4
click at [369, 310] on input "checkbox" at bounding box center [367, 313] width 6 height 6
checkbox input "true"
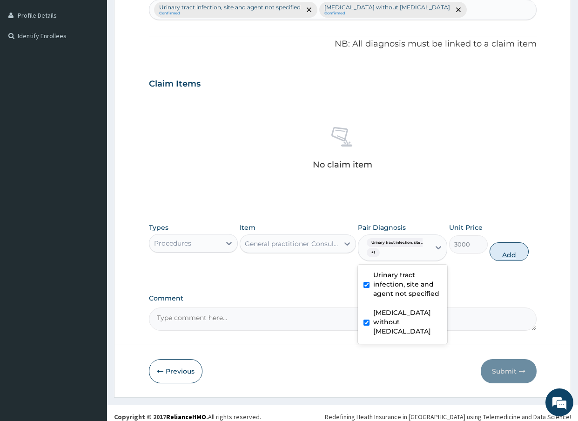
click at [509, 254] on button "Add" at bounding box center [509, 252] width 39 height 19
type input "0"
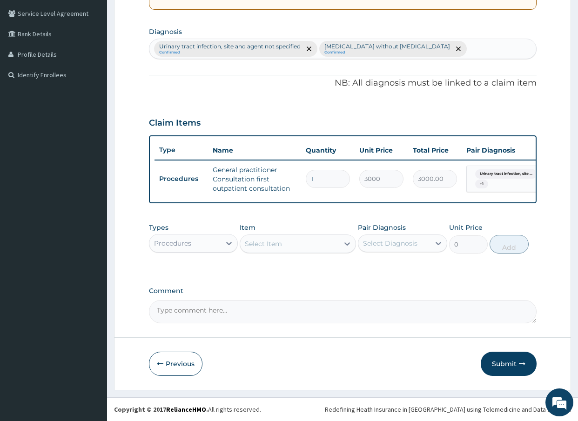
scroll to position [218, 0]
click at [224, 244] on div at bounding box center [229, 243] width 17 height 17
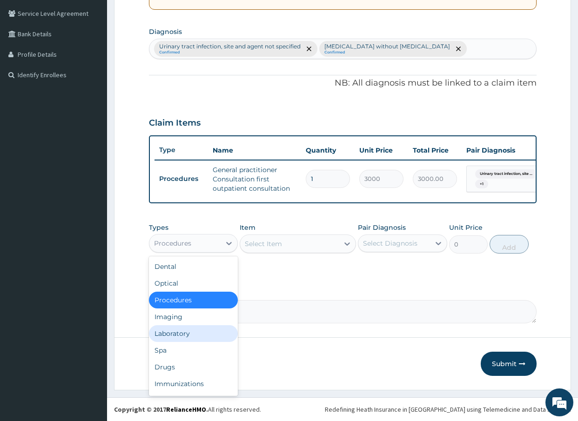
click at [191, 337] on div "Laboratory" at bounding box center [193, 333] width 89 height 17
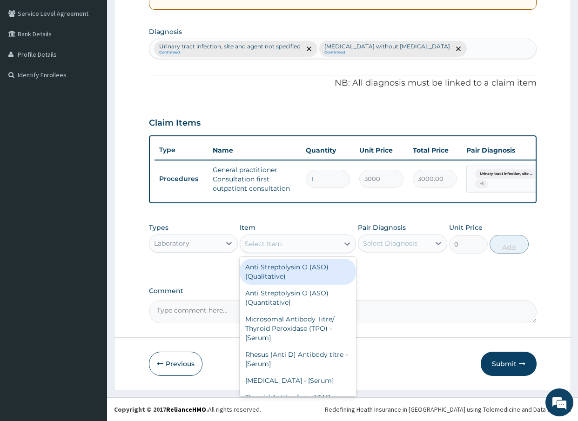
click at [346, 244] on icon at bounding box center [347, 244] width 6 height 3
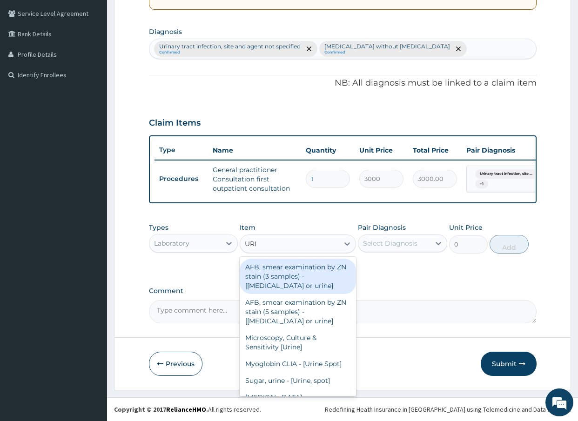
type input "URIN"
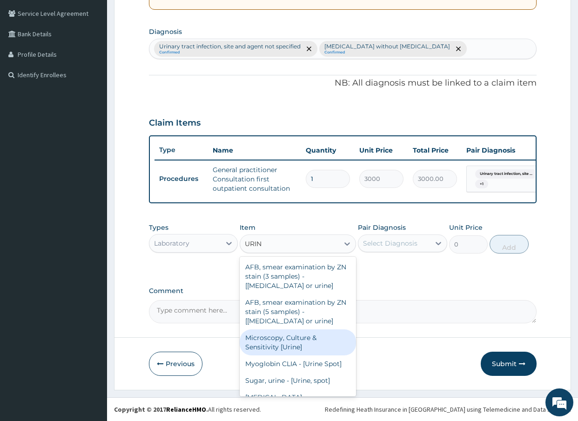
drag, startPoint x: 311, startPoint y: 345, endPoint x: 295, endPoint y: 342, distance: 16.5
click at [307, 345] on div "Microscopy, Culture & Sensitivity [Urine]" at bounding box center [298, 343] width 116 height 26
type input "3500"
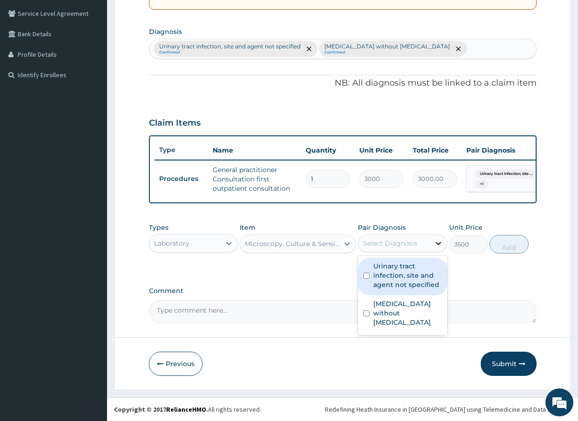
click at [439, 244] on icon at bounding box center [439, 243] width 6 height 3
click at [368, 276] on input "checkbox" at bounding box center [367, 276] width 6 height 6
checkbox input "true"
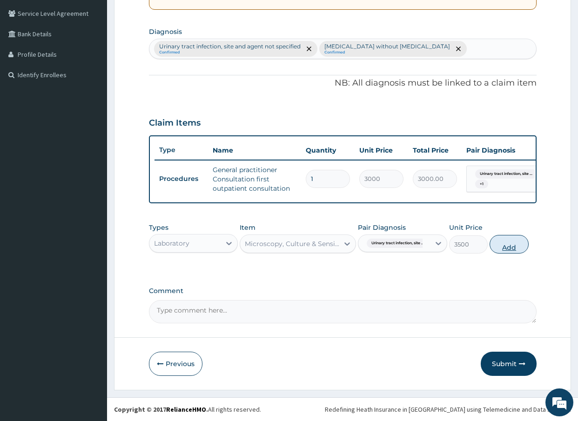
click at [513, 245] on button "Add" at bounding box center [509, 244] width 39 height 19
type input "0"
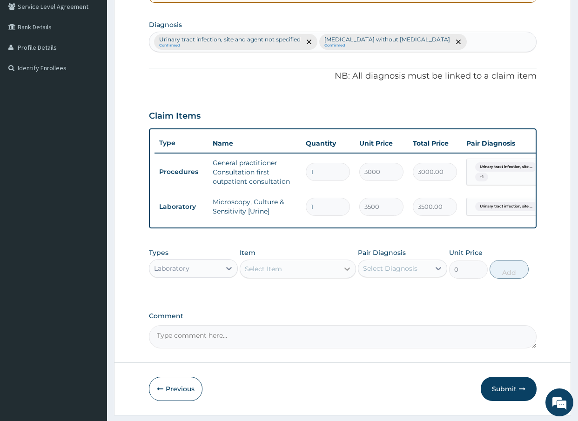
click at [348, 274] on icon at bounding box center [347, 268] width 9 height 9
type input "URINALY"
click at [314, 301] on div "[MEDICAL_DATA]" at bounding box center [298, 292] width 116 height 17
type input "2000"
click at [438, 270] on icon at bounding box center [439, 268] width 6 height 3
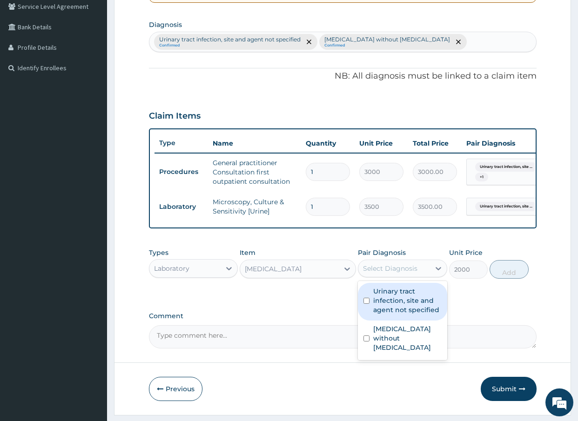
click at [364, 304] on input "checkbox" at bounding box center [367, 301] width 6 height 6
checkbox input "true"
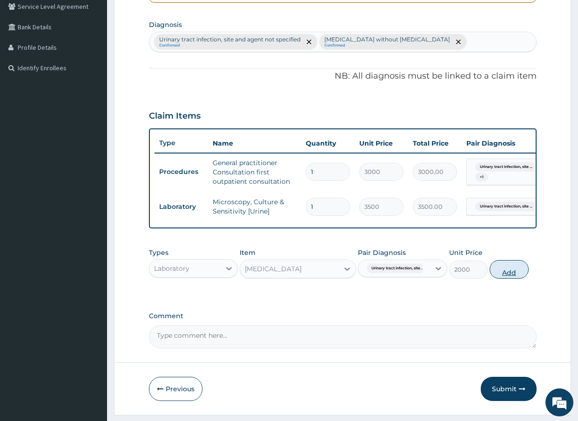
click at [510, 278] on button "Add" at bounding box center [509, 269] width 39 height 19
type input "0"
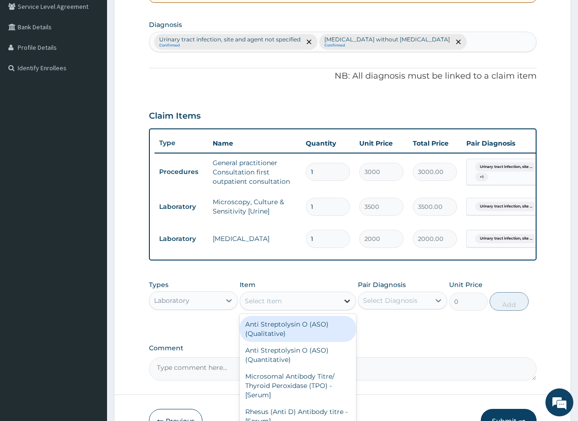
click at [348, 306] on icon at bounding box center [347, 301] width 9 height 9
type input "FBC"
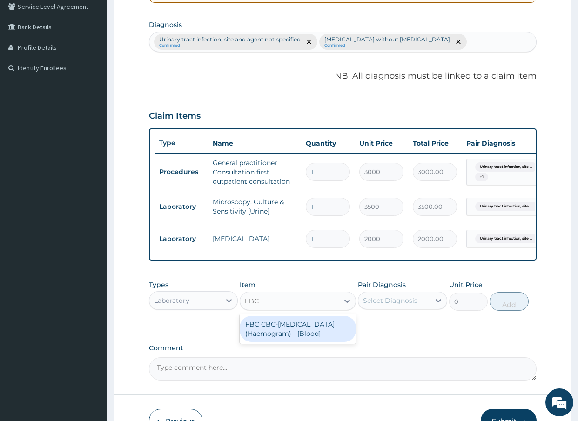
click at [308, 335] on div "FBC CBC-[MEDICAL_DATA] (Haemogram) - [Blood]" at bounding box center [298, 329] width 116 height 26
type input "3000"
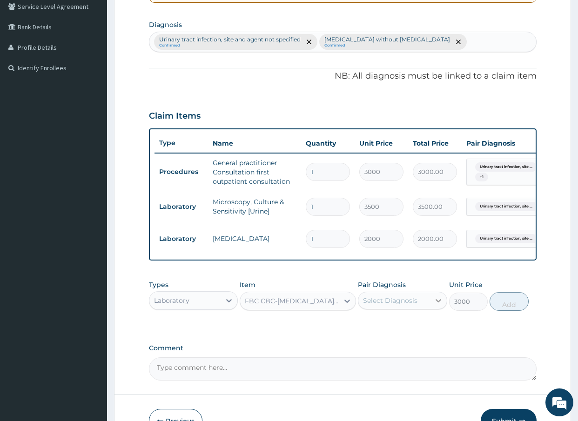
click at [438, 303] on icon at bounding box center [439, 300] width 6 height 3
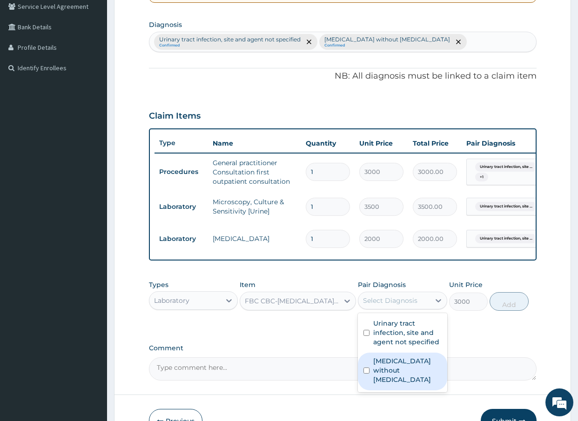
click at [369, 372] on input "checkbox" at bounding box center [367, 371] width 6 height 6
checkbox input "true"
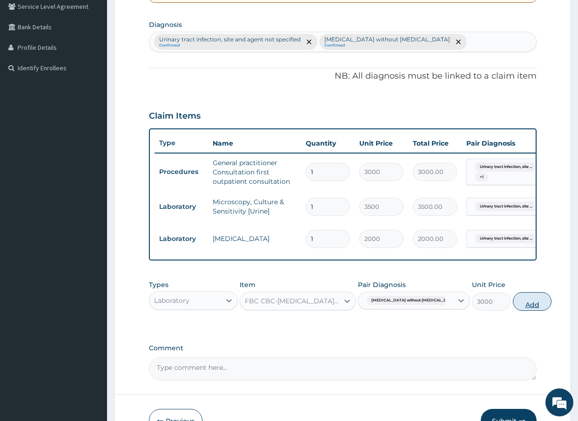
click at [513, 311] on button "Add" at bounding box center [532, 301] width 39 height 19
type input "0"
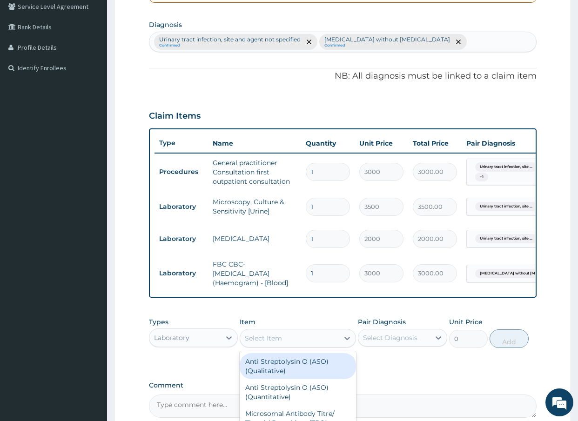
click at [336, 346] on div "Select Item" at bounding box center [289, 338] width 99 height 15
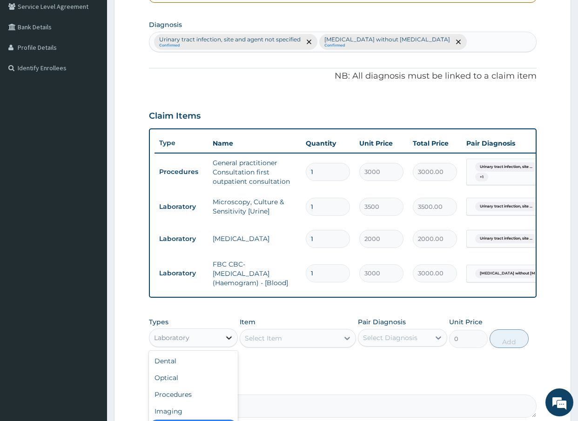
click at [231, 343] on icon at bounding box center [228, 337] width 9 height 9
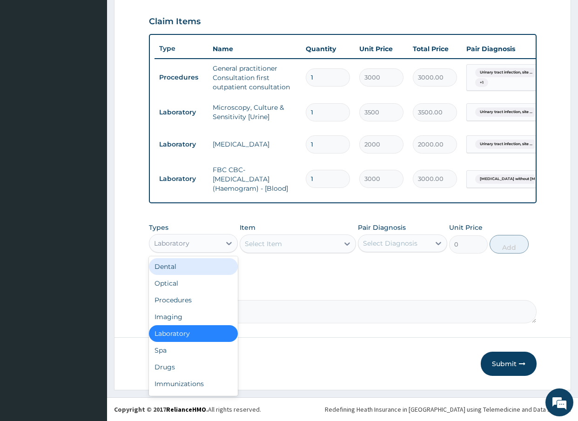
scroll to position [319, 0]
click at [202, 321] on div "Imaging" at bounding box center [193, 317] width 89 height 17
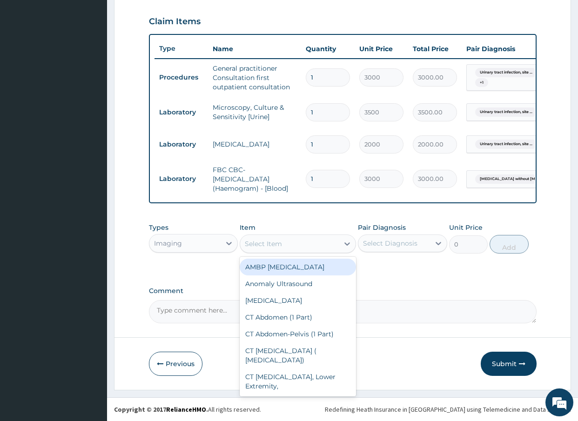
click at [348, 241] on icon at bounding box center [347, 243] width 9 height 9
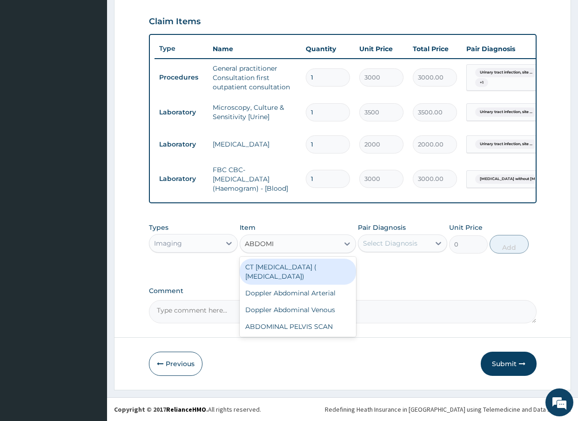
type input "ABDOMIN"
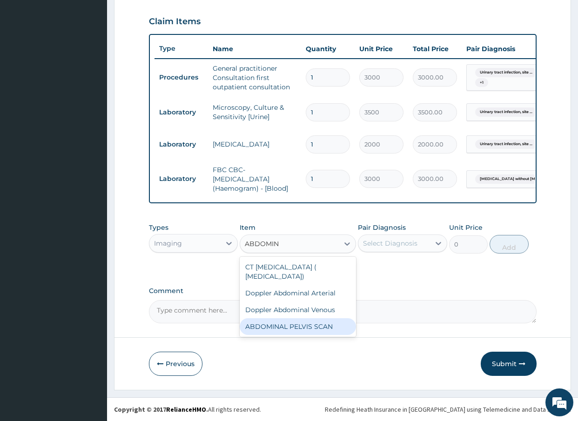
click at [321, 329] on div "ABDOMINAL PELVIS SCAN" at bounding box center [298, 326] width 116 height 17
type input "8000"
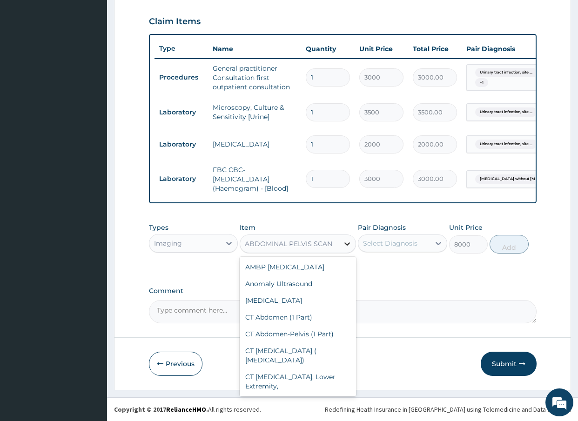
click at [349, 245] on icon at bounding box center [347, 243] width 9 height 9
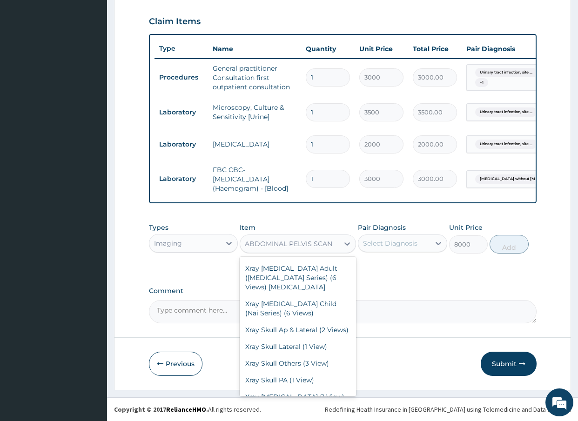
scroll to position [6399, 0]
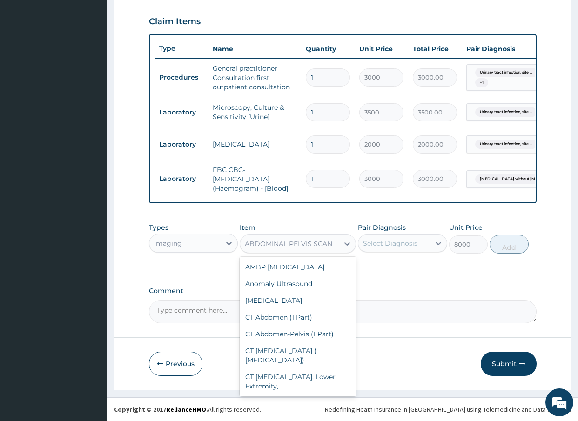
click at [259, 243] on div "ABDOMINAL PELVIS SCAN" at bounding box center [289, 243] width 88 height 9
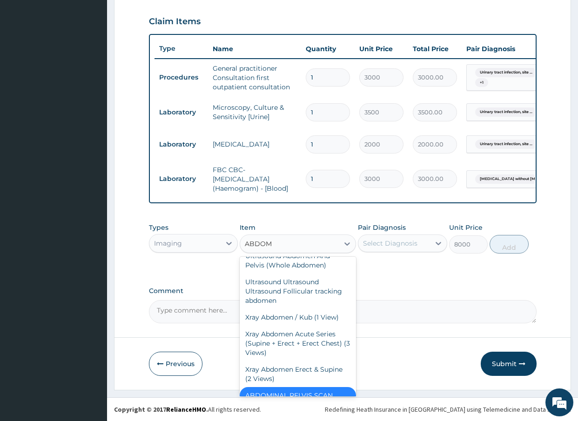
scroll to position [0, 0]
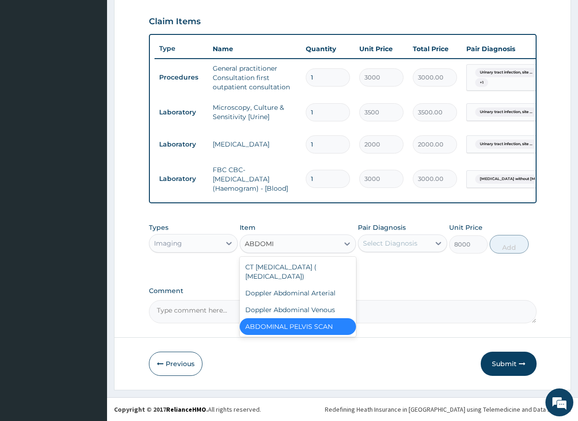
type input "ABDOMI"
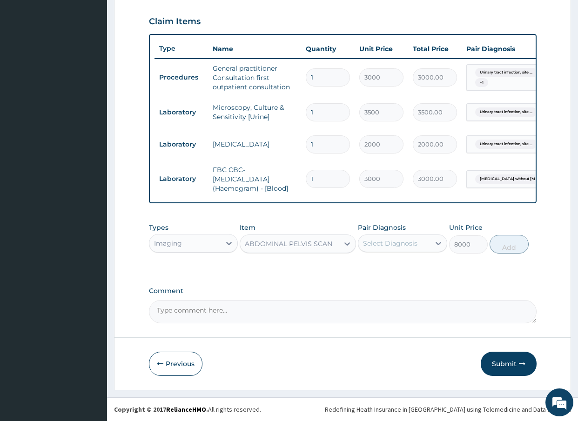
click at [419, 272] on div "PA Code / Prescription Code Enter Code(Secondary Care Only) Encounter Date [DAT…" at bounding box center [343, 50] width 388 height 547
click at [439, 245] on icon at bounding box center [439, 243] width 6 height 3
click at [478, 287] on label "Comment" at bounding box center [343, 291] width 388 height 8
click at [478, 300] on textarea "Comment" at bounding box center [343, 311] width 388 height 23
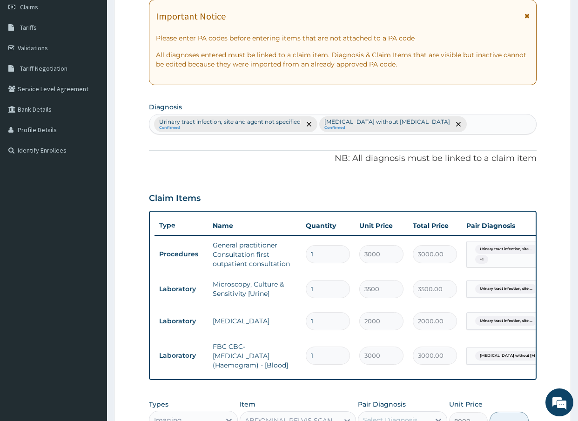
scroll to position [133, 0]
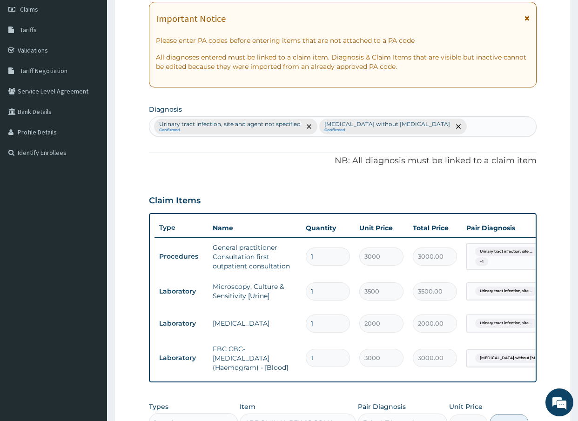
click at [435, 127] on div "[MEDICAL_DATA], site and agent not specified Confirmed [MEDICAL_DATA] without […" at bounding box center [342, 127] width 387 height 20
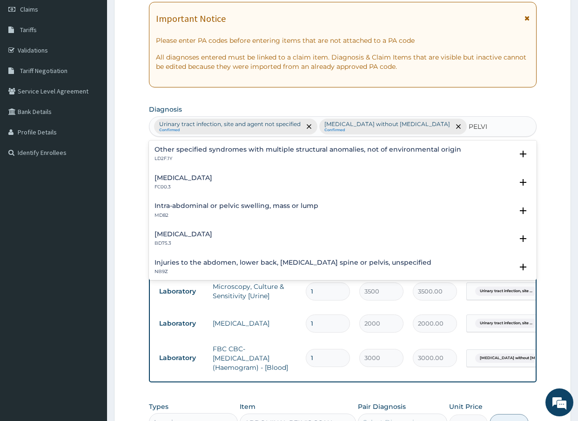
type input "PELVIC"
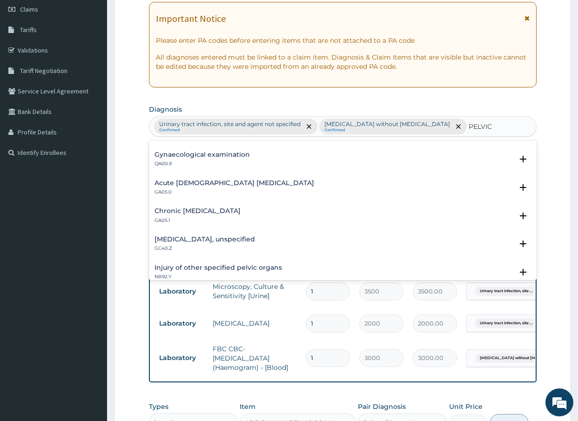
scroll to position [206, 0]
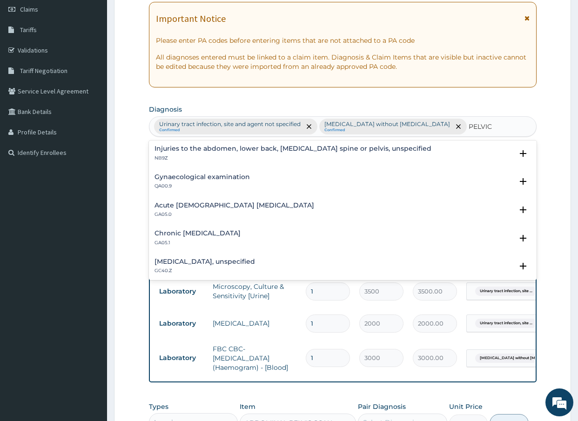
click at [241, 230] on h4 "Chronic [MEDICAL_DATA]" at bounding box center [198, 233] width 86 height 7
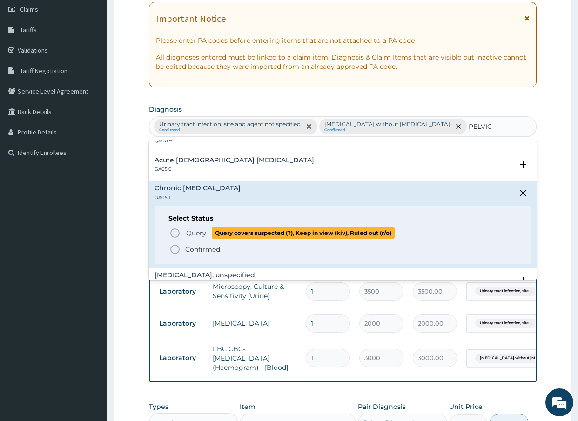
scroll to position [299, 0]
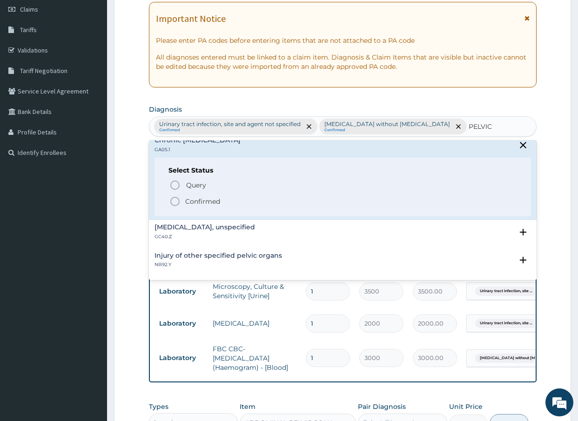
click at [175, 196] on icon "status option filled" at bounding box center [174, 201] width 11 height 11
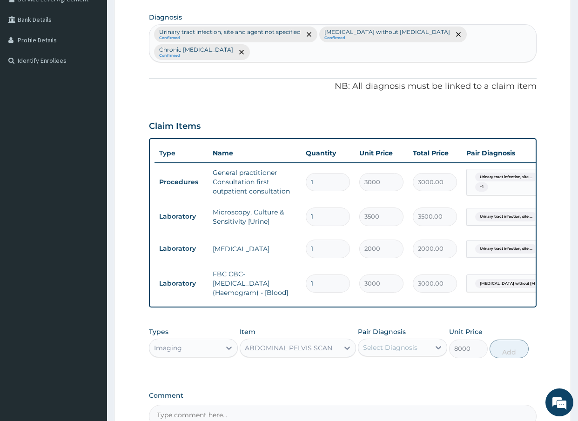
scroll to position [226, 0]
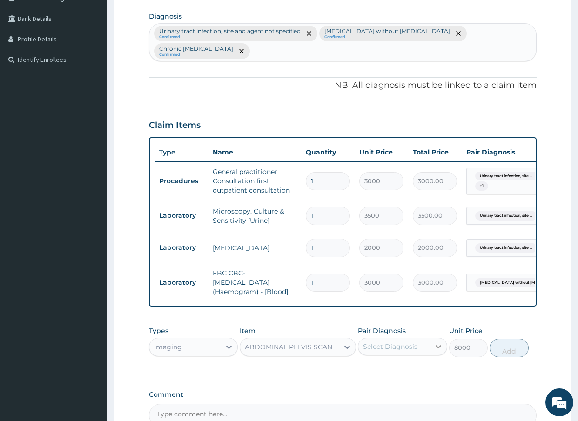
click at [437, 351] on icon at bounding box center [438, 346] width 9 height 9
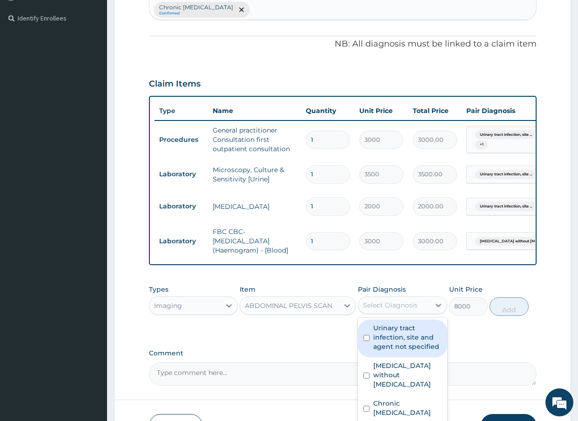
scroll to position [337, 0]
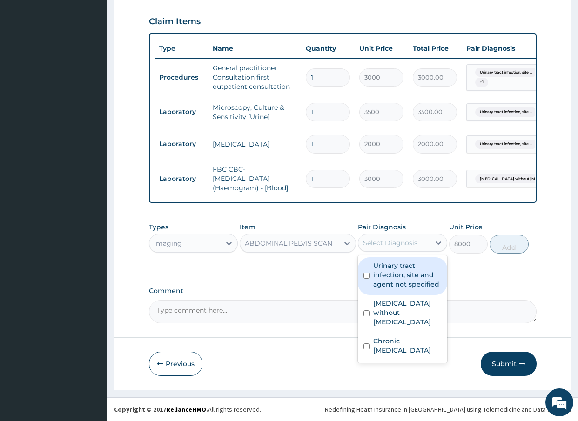
click at [366, 276] on input "checkbox" at bounding box center [367, 276] width 6 height 6
checkbox input "true"
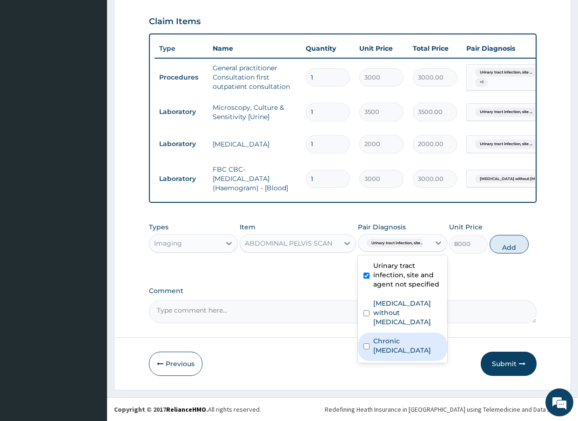
click at [365, 344] on input "checkbox" at bounding box center [367, 347] width 6 height 6
checkbox input "true"
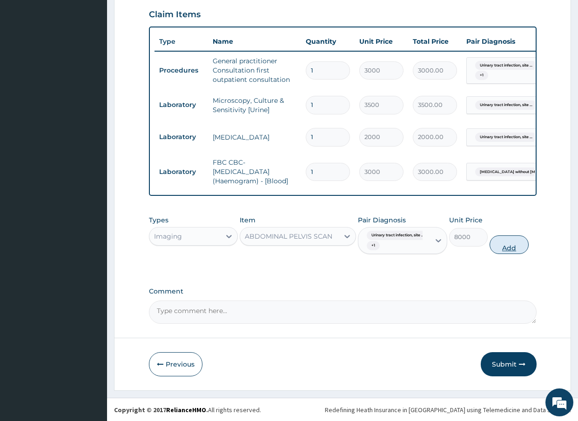
click at [503, 254] on button "Add" at bounding box center [509, 245] width 39 height 19
type input "0"
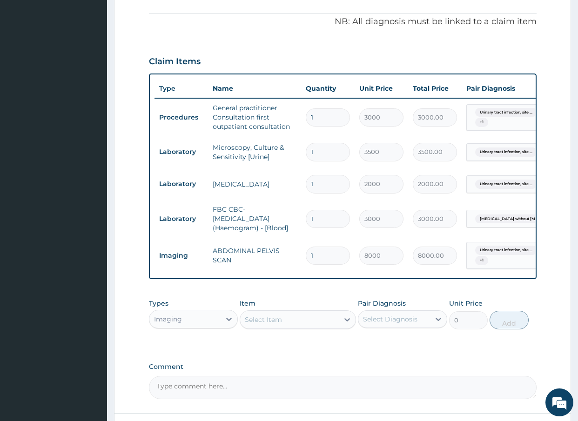
scroll to position [290, 0]
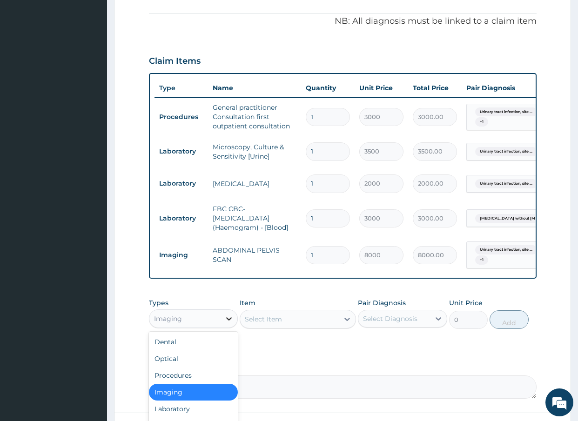
click at [228, 324] on icon at bounding box center [228, 318] width 9 height 9
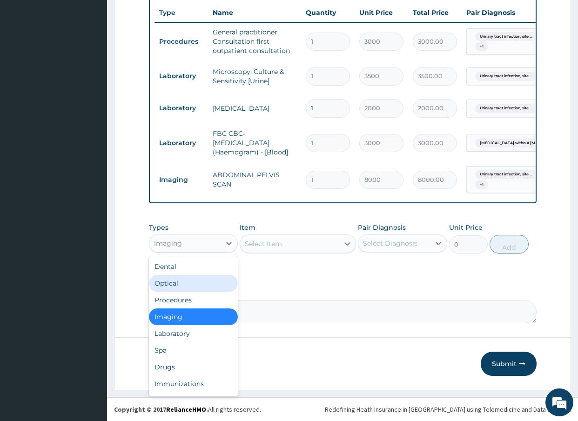
scroll to position [373, 0]
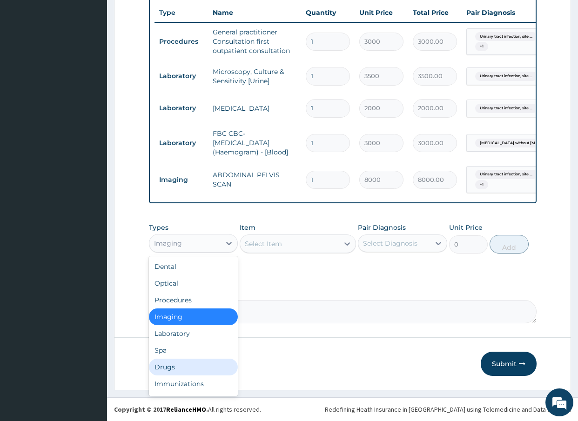
click at [175, 365] on div "Drugs" at bounding box center [193, 367] width 89 height 17
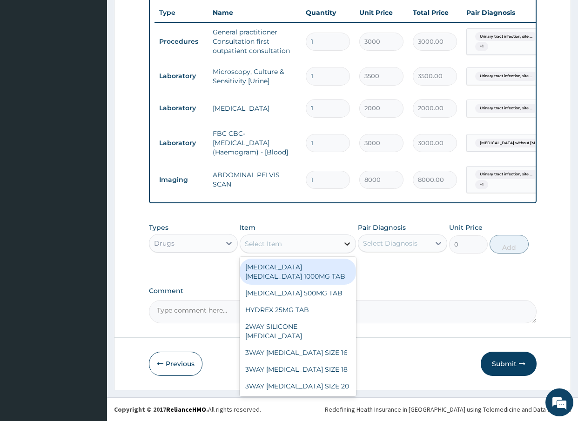
click at [347, 247] on icon at bounding box center [347, 243] width 9 height 9
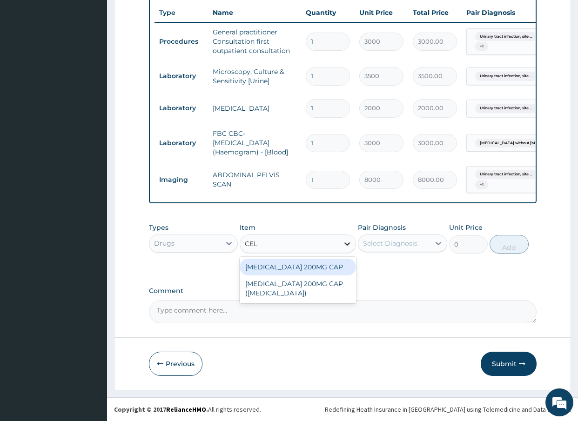
type input "CELE"
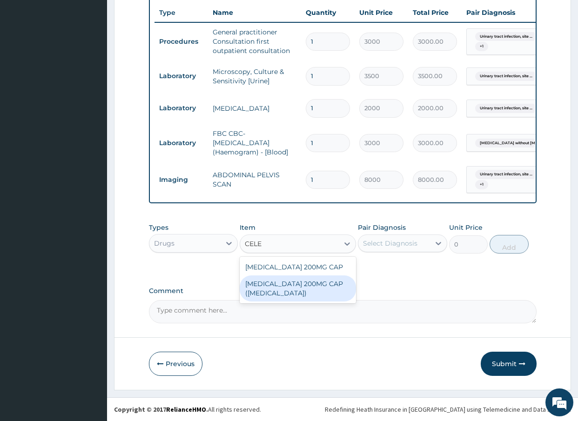
click at [324, 285] on div "[MEDICAL_DATA] 200MG CAP ([MEDICAL_DATA])" at bounding box center [298, 289] width 116 height 26
type input "406.35"
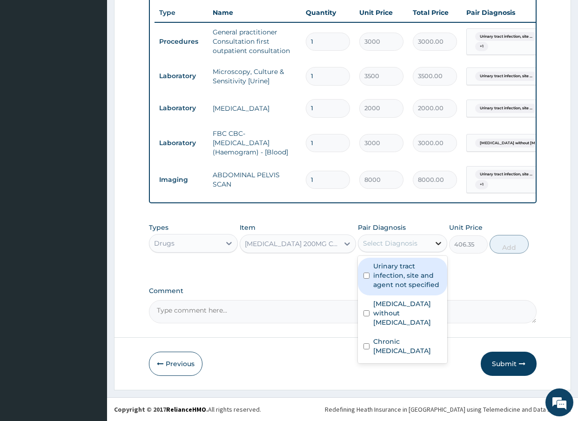
click at [437, 243] on icon at bounding box center [439, 243] width 6 height 3
click at [367, 275] on input "checkbox" at bounding box center [367, 276] width 6 height 6
checkbox input "true"
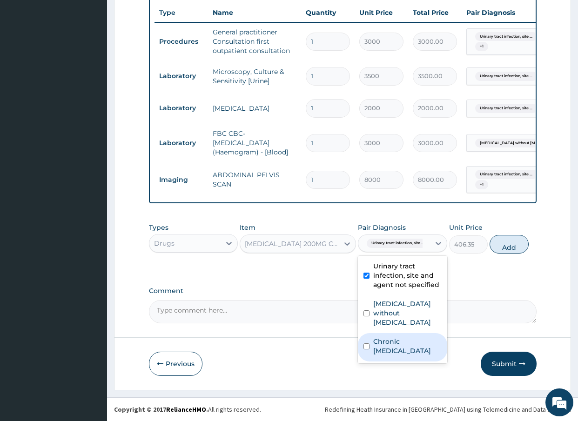
click at [364, 344] on input "checkbox" at bounding box center [367, 347] width 6 height 6
checkbox input "true"
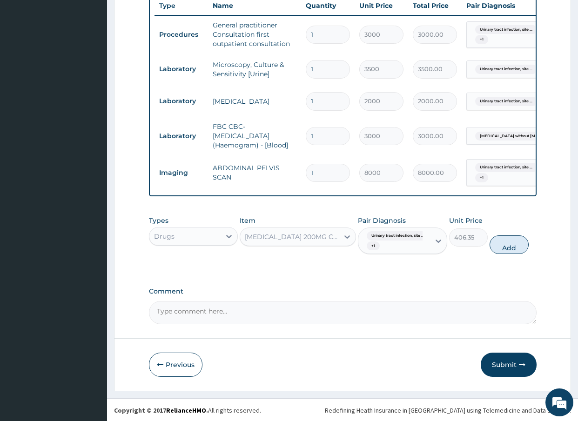
click at [509, 254] on button "Add" at bounding box center [509, 245] width 39 height 19
type input "0"
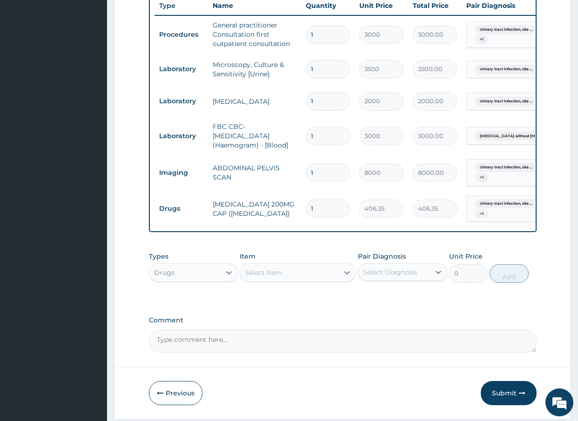
click at [328, 213] on input "1" at bounding box center [328, 209] width 44 height 18
type input "0.00"
type input "1"
type input "406.35"
type input "10"
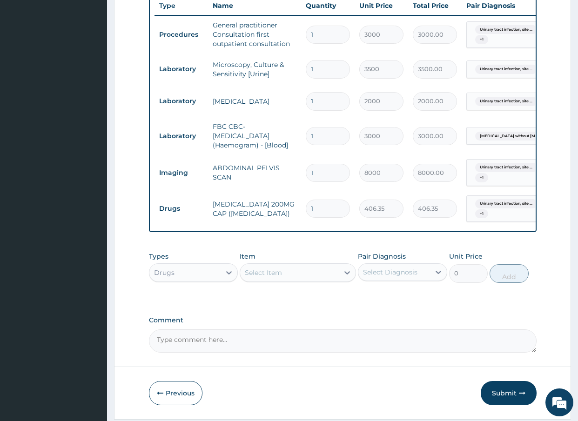
type input "4063.50"
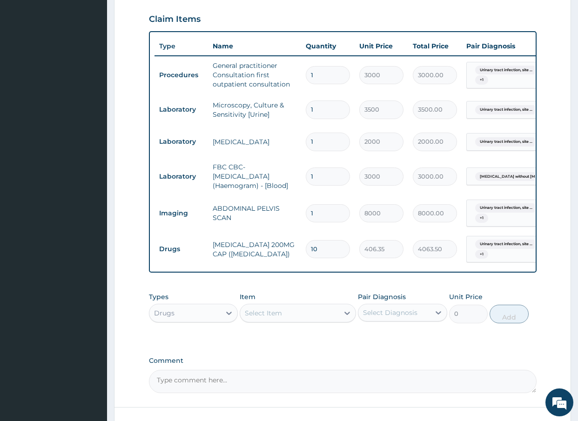
scroll to position [409, 0]
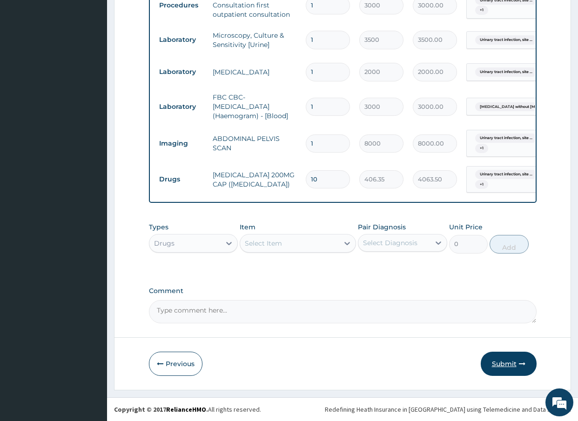
type input "10"
click at [500, 365] on button "Submit" at bounding box center [509, 364] width 56 height 24
